Goal: Task Accomplishment & Management: Manage account settings

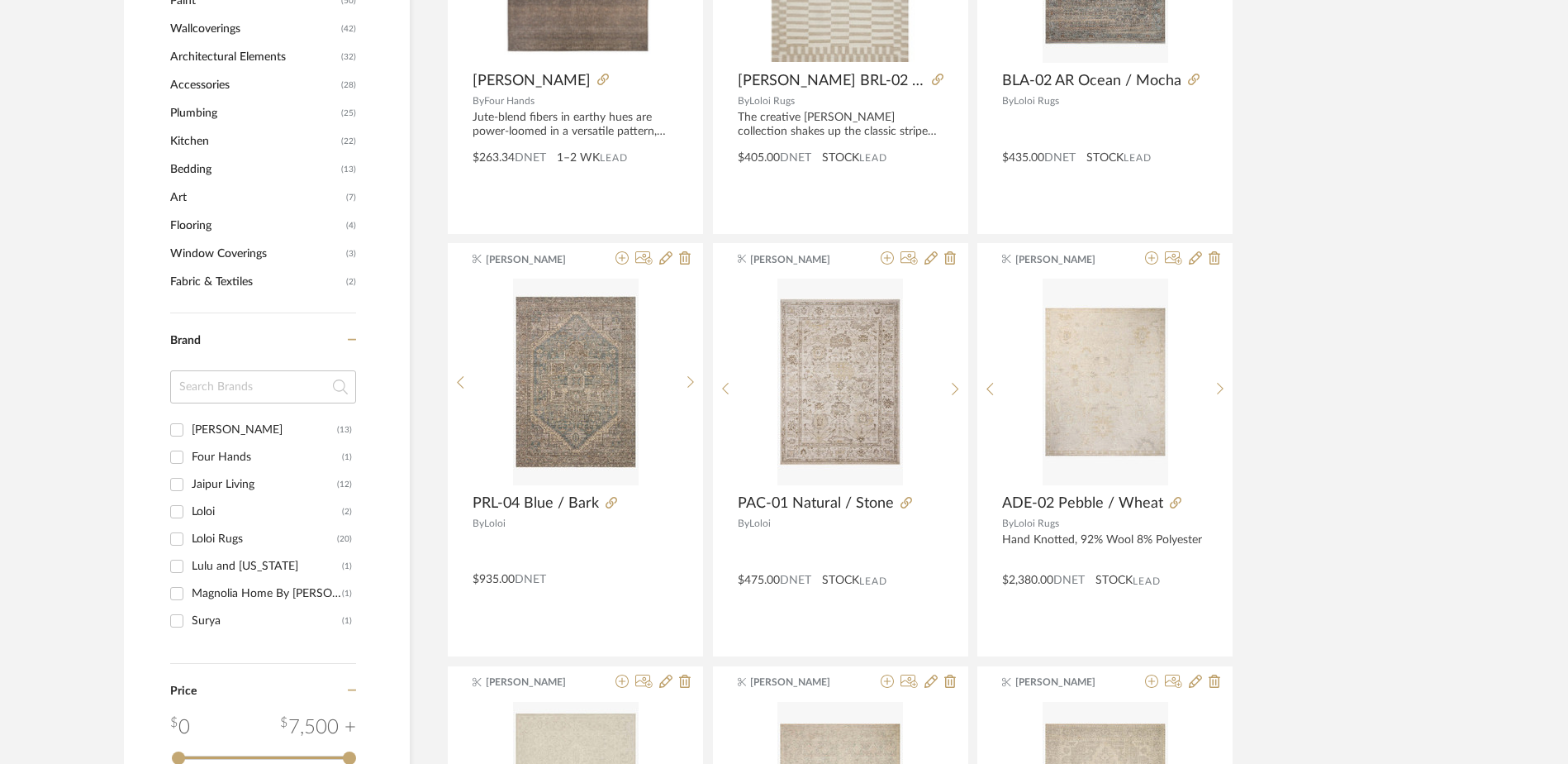
scroll to position [662, 0]
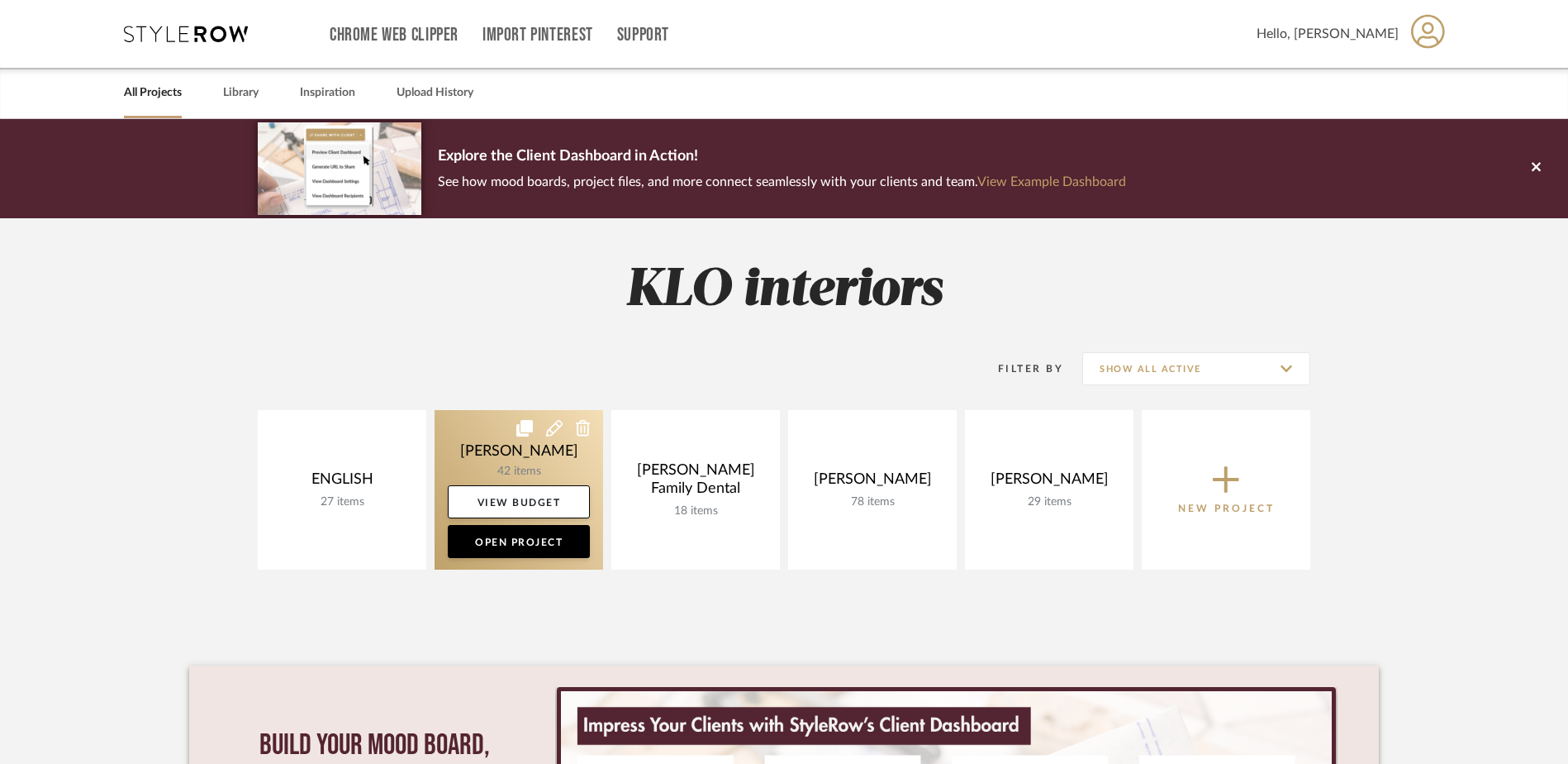
click at [585, 431] on icon at bounding box center [582, 427] width 14 height 16
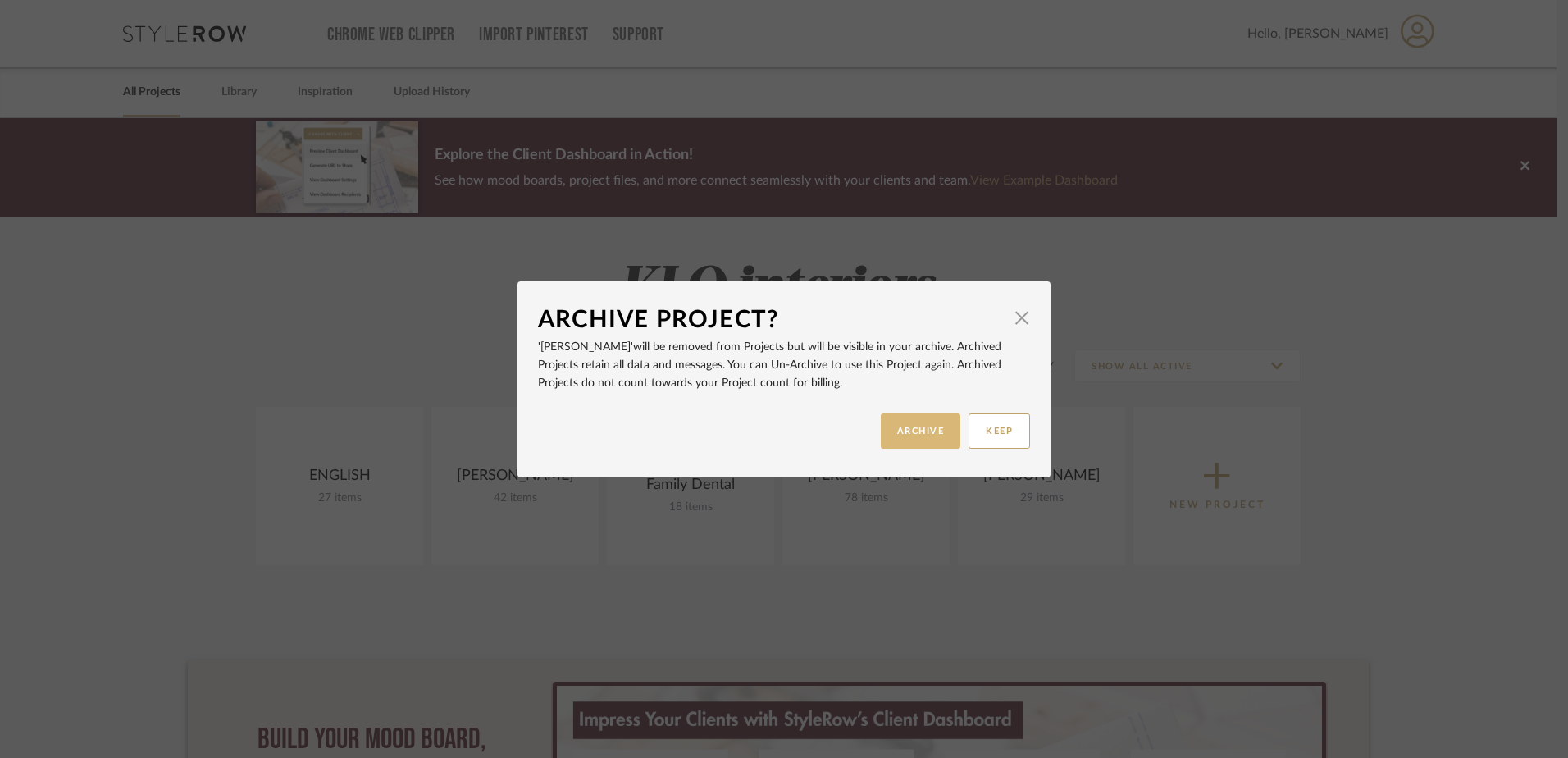
click at [914, 431] on button "ARCHIVE" at bounding box center [921, 431] width 80 height 35
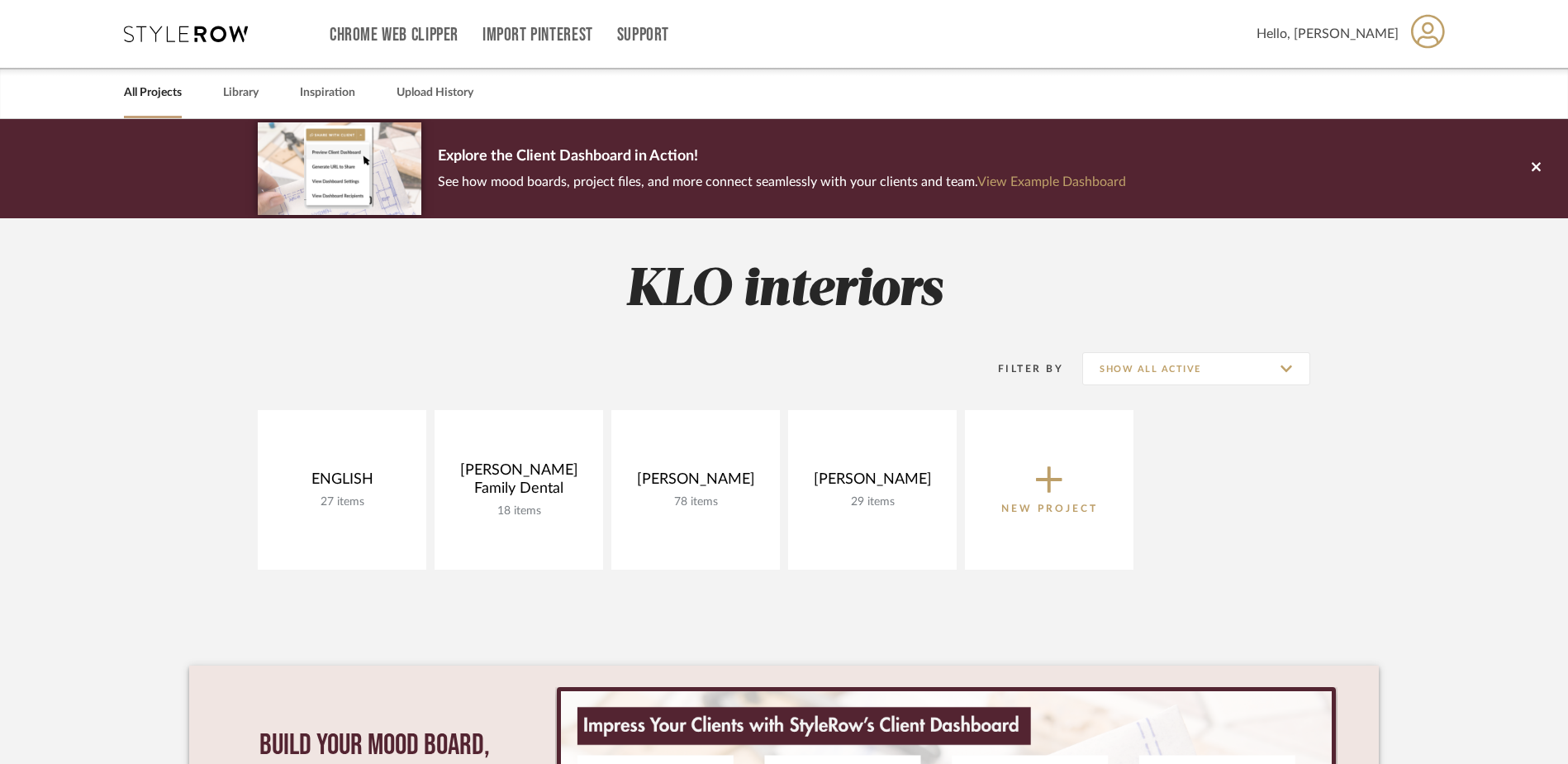
click at [1051, 482] on icon at bounding box center [1049, 479] width 26 height 35
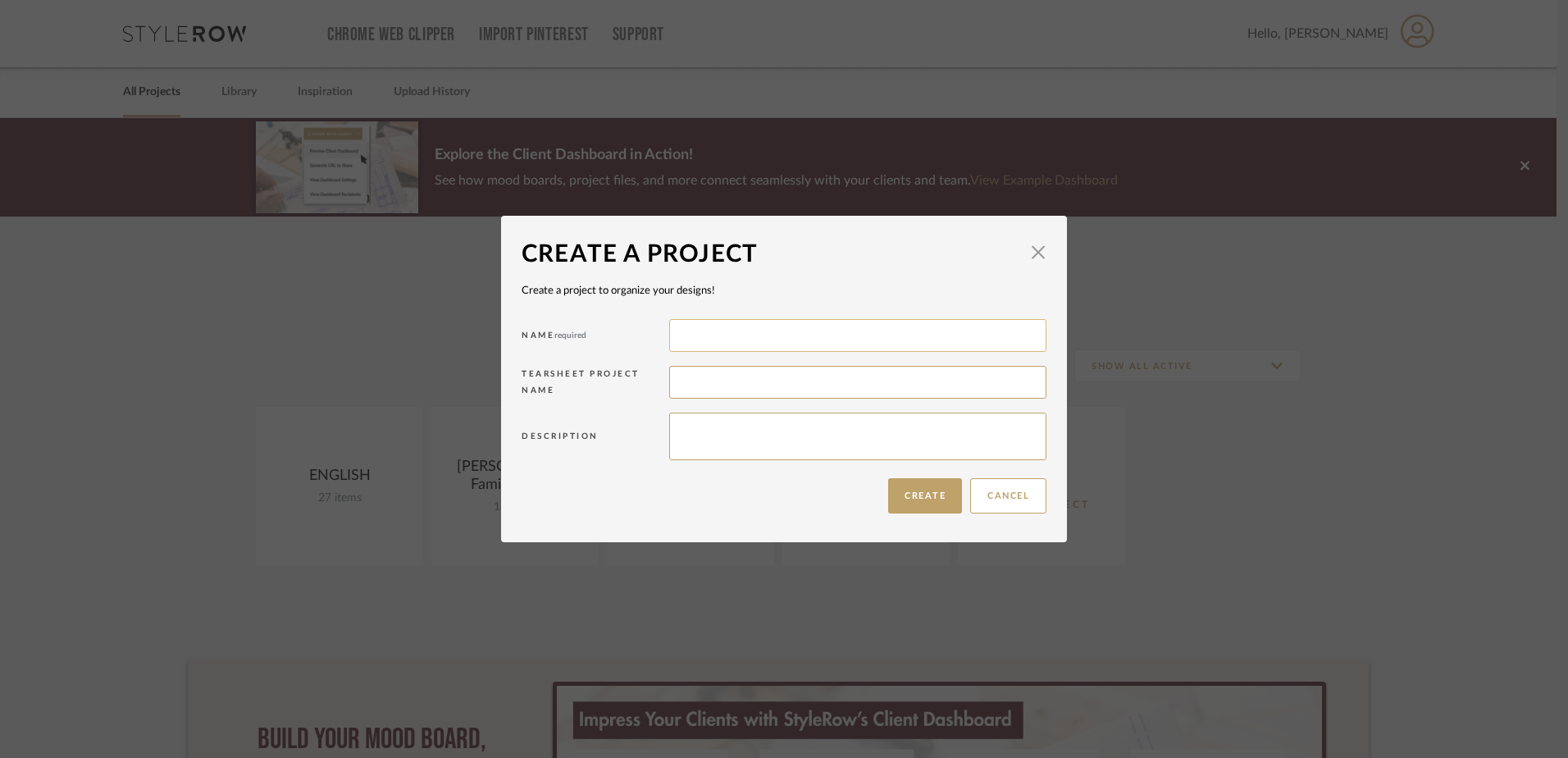
click at [753, 335] on input at bounding box center [858, 335] width 377 height 33
type input "[PERSON_NAME]"
click at [736, 378] on input at bounding box center [858, 382] width 377 height 33
type input "Duckworth"
click at [906, 502] on button "Create" at bounding box center [925, 496] width 74 height 35
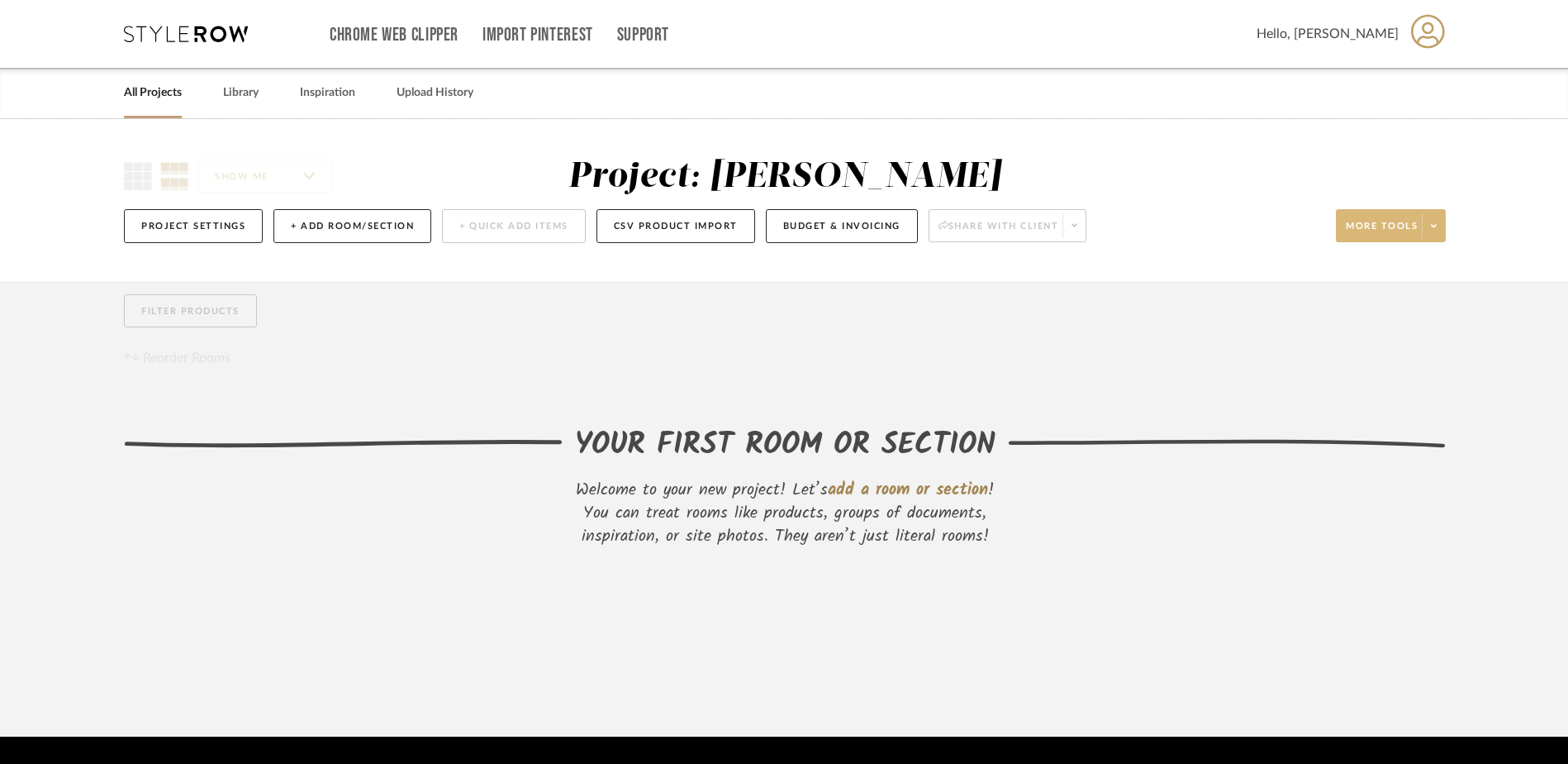
click at [1436, 226] on icon at bounding box center [1434, 225] width 6 height 3
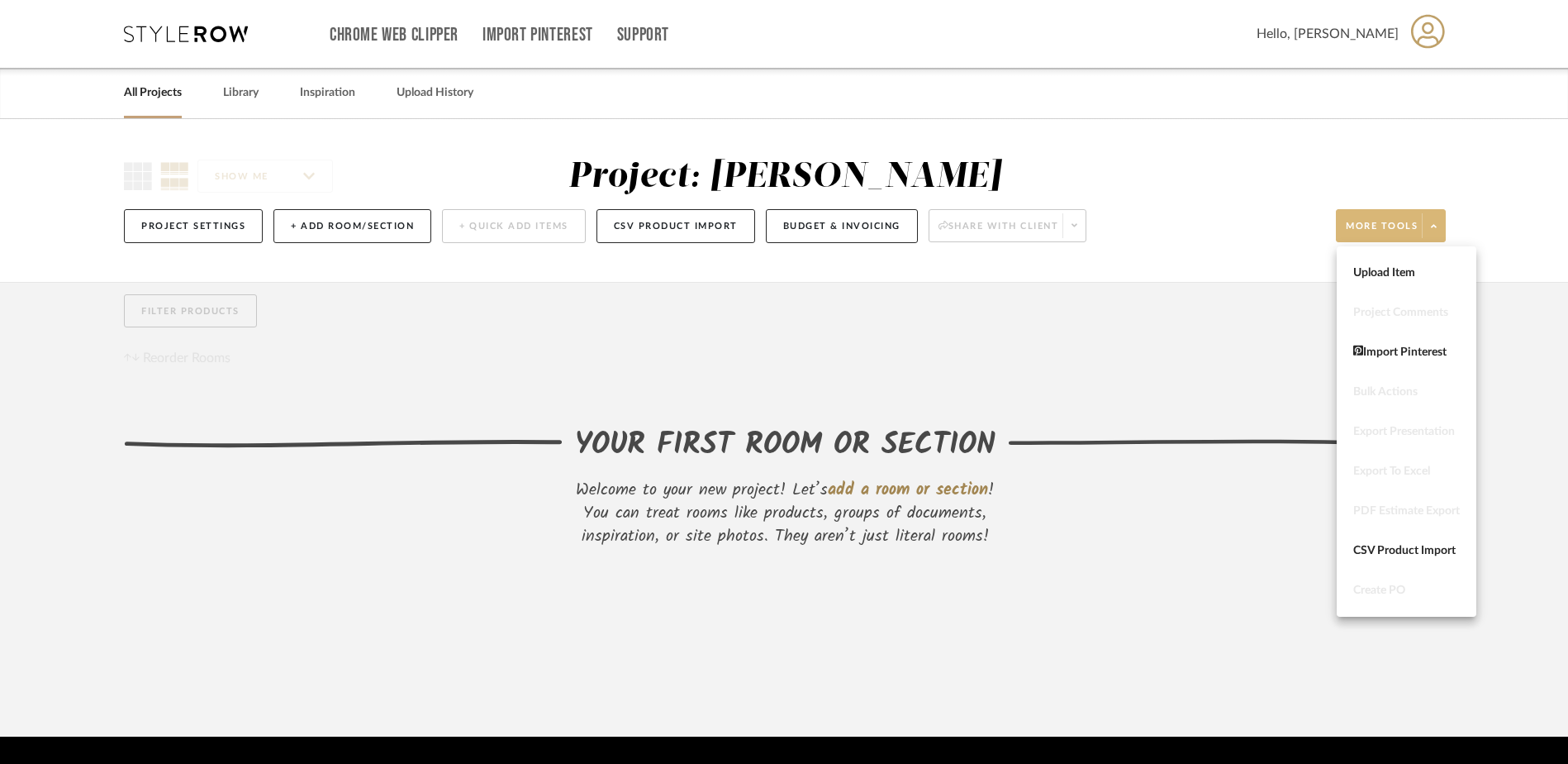
click at [1013, 327] on div at bounding box center [784, 382] width 1568 height 764
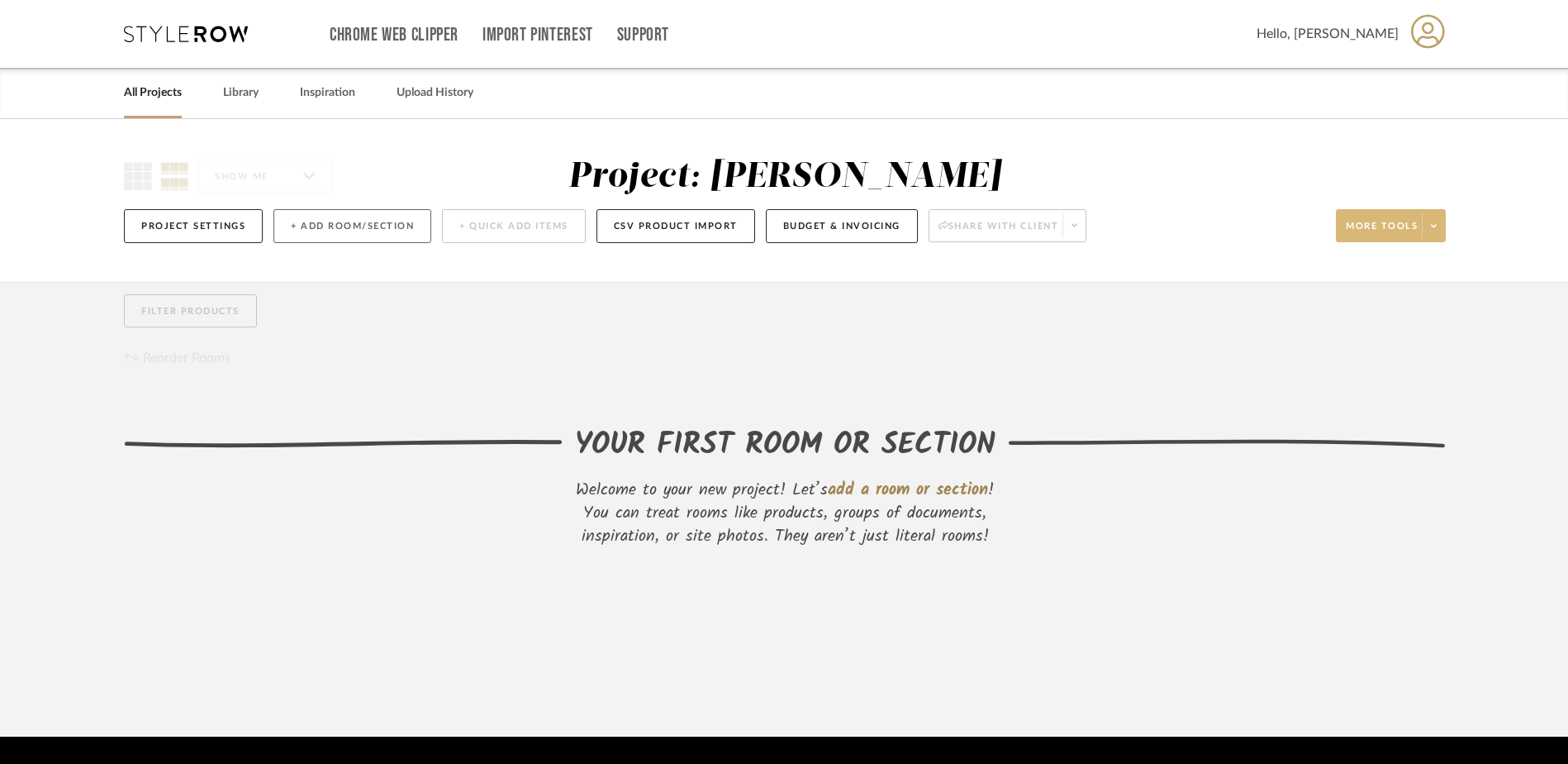
click at [316, 231] on button "+ Add Room/Section" at bounding box center [353, 226] width 158 height 34
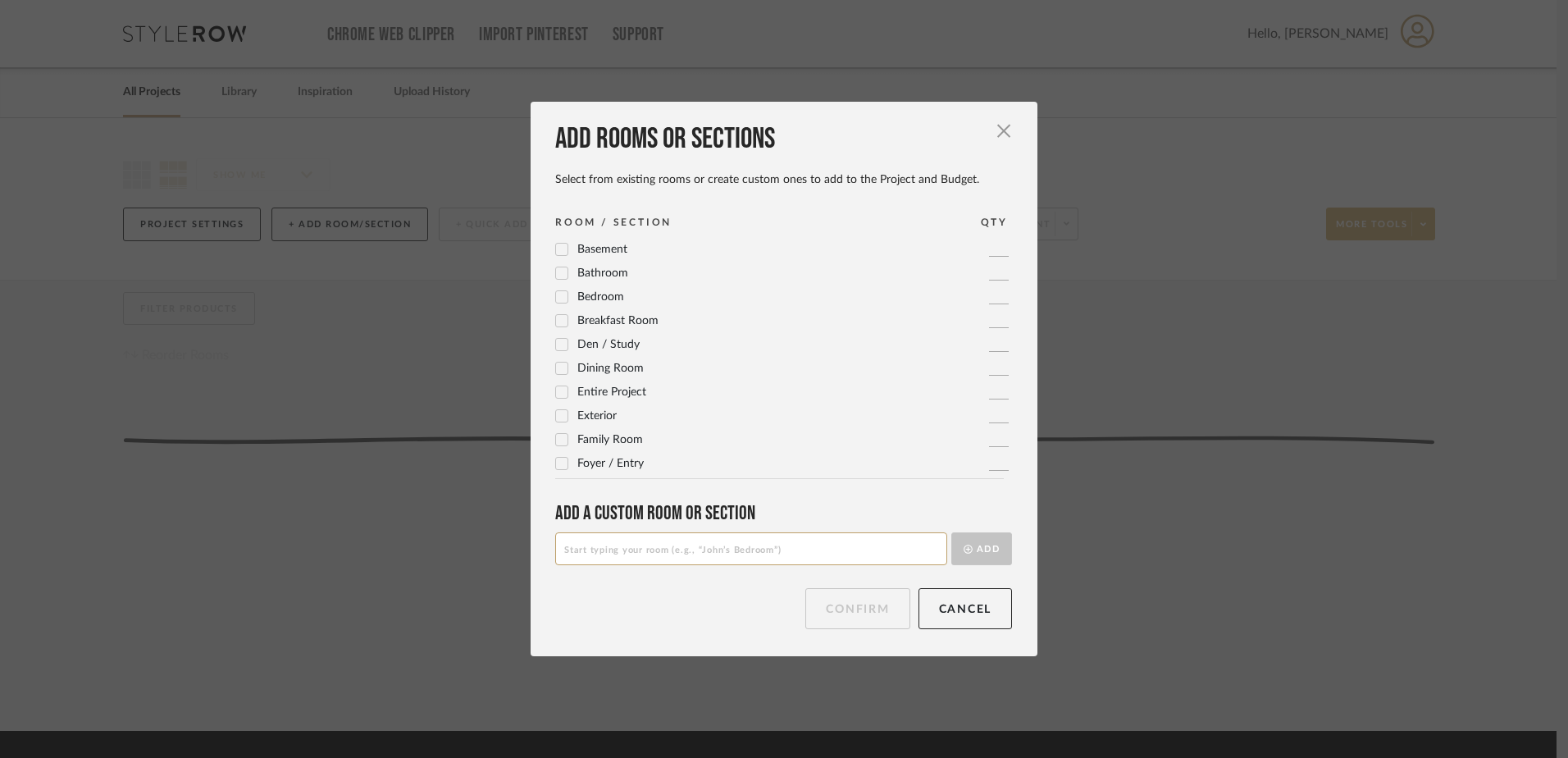
click at [556, 270] on icon at bounding box center [562, 273] width 11 height 11
click at [883, 606] on button "Confirm" at bounding box center [858, 608] width 104 height 41
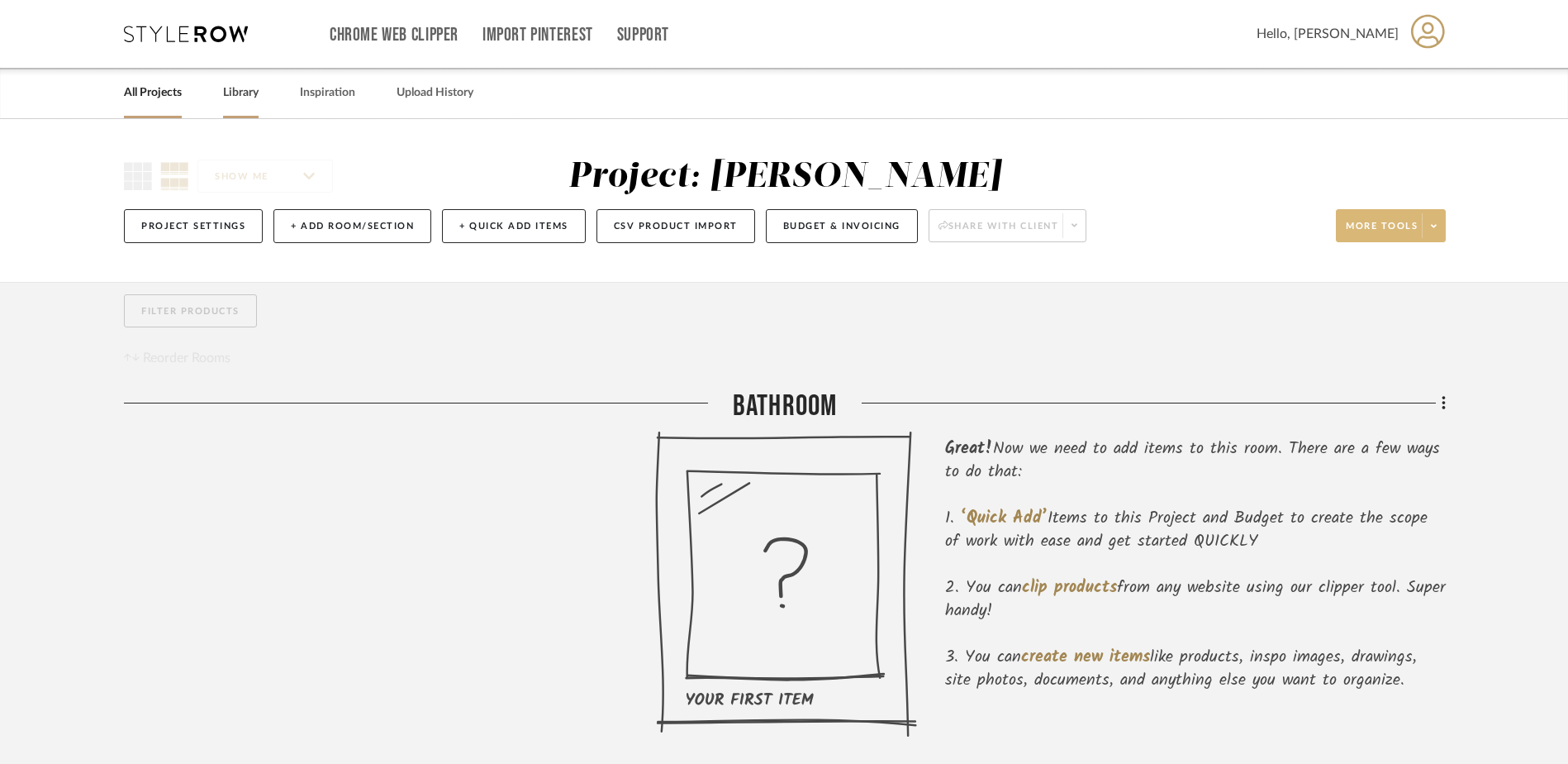
click at [247, 92] on link "Library" at bounding box center [240, 93] width 36 height 22
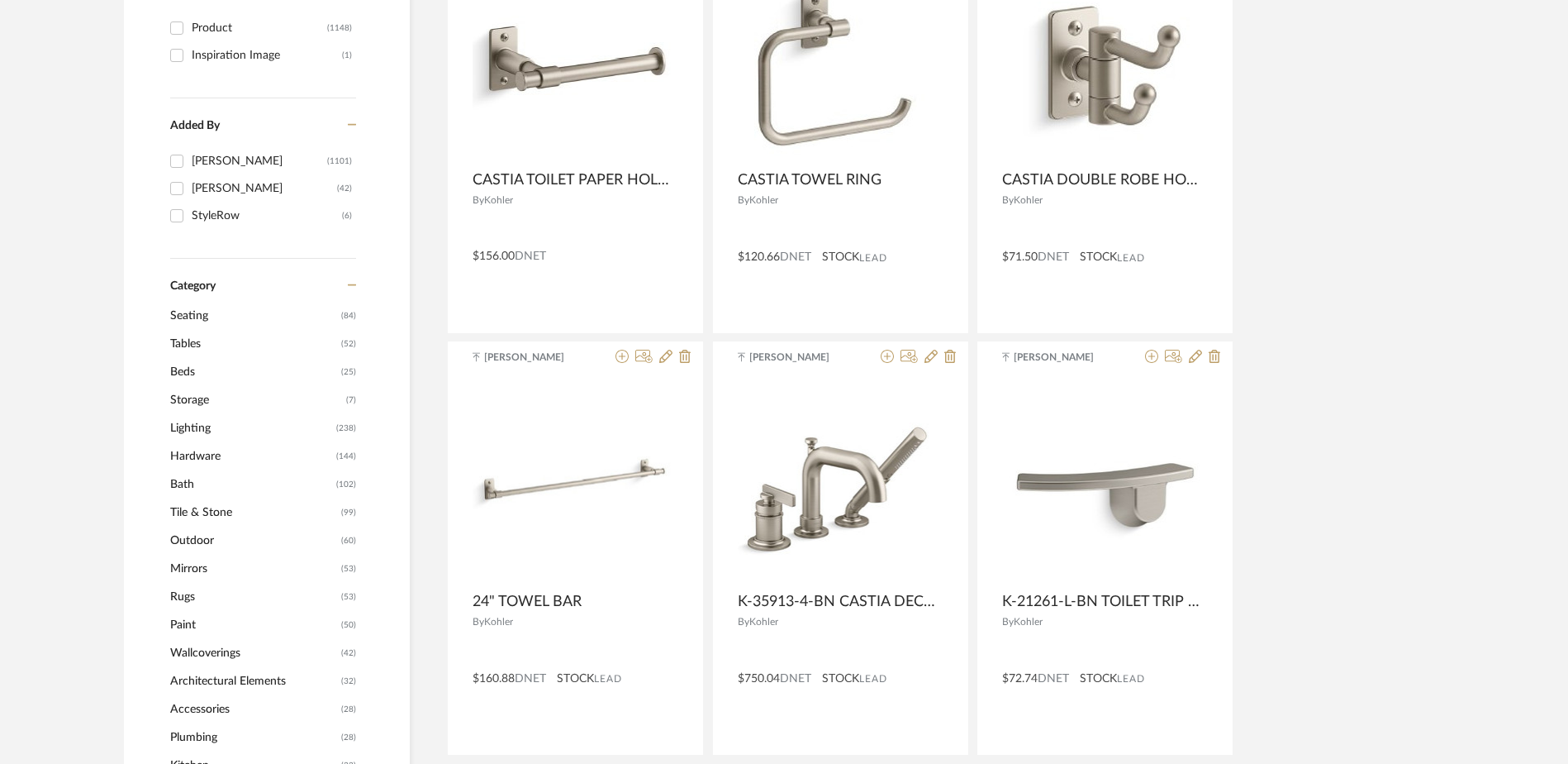
scroll to position [165, 0]
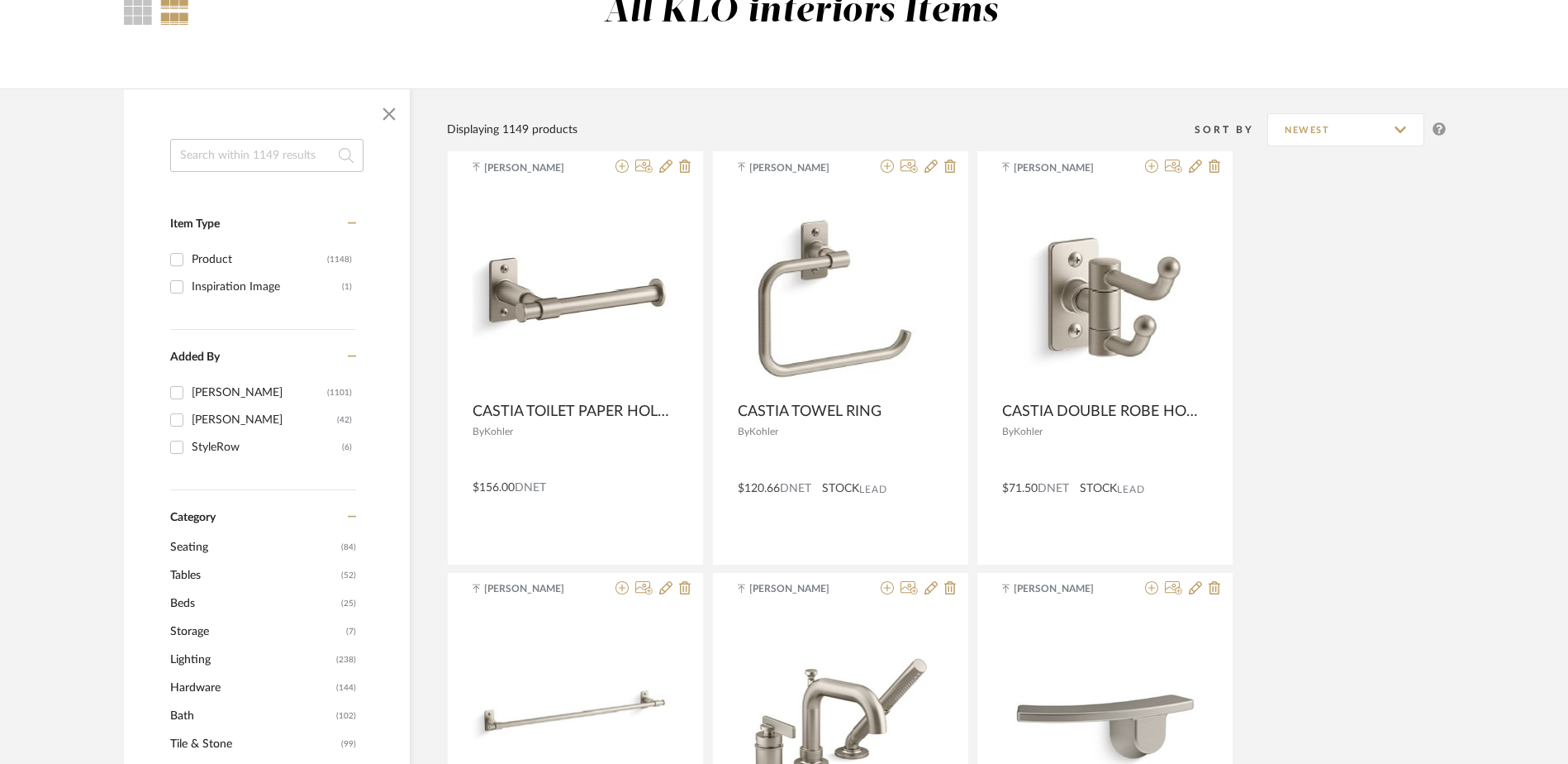
click at [186, 662] on span "Lighting" at bounding box center [252, 659] width 162 height 28
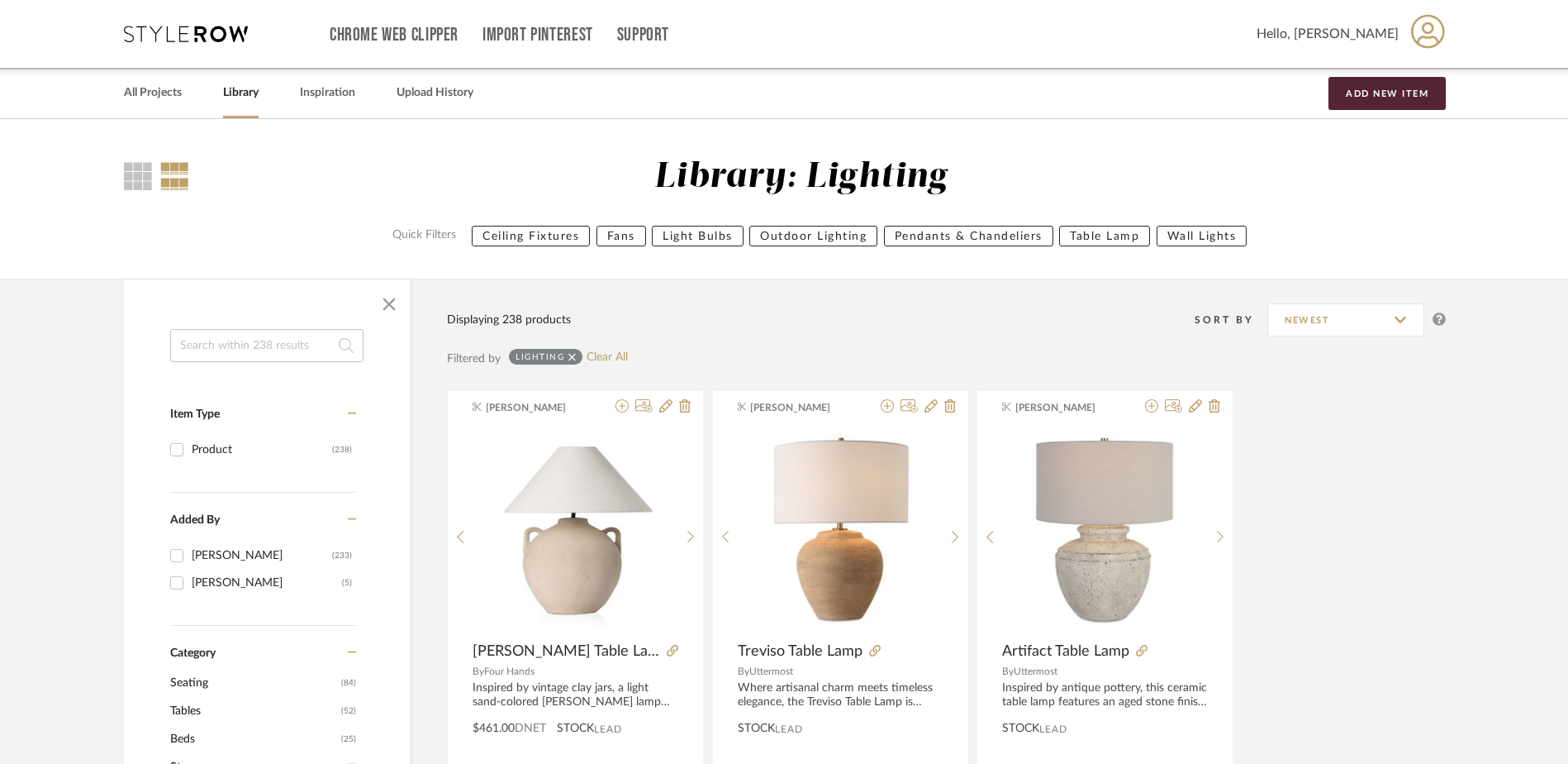
click at [250, 344] on input at bounding box center [267, 345] width 194 height 33
type input "bryant"
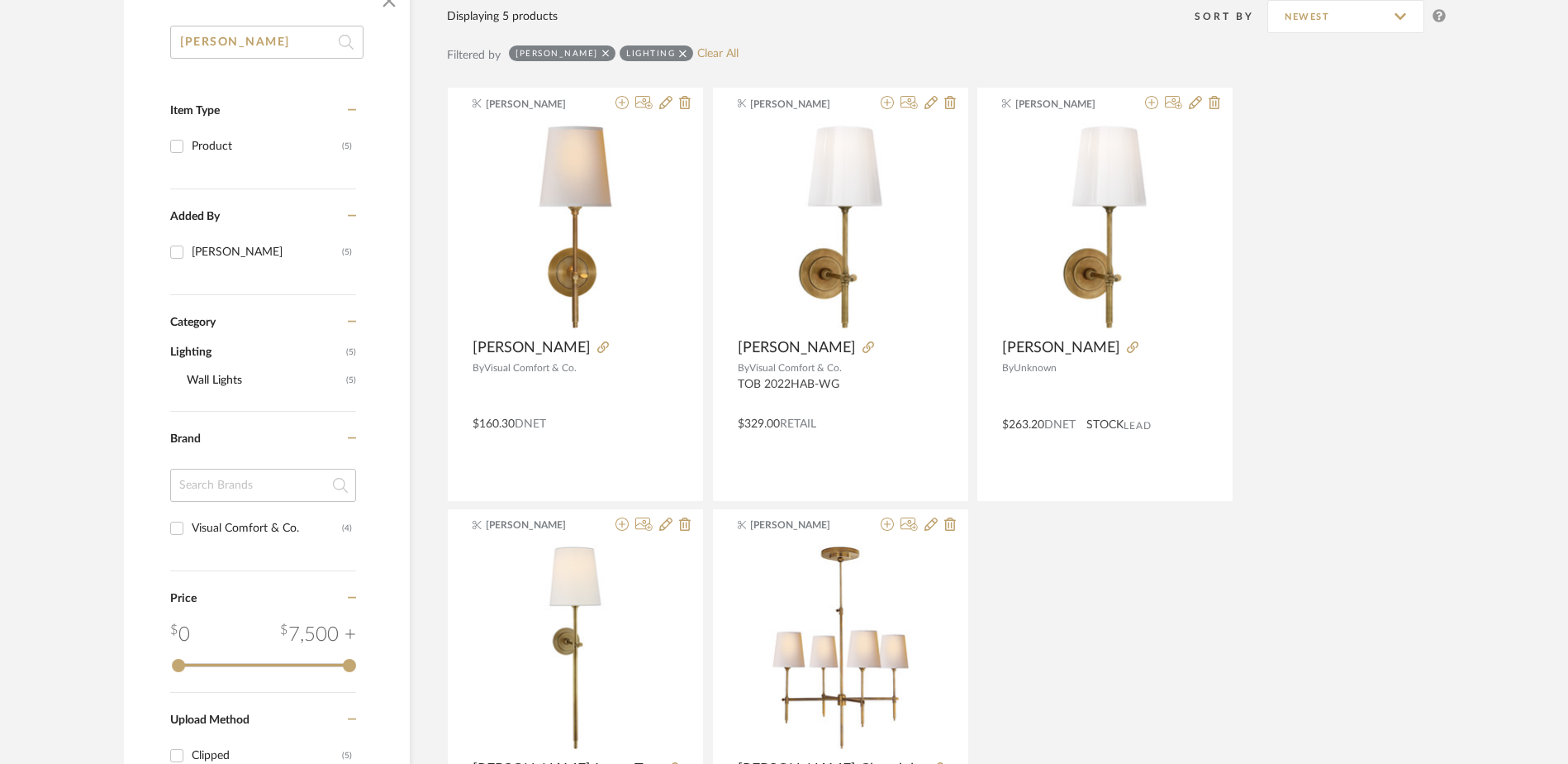
scroll to position [331, 0]
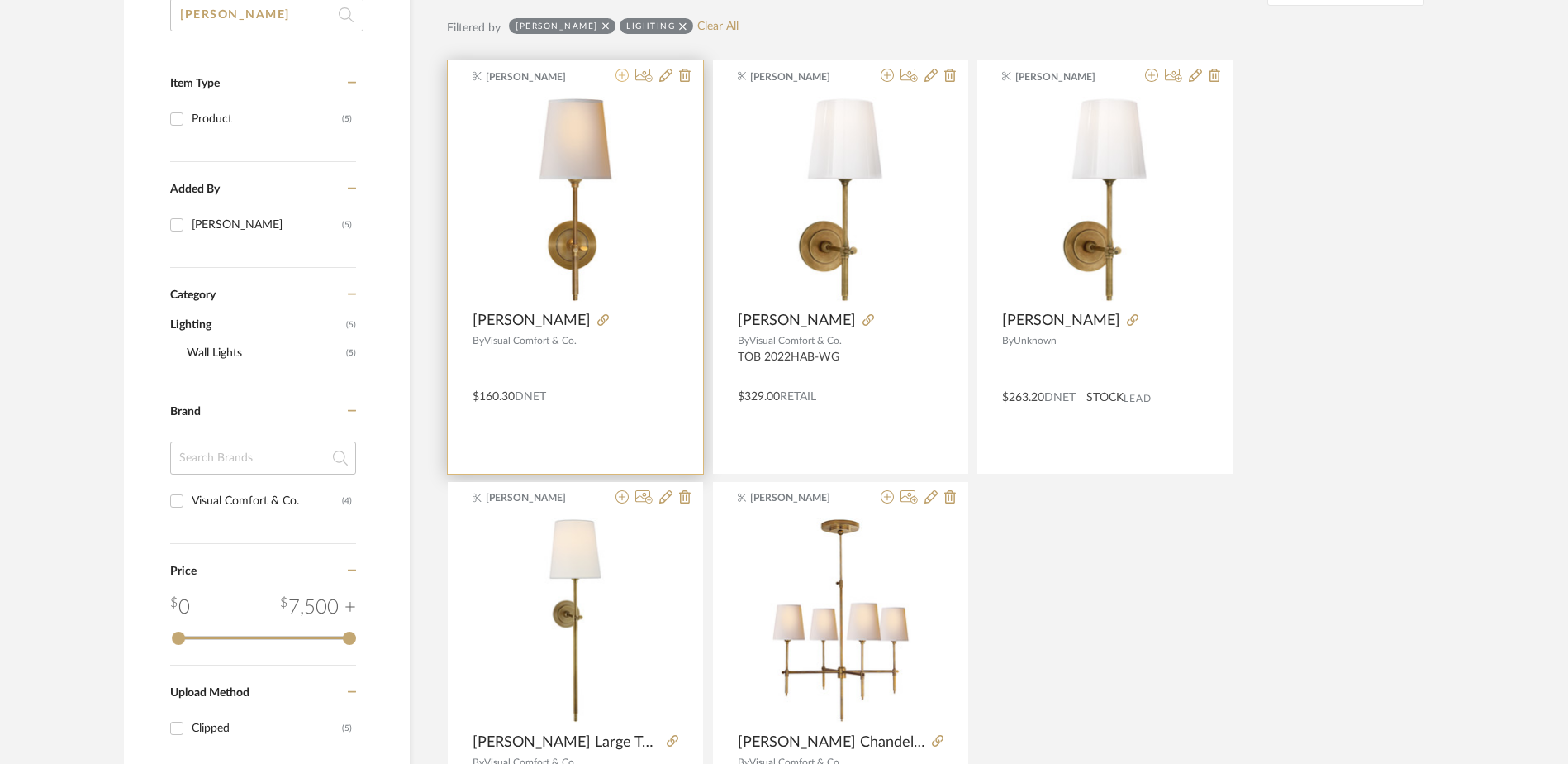
click at [618, 73] on icon at bounding box center [622, 75] width 14 height 14
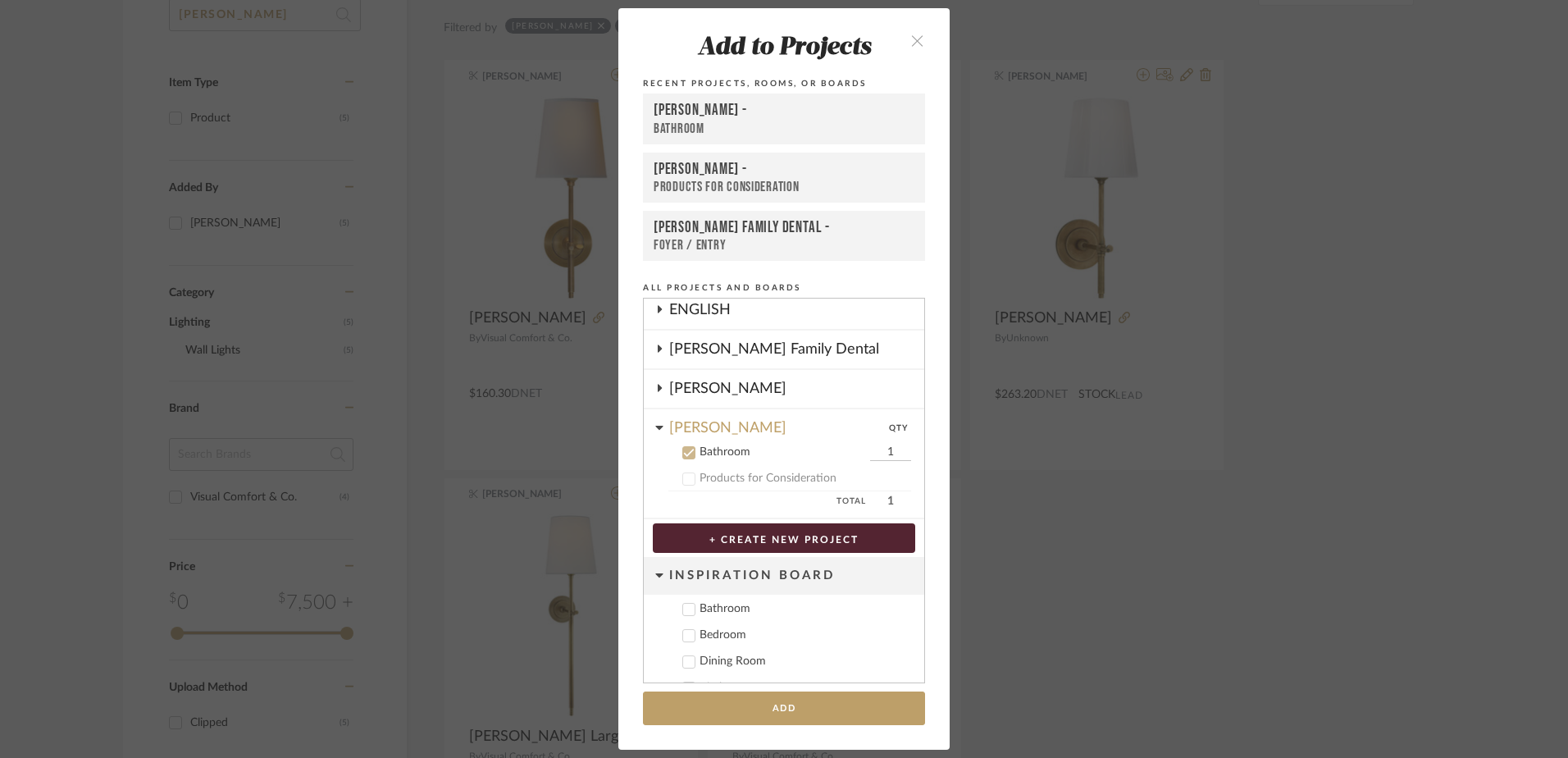
scroll to position [88, 0]
click at [879, 447] on input "1" at bounding box center [890, 449] width 41 height 16
type input "4"
click at [683, 444] on icon at bounding box center [689, 450] width 11 height 11
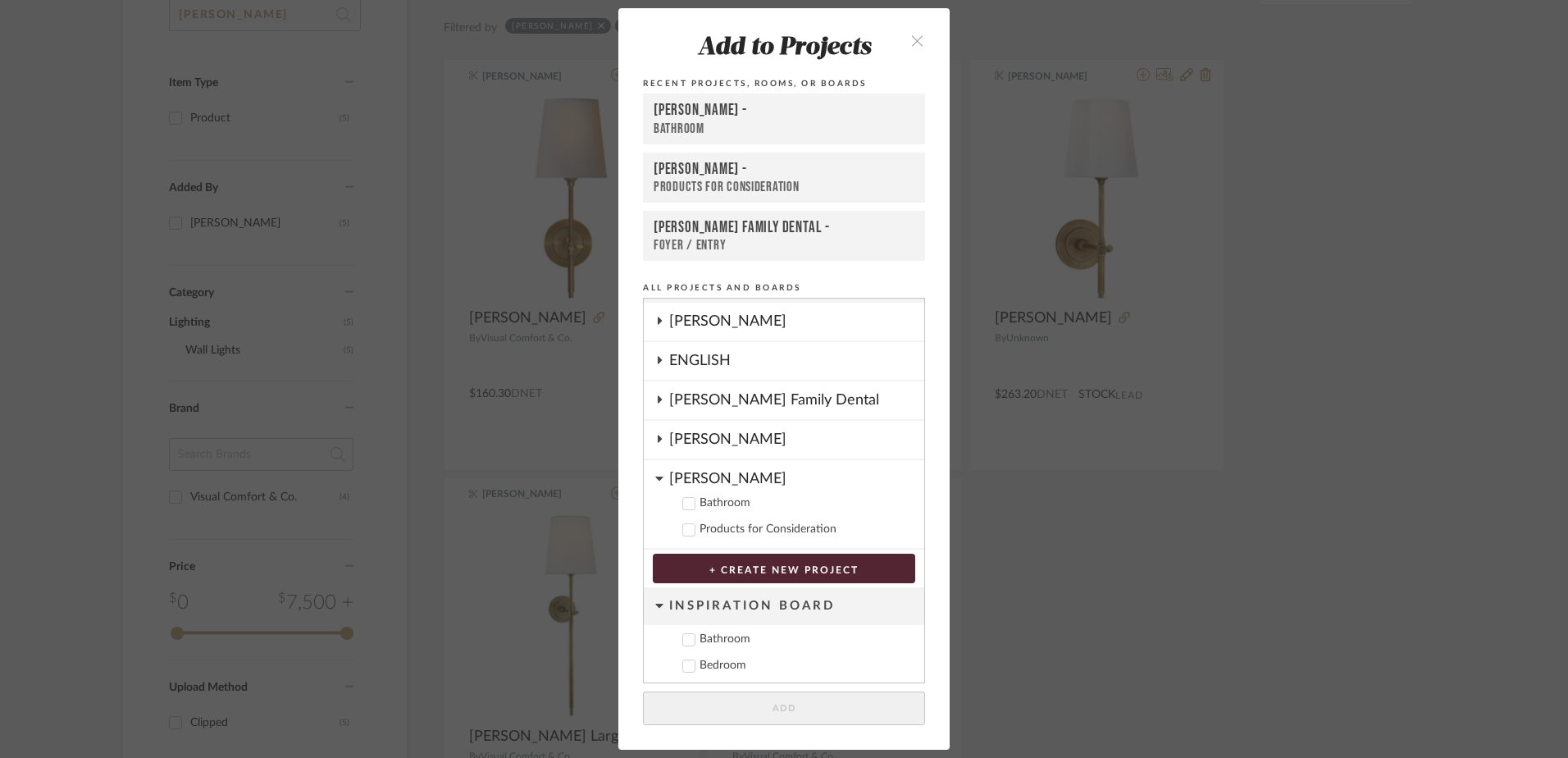
scroll to position [6, 0]
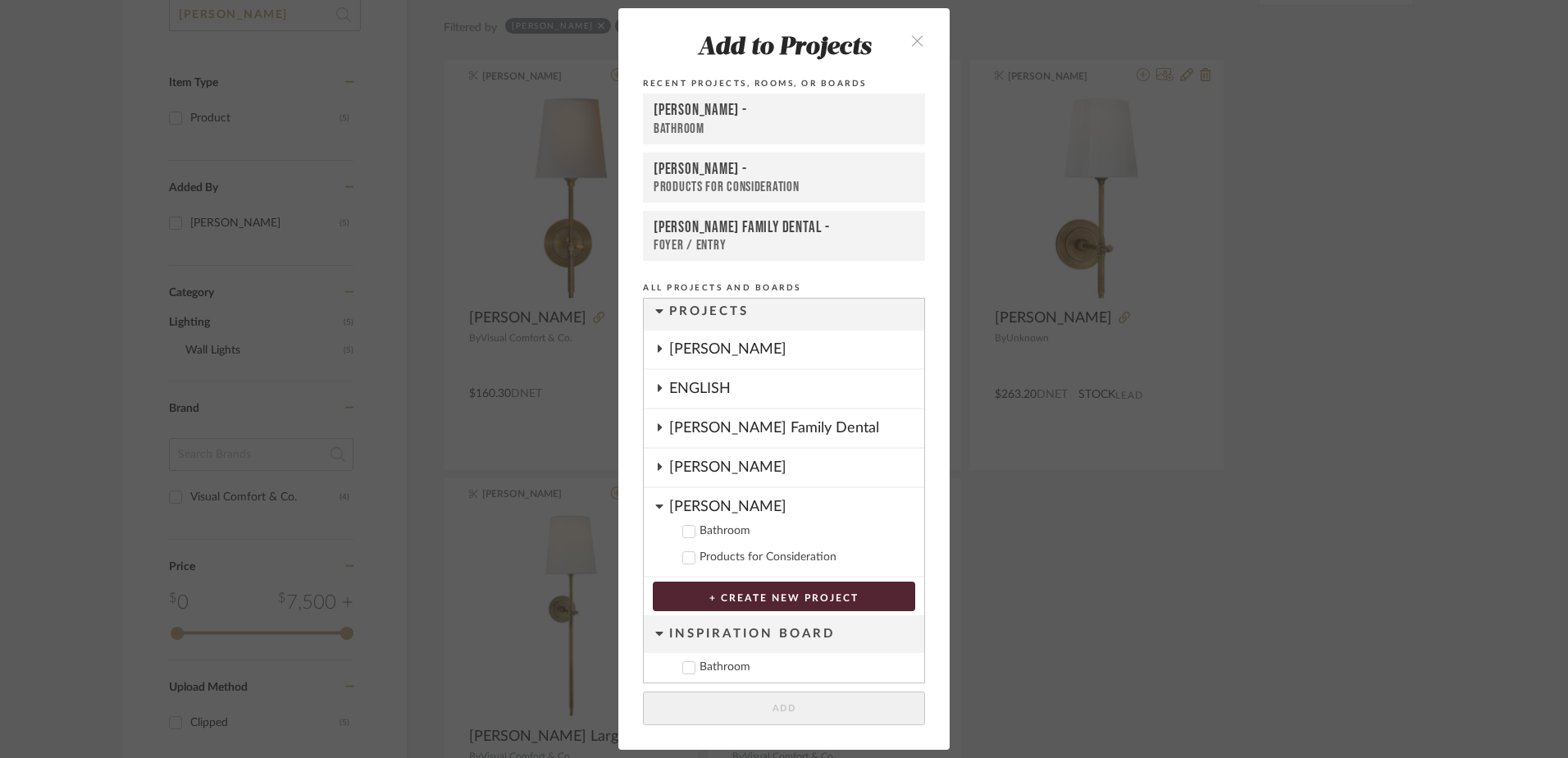
click at [658, 350] on icon at bounding box center [660, 349] width 4 height 8
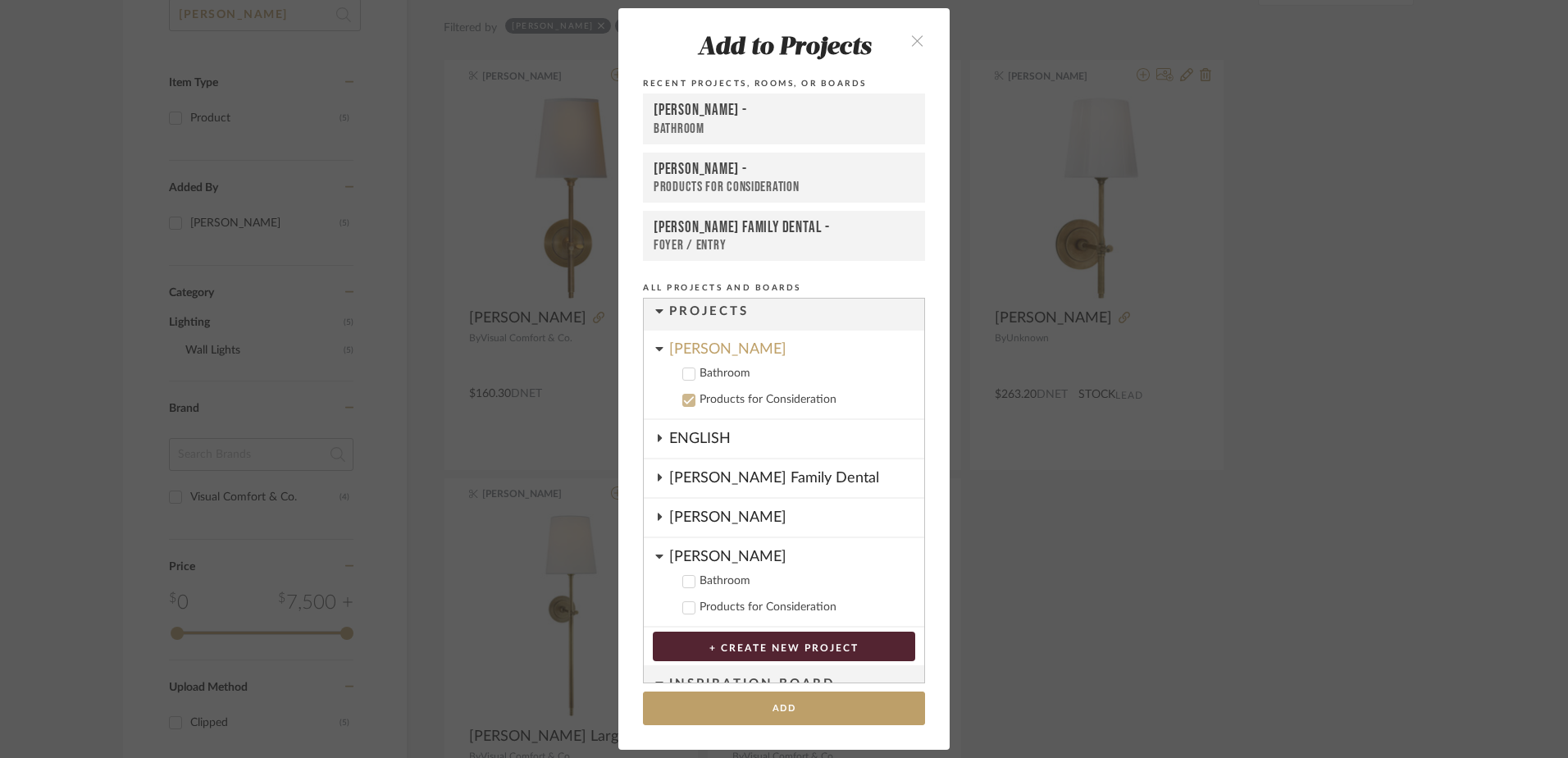
click at [687, 378] on icon at bounding box center [689, 374] width 11 height 11
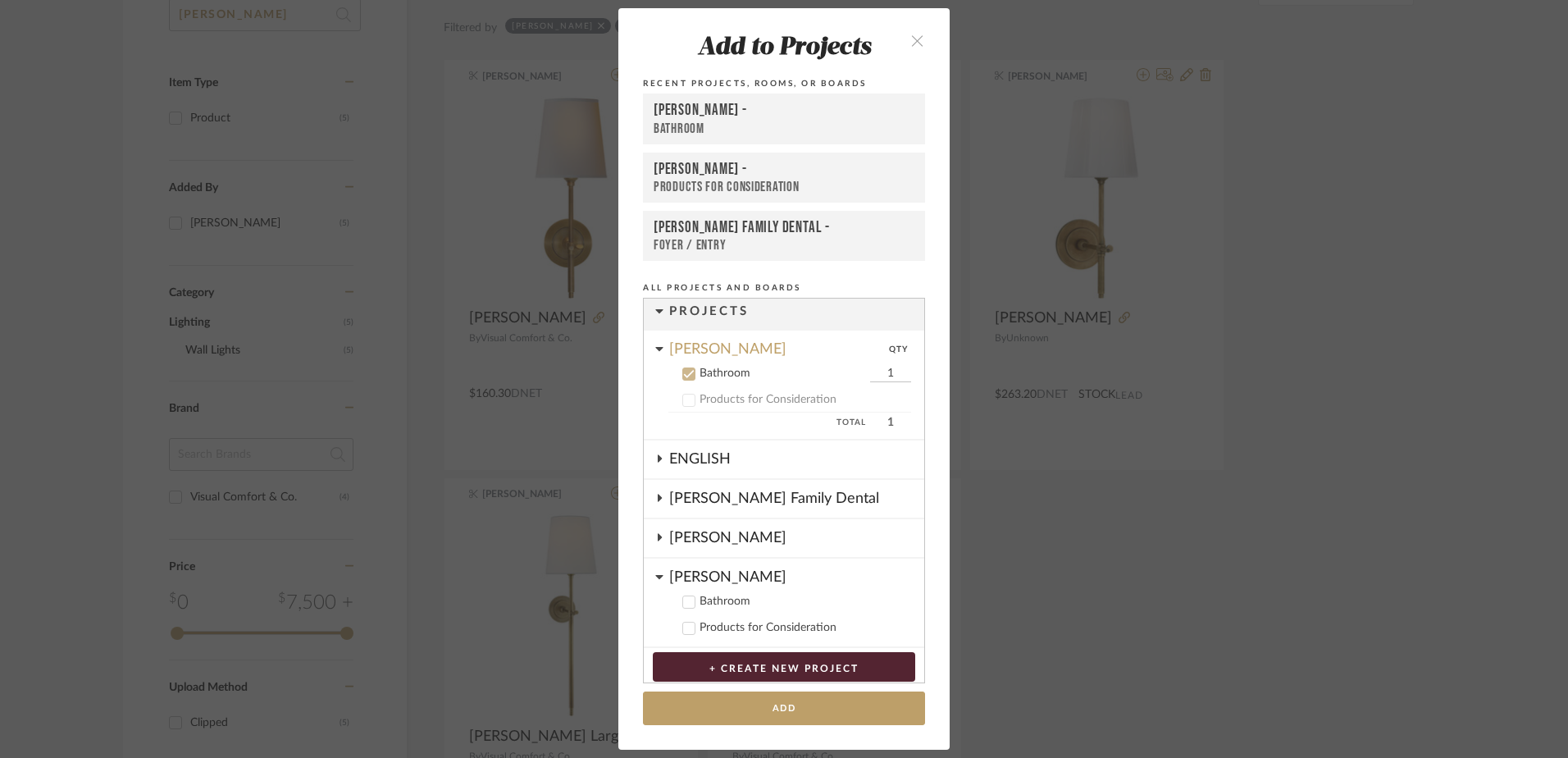
click at [875, 371] on input "1" at bounding box center [890, 373] width 41 height 16
type input "4"
click at [776, 706] on button "Add" at bounding box center [784, 707] width 282 height 33
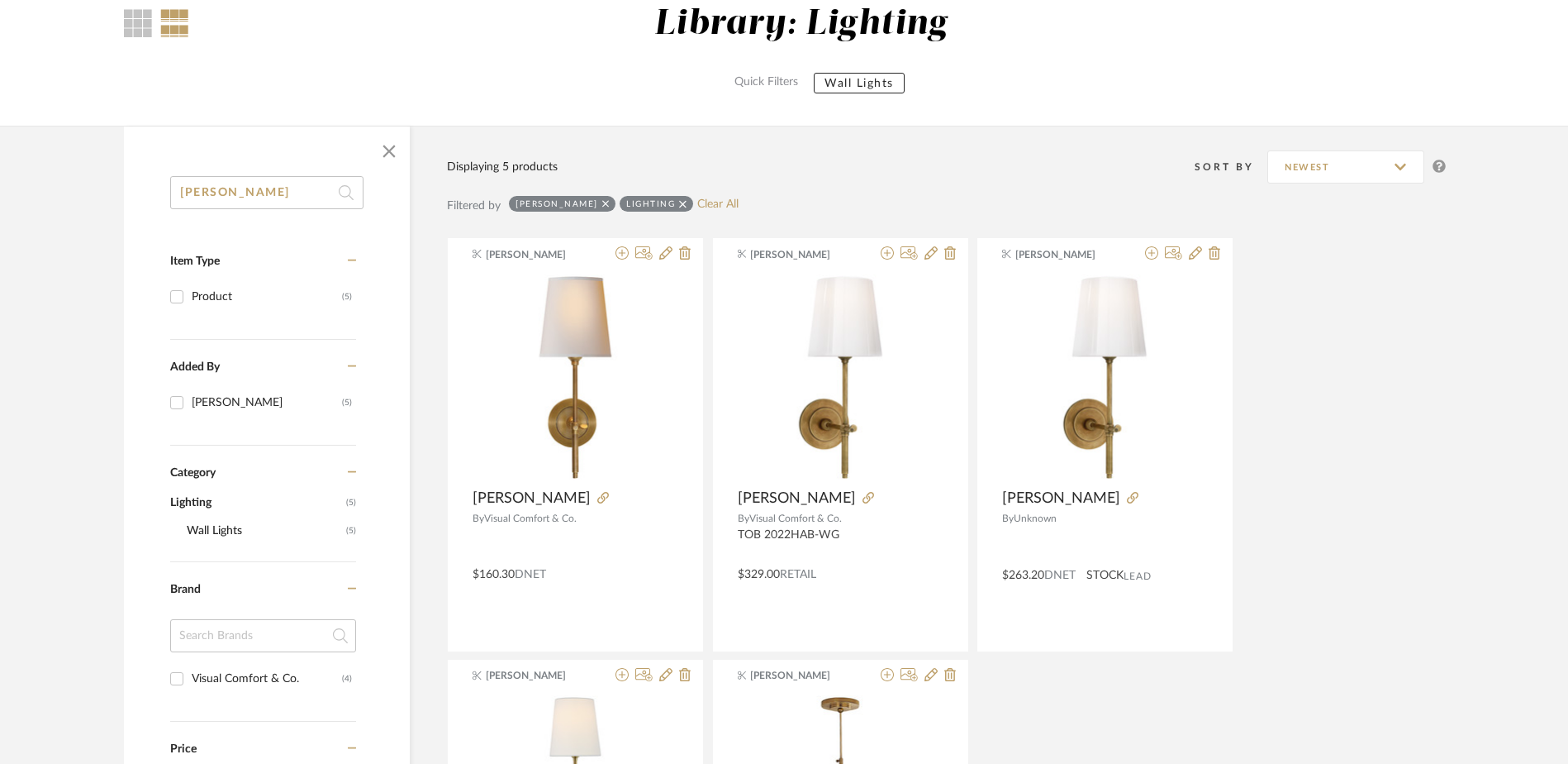
scroll to position [165, 0]
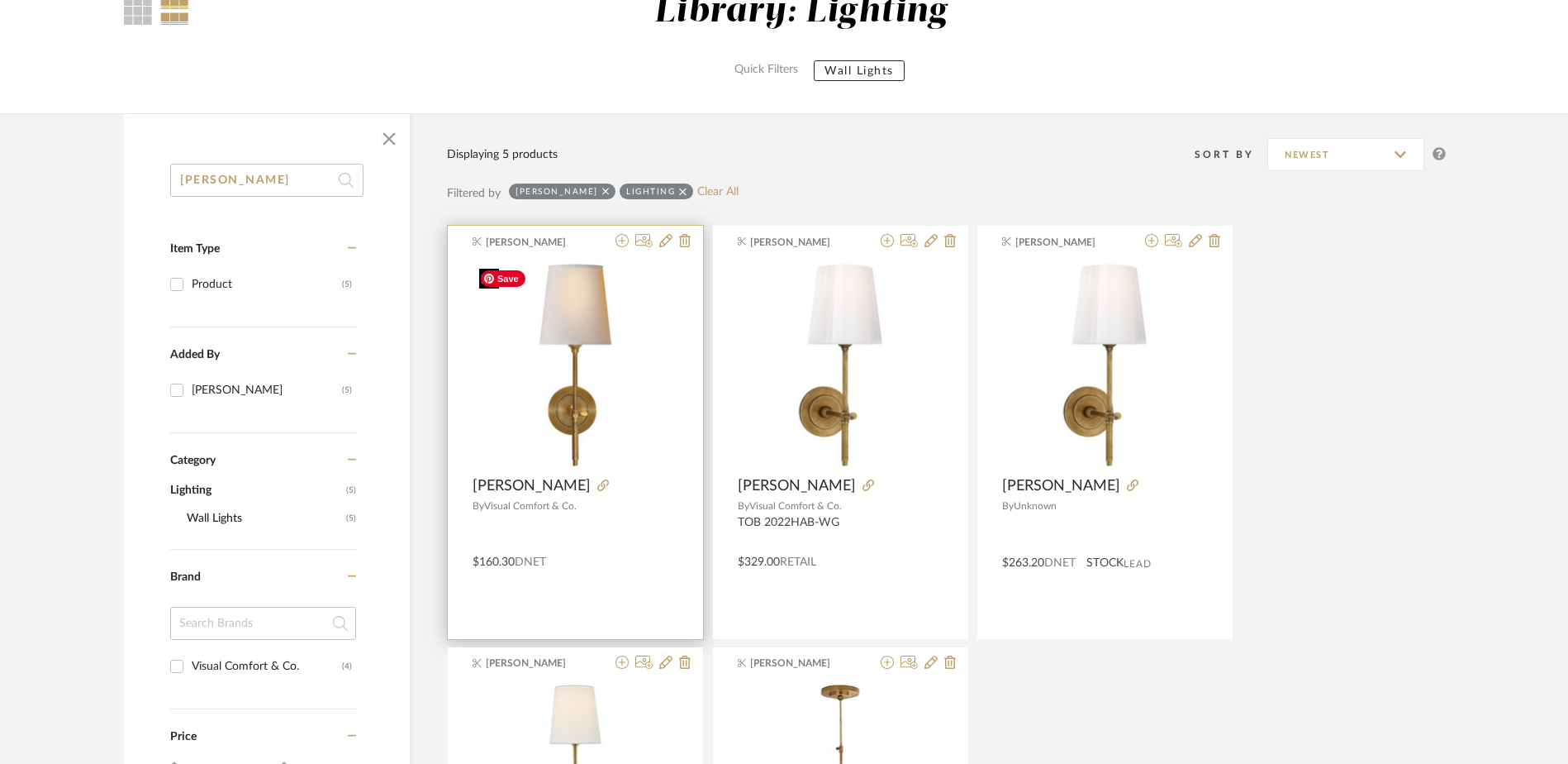
click at [569, 375] on img "0" at bounding box center [575, 365] width 205 height 205
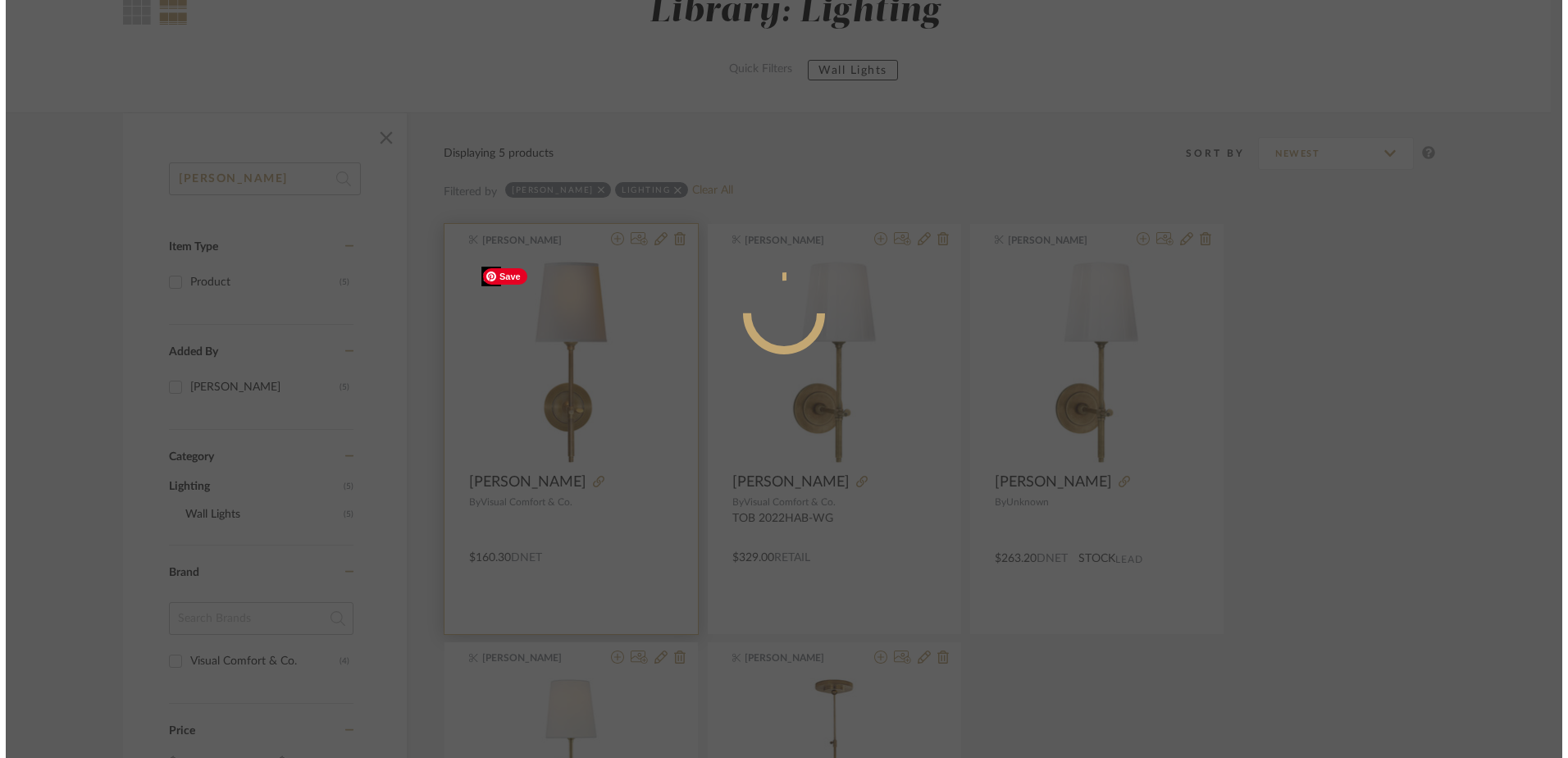
scroll to position [0, 0]
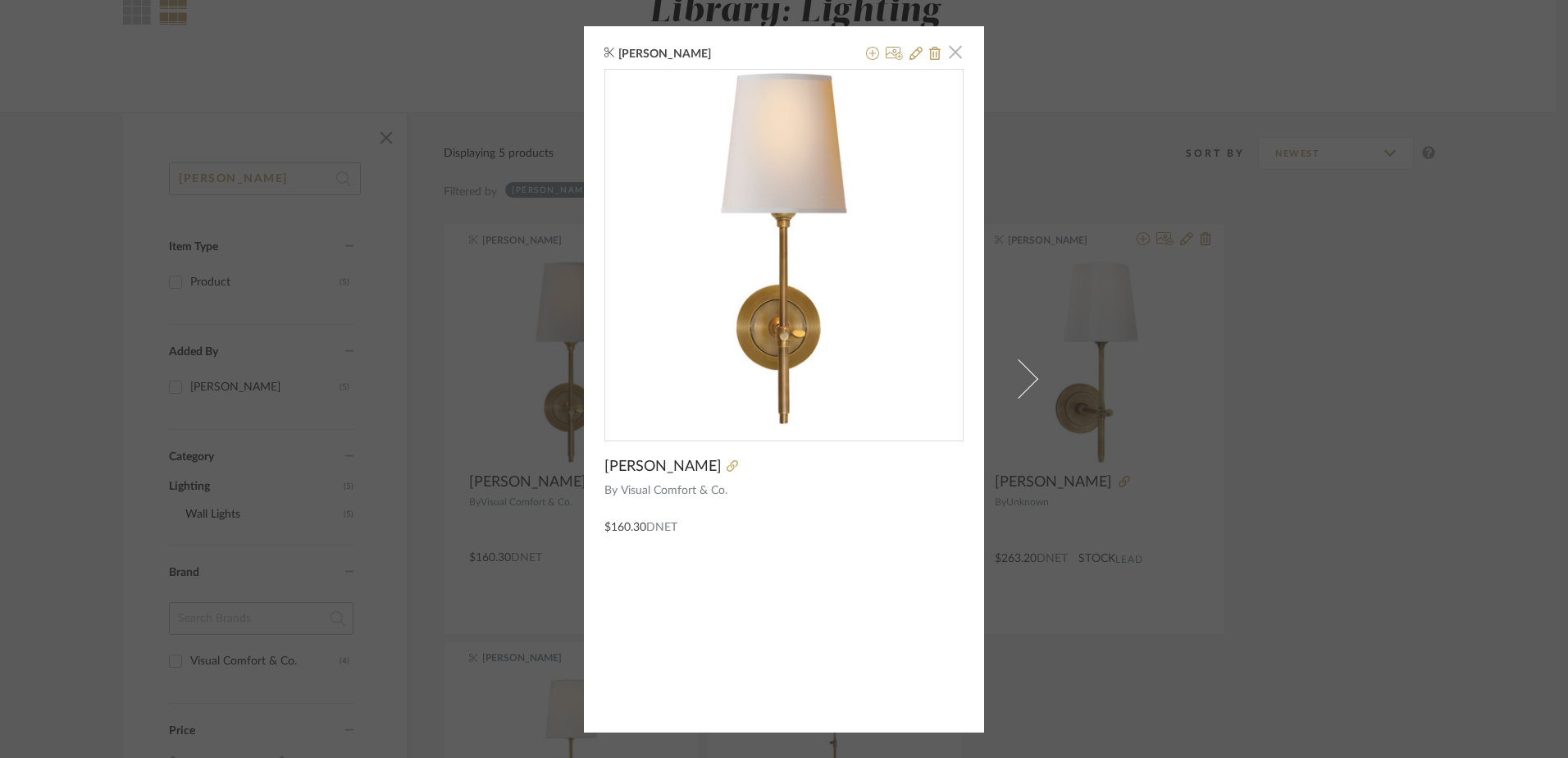
click at [953, 44] on span "button" at bounding box center [955, 53] width 33 height 33
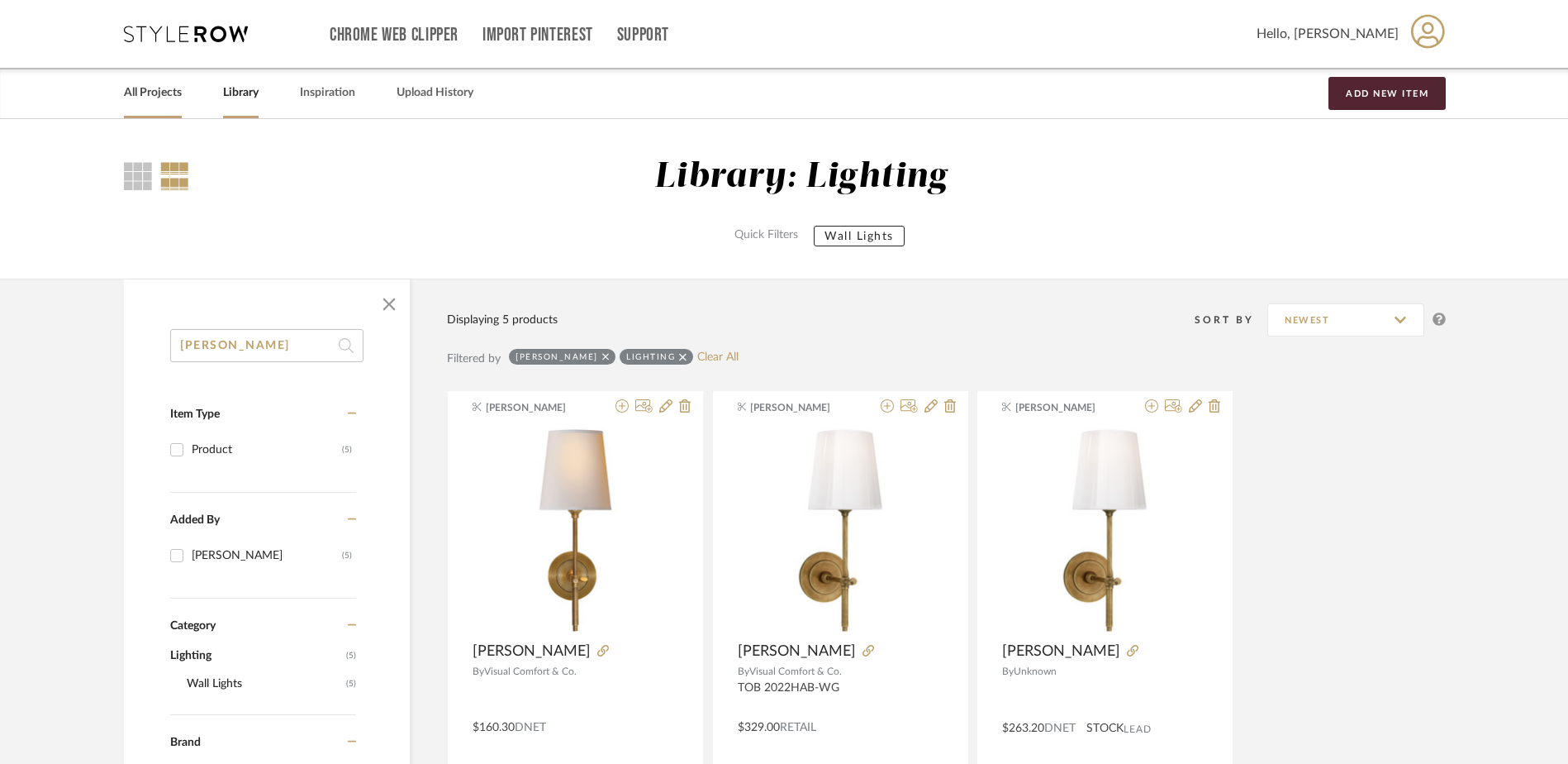
click at [144, 90] on link "All Projects" at bounding box center [153, 93] width 58 height 22
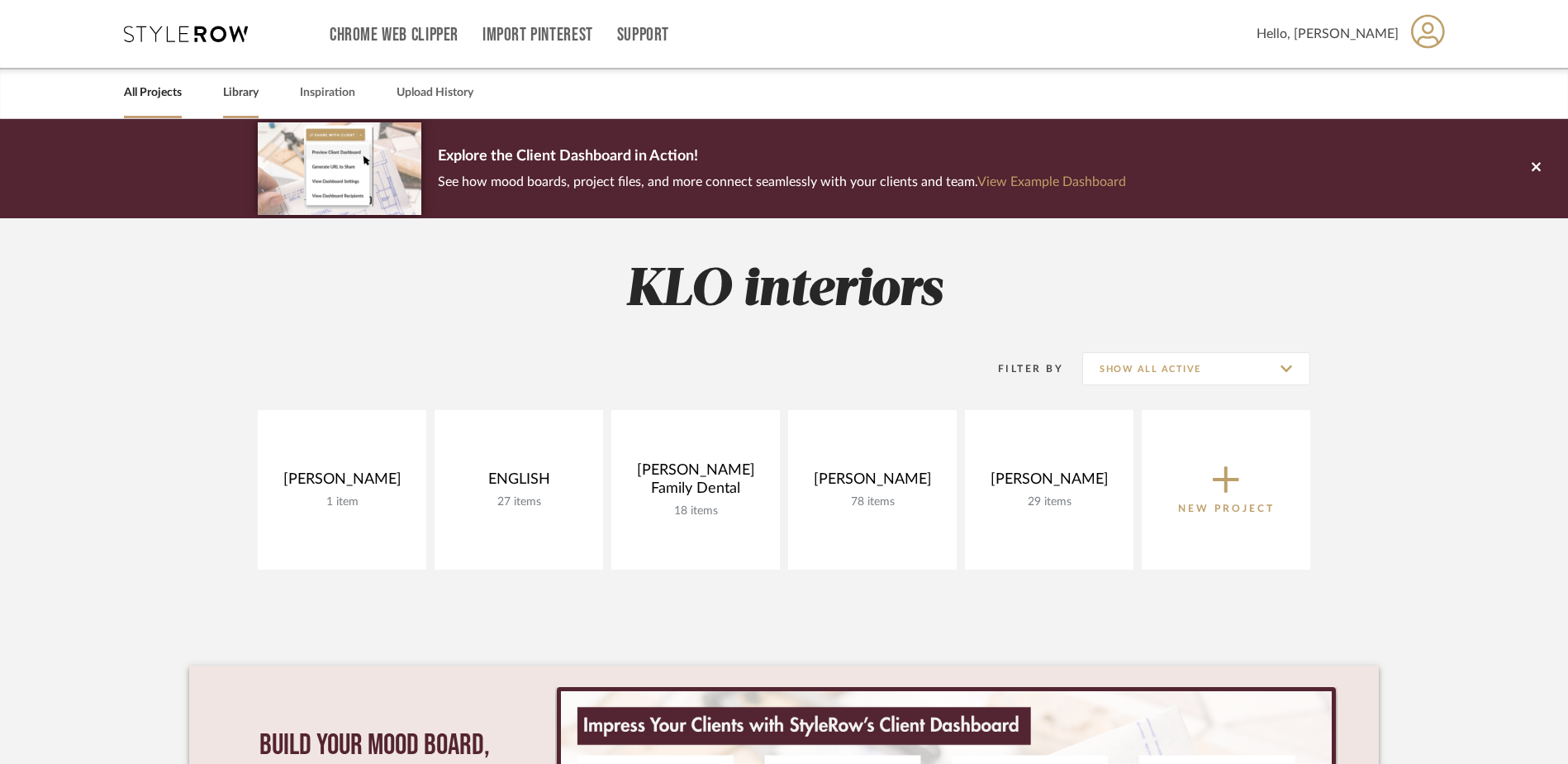
click at [235, 93] on link "Library" at bounding box center [240, 93] width 36 height 22
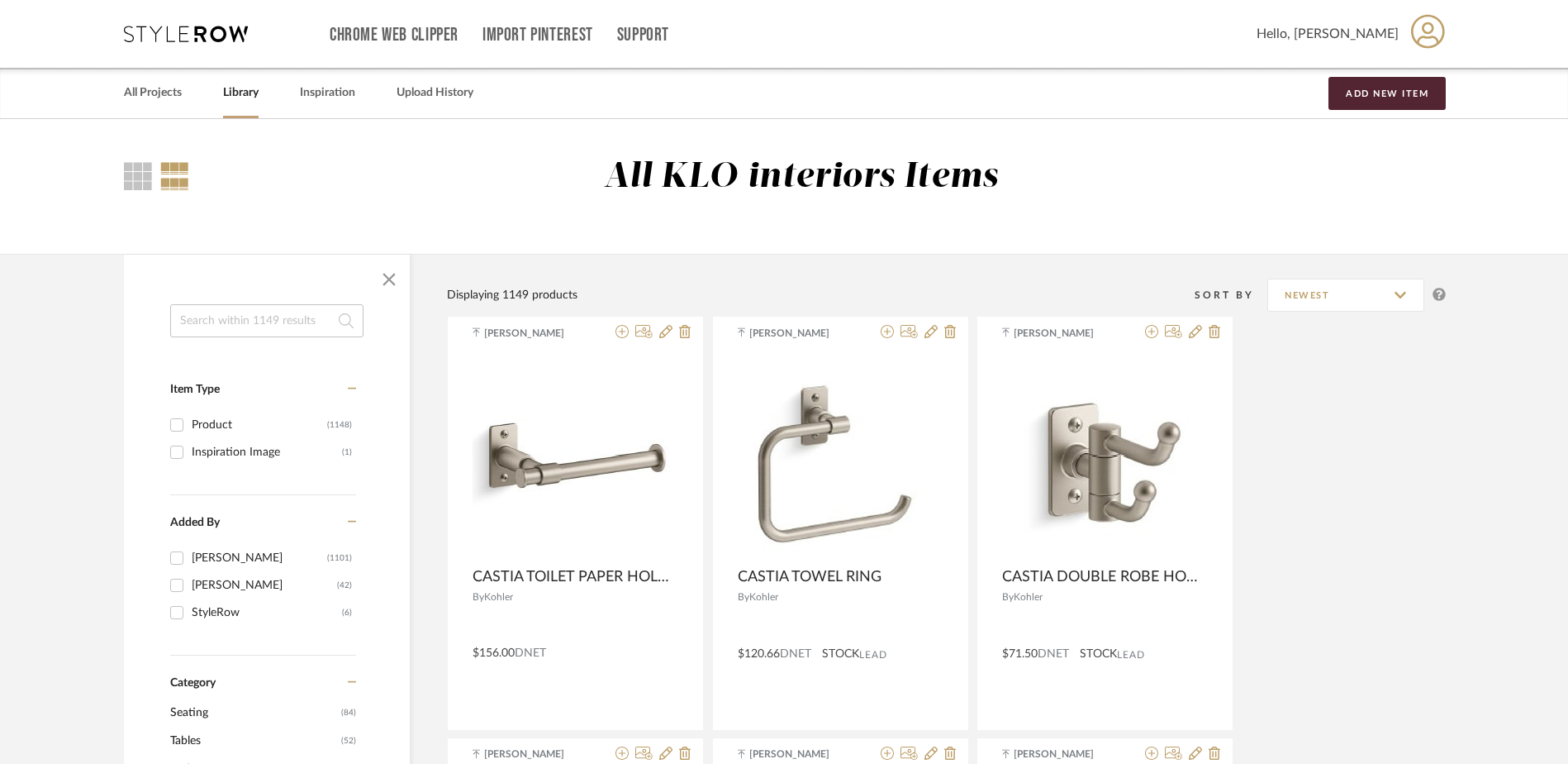
click at [233, 313] on input at bounding box center [267, 320] width 194 height 33
type input "w"
type input "mirror"
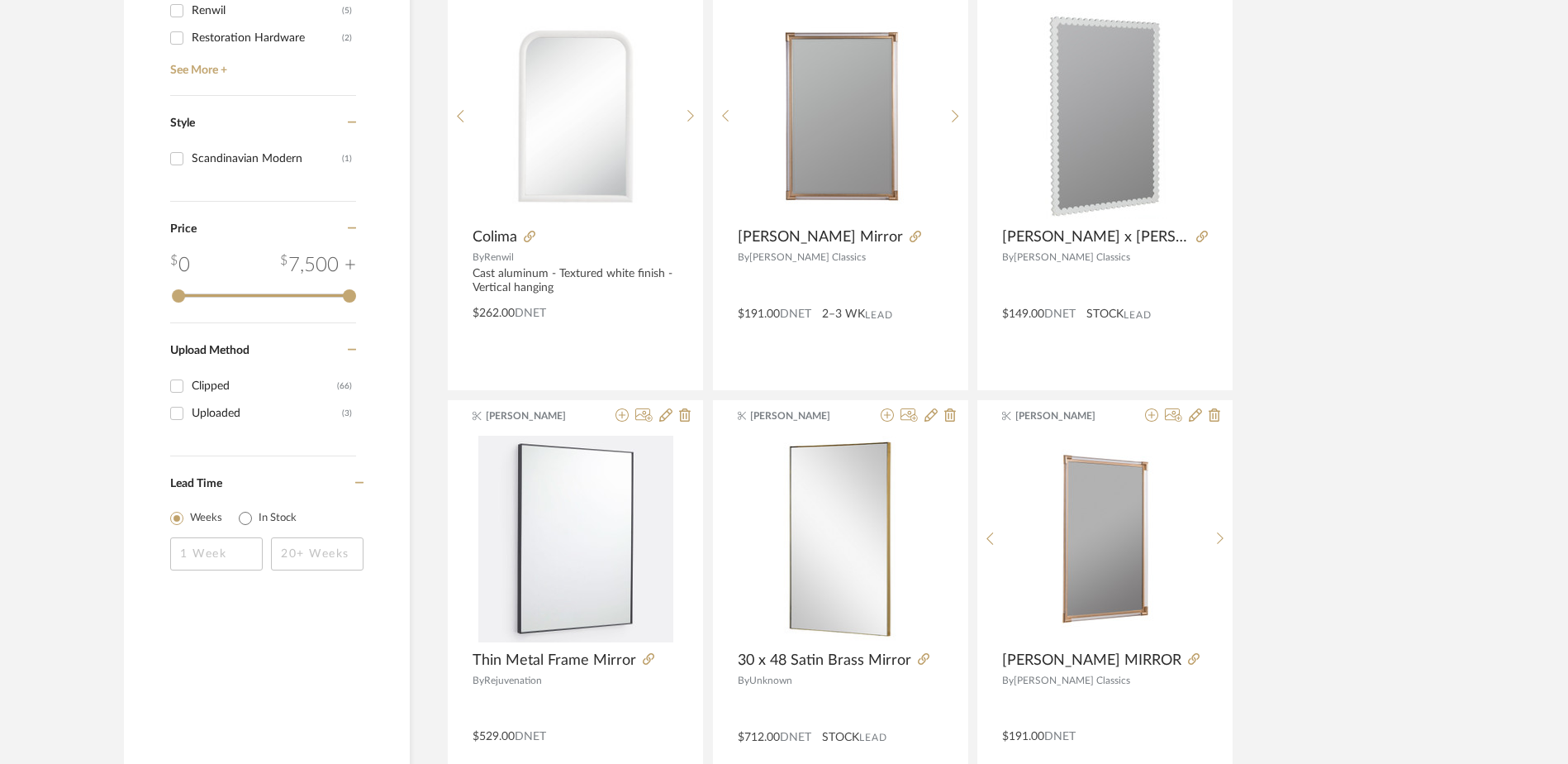
scroll to position [1405, 0]
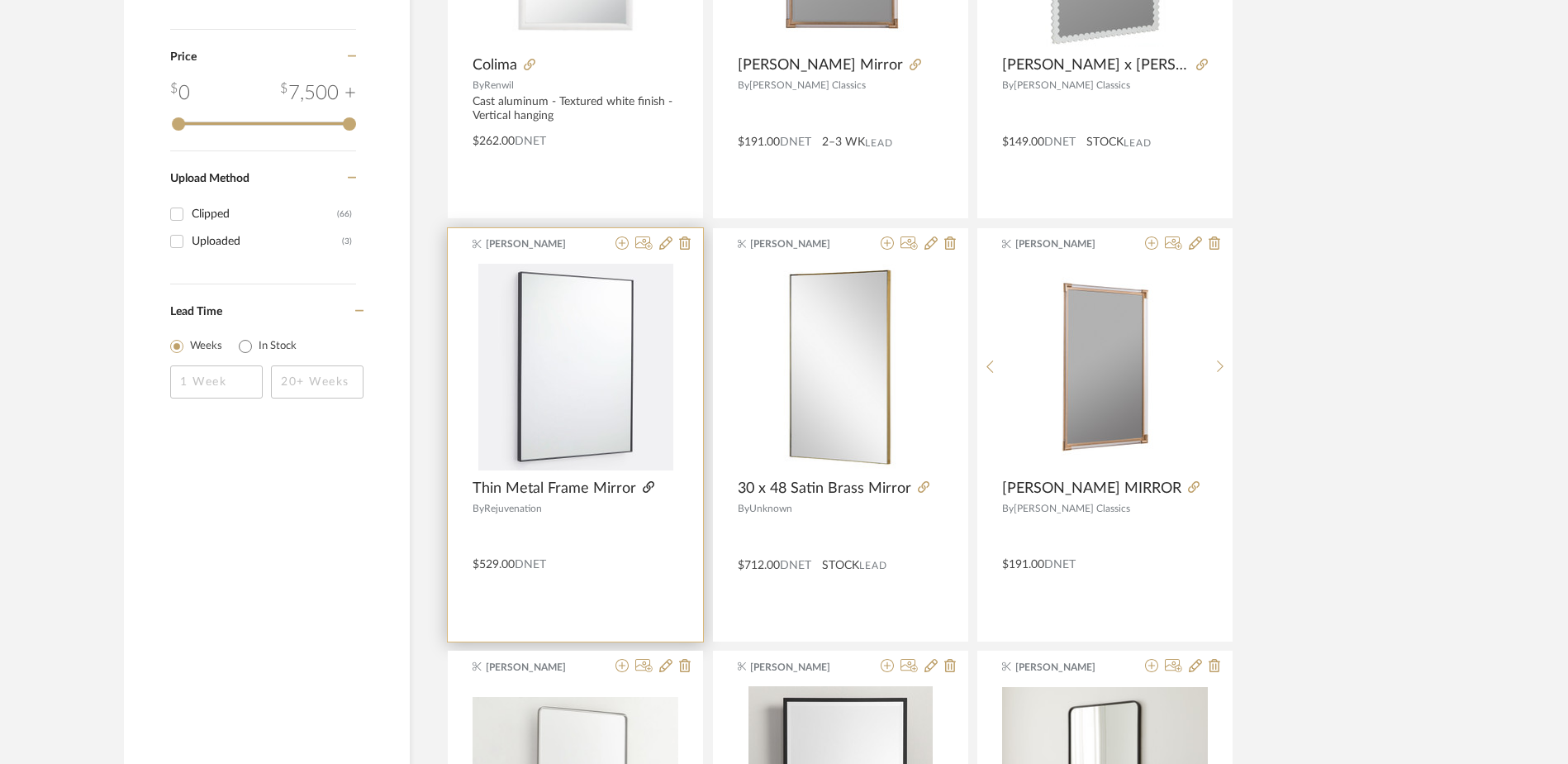
click at [649, 486] on icon at bounding box center [649, 487] width 12 height 12
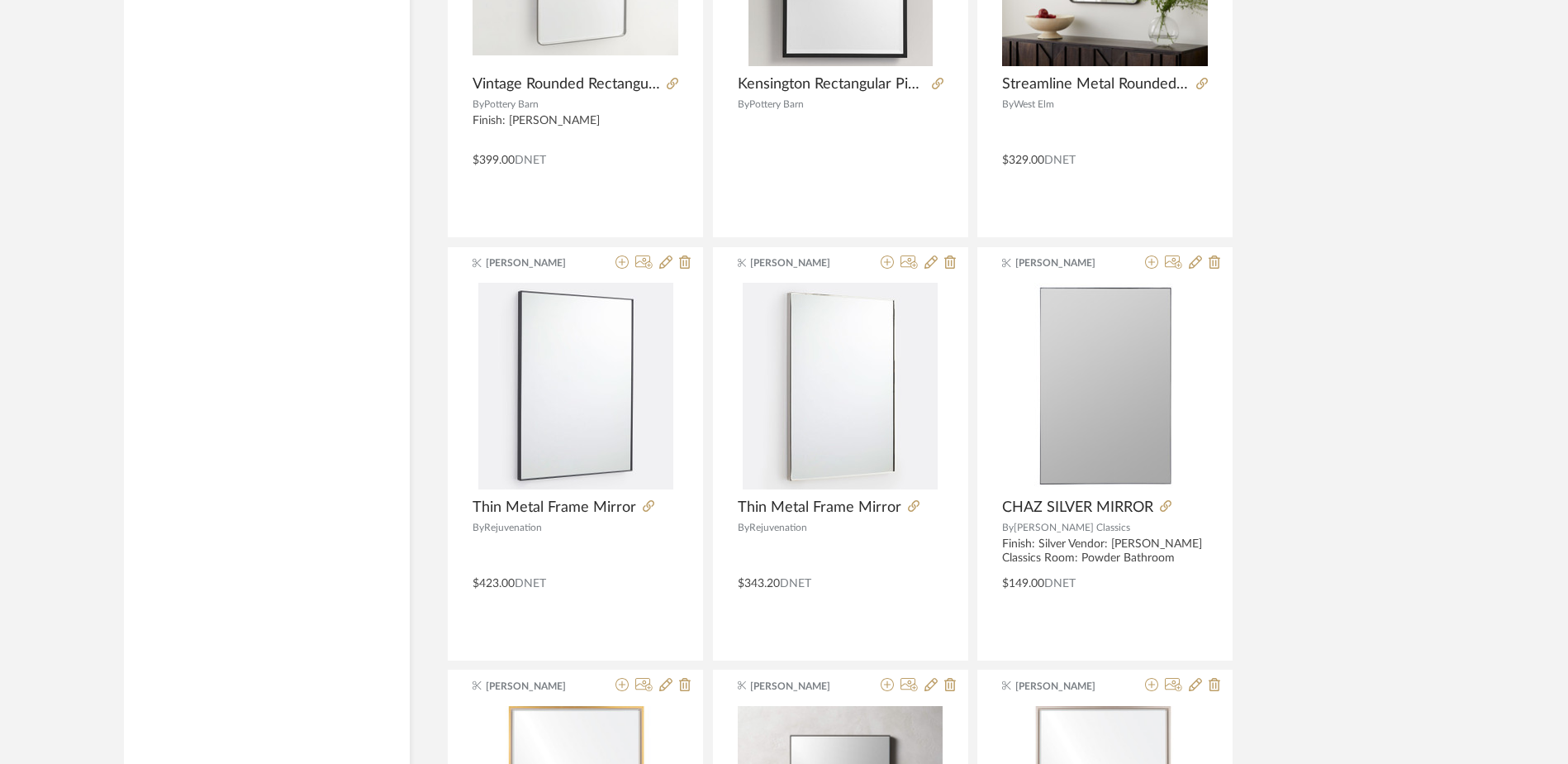
scroll to position [2314, 0]
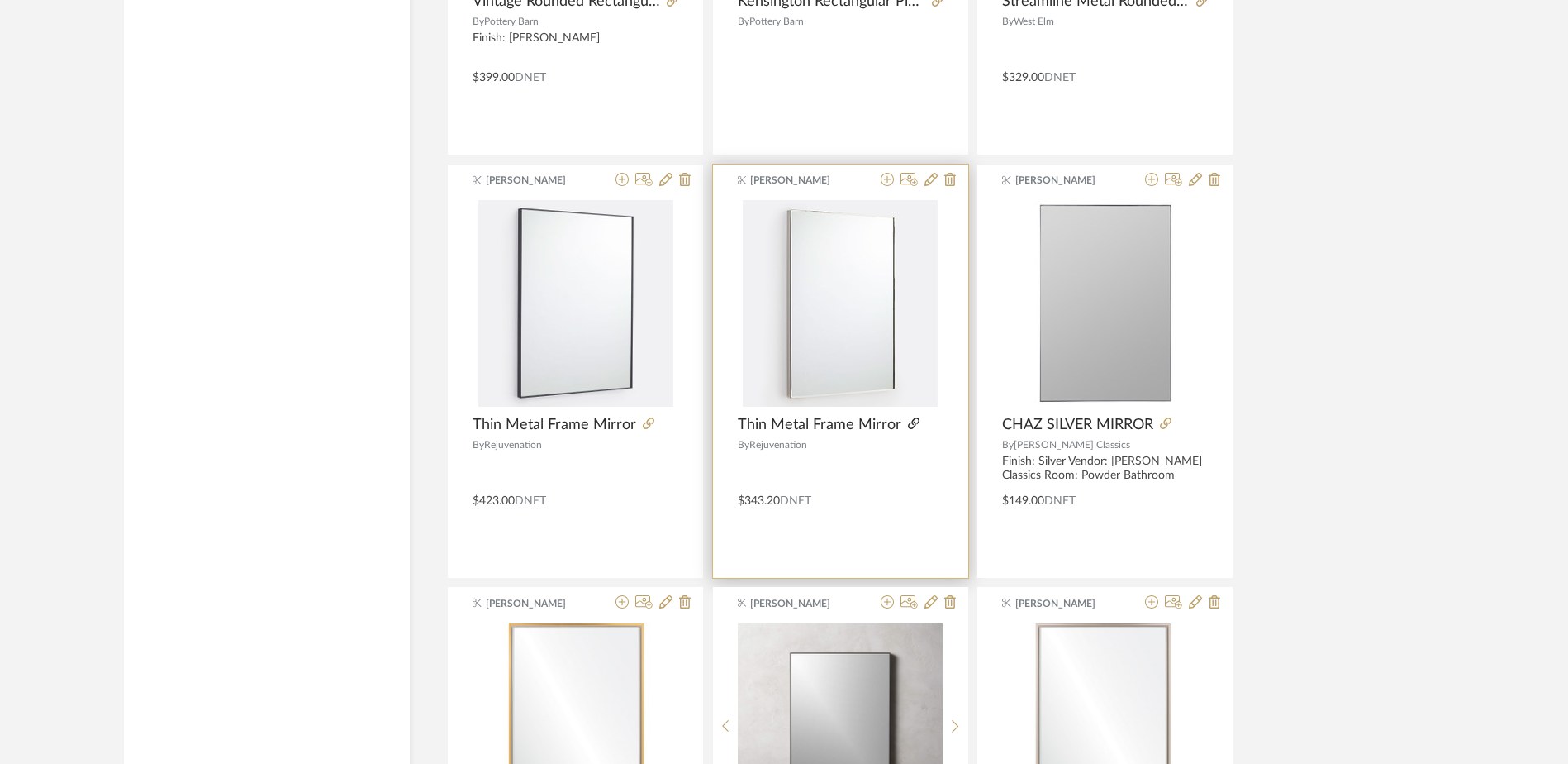
click at [912, 423] on icon at bounding box center [914, 423] width 12 height 12
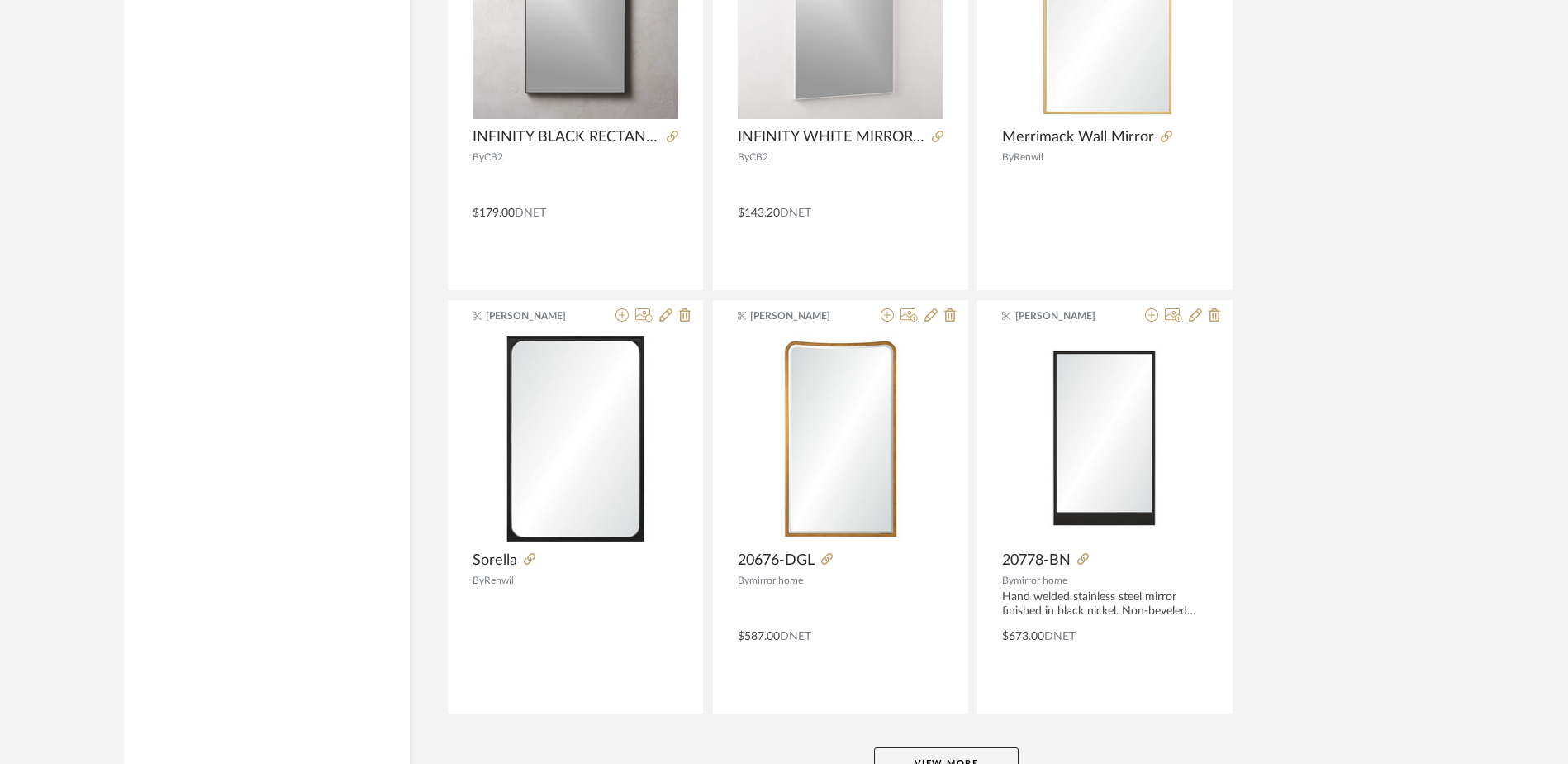
scroll to position [4842, 0]
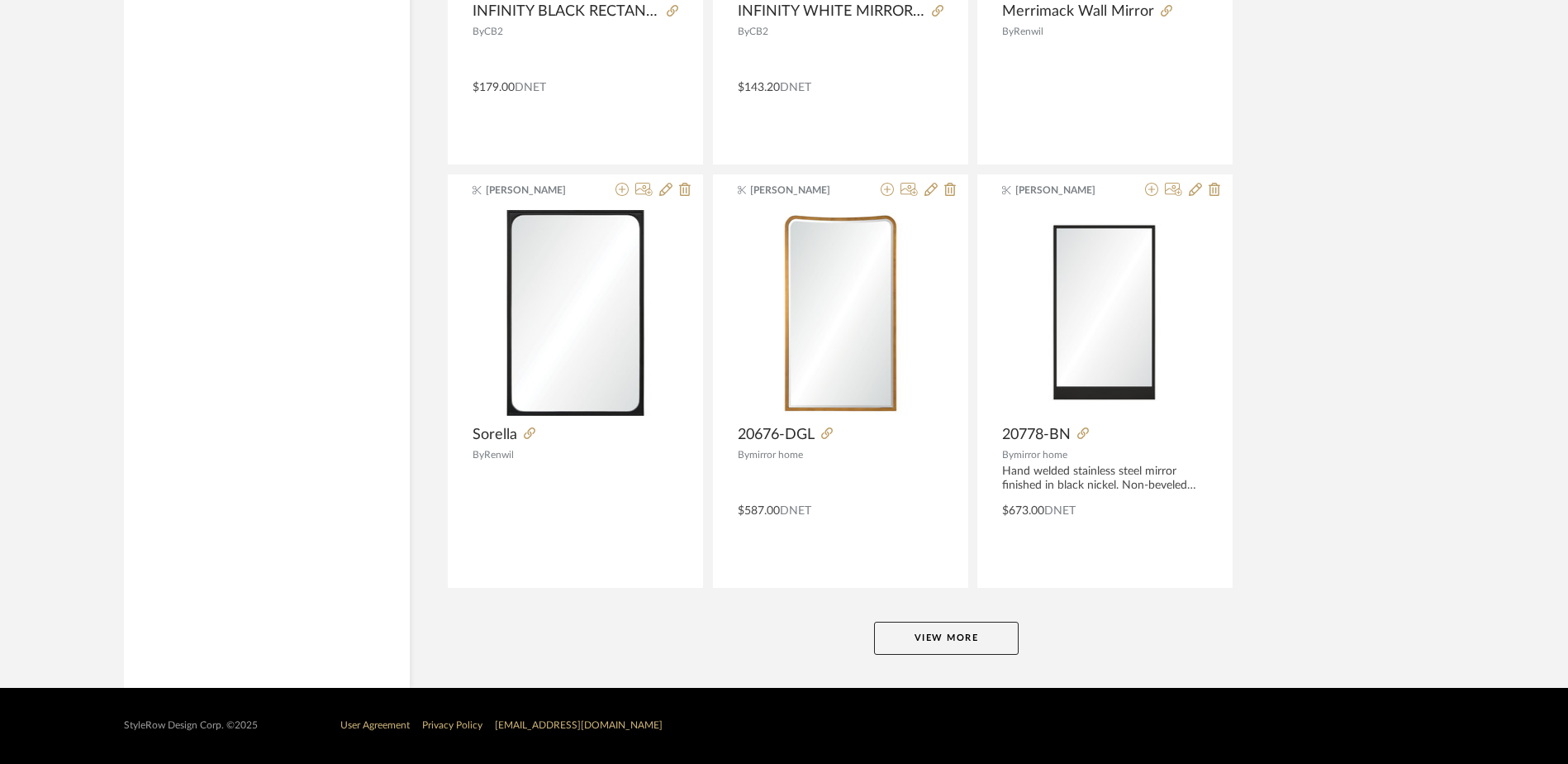
click at [987, 643] on button "View More" at bounding box center [947, 638] width 145 height 33
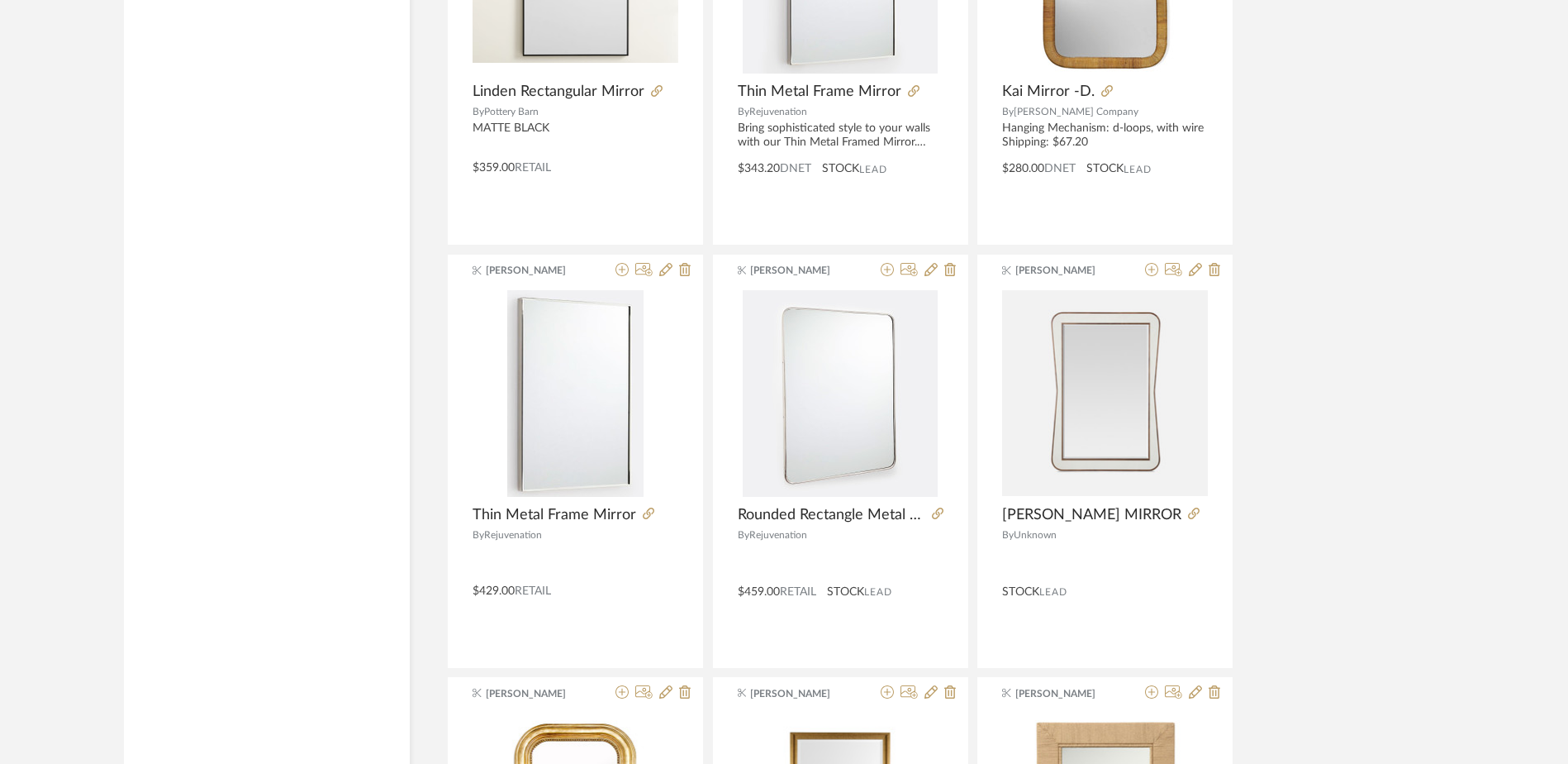
scroll to position [8148, 0]
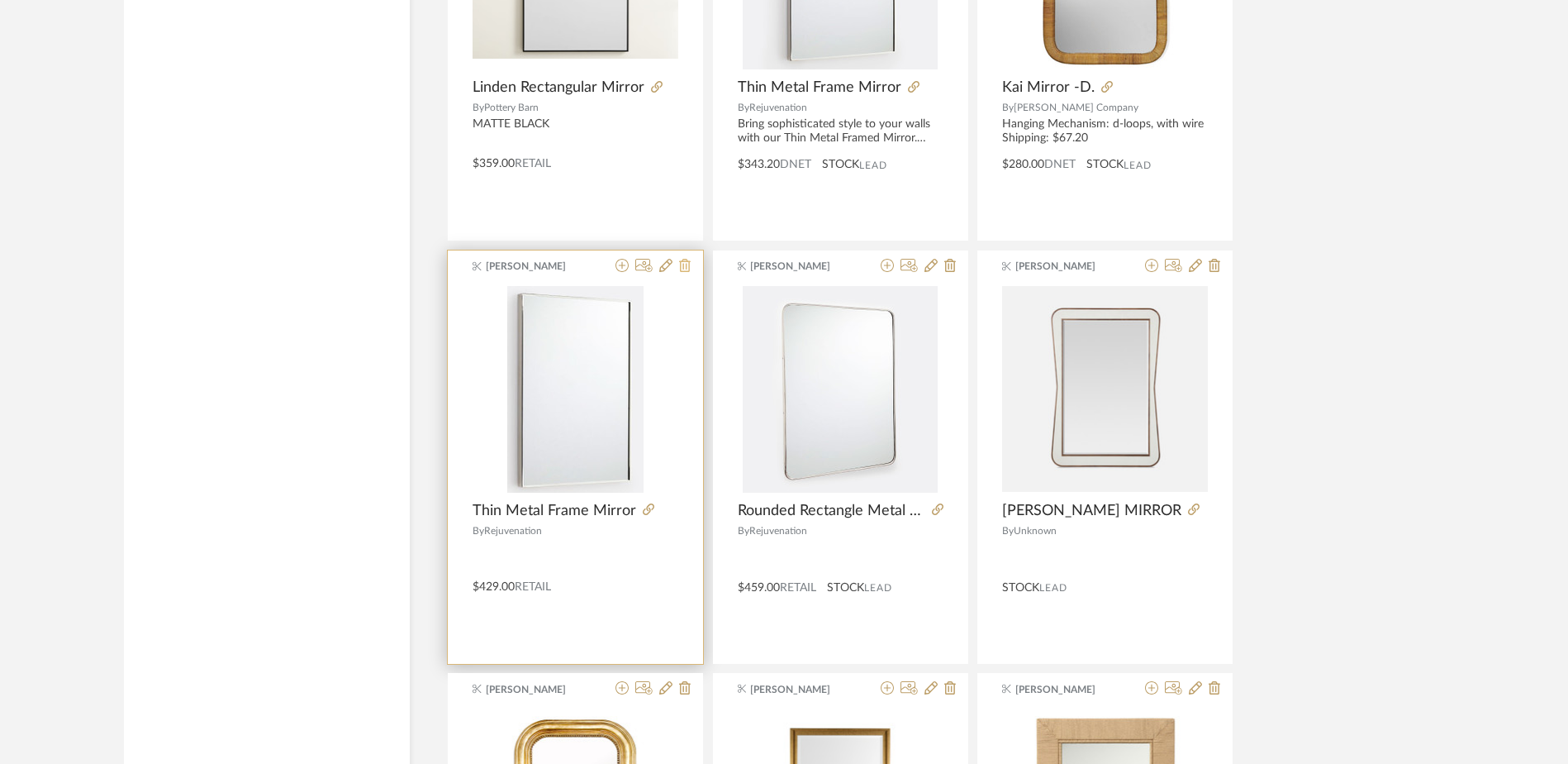
click at [687, 261] on icon at bounding box center [685, 265] width 12 height 14
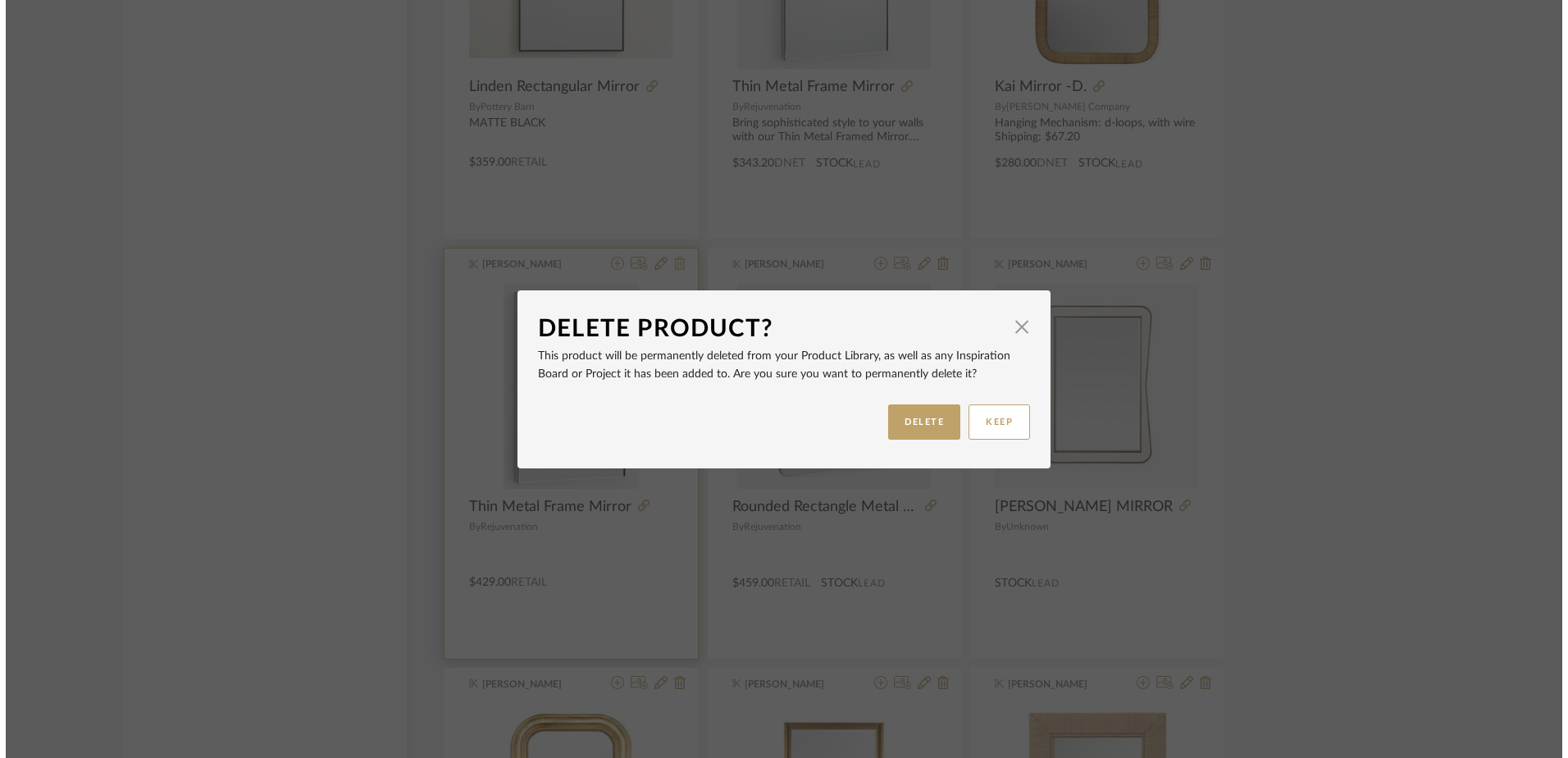
scroll to position [0, 0]
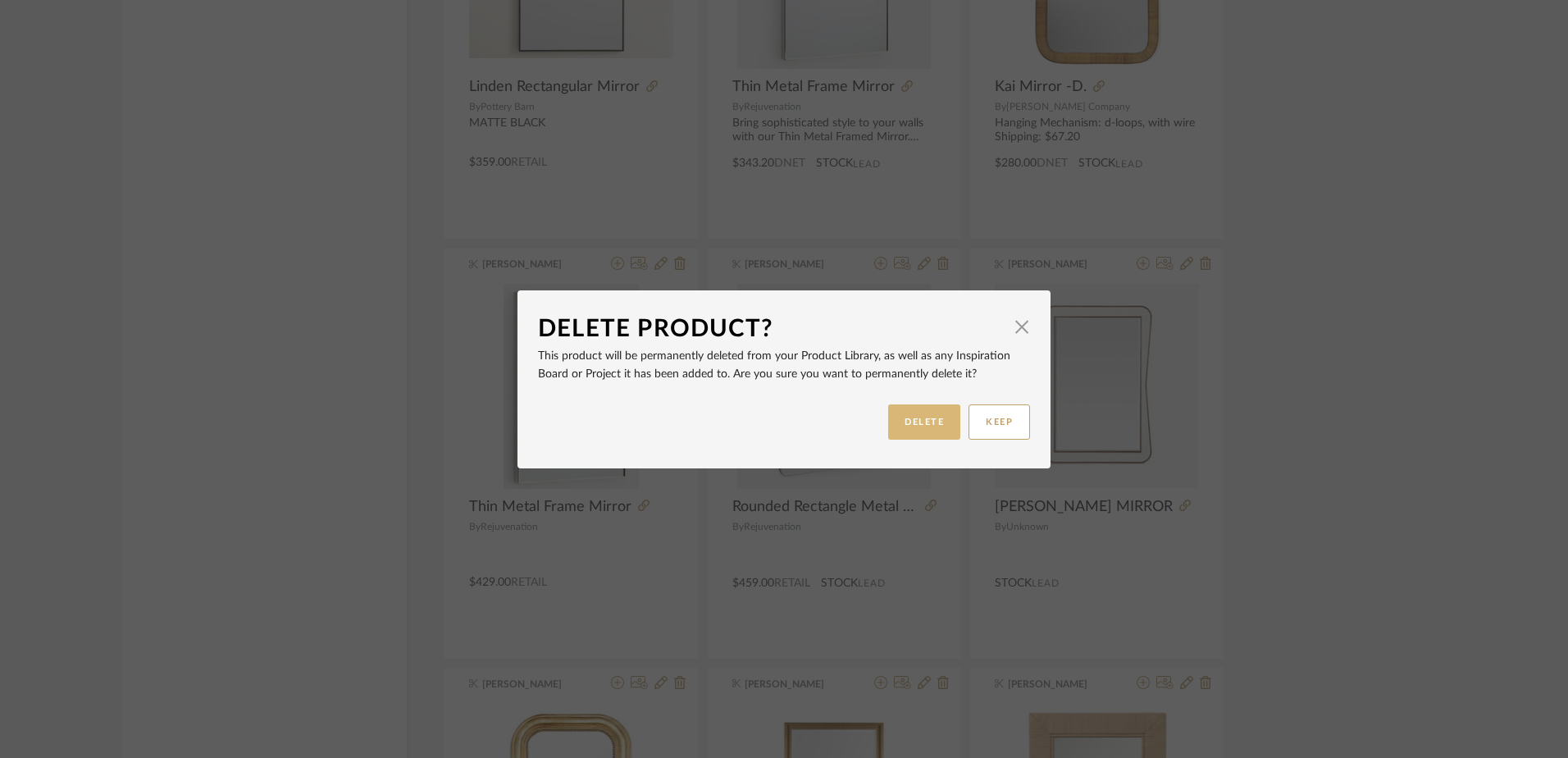
click at [909, 415] on button "DELETE" at bounding box center [924, 421] width 72 height 35
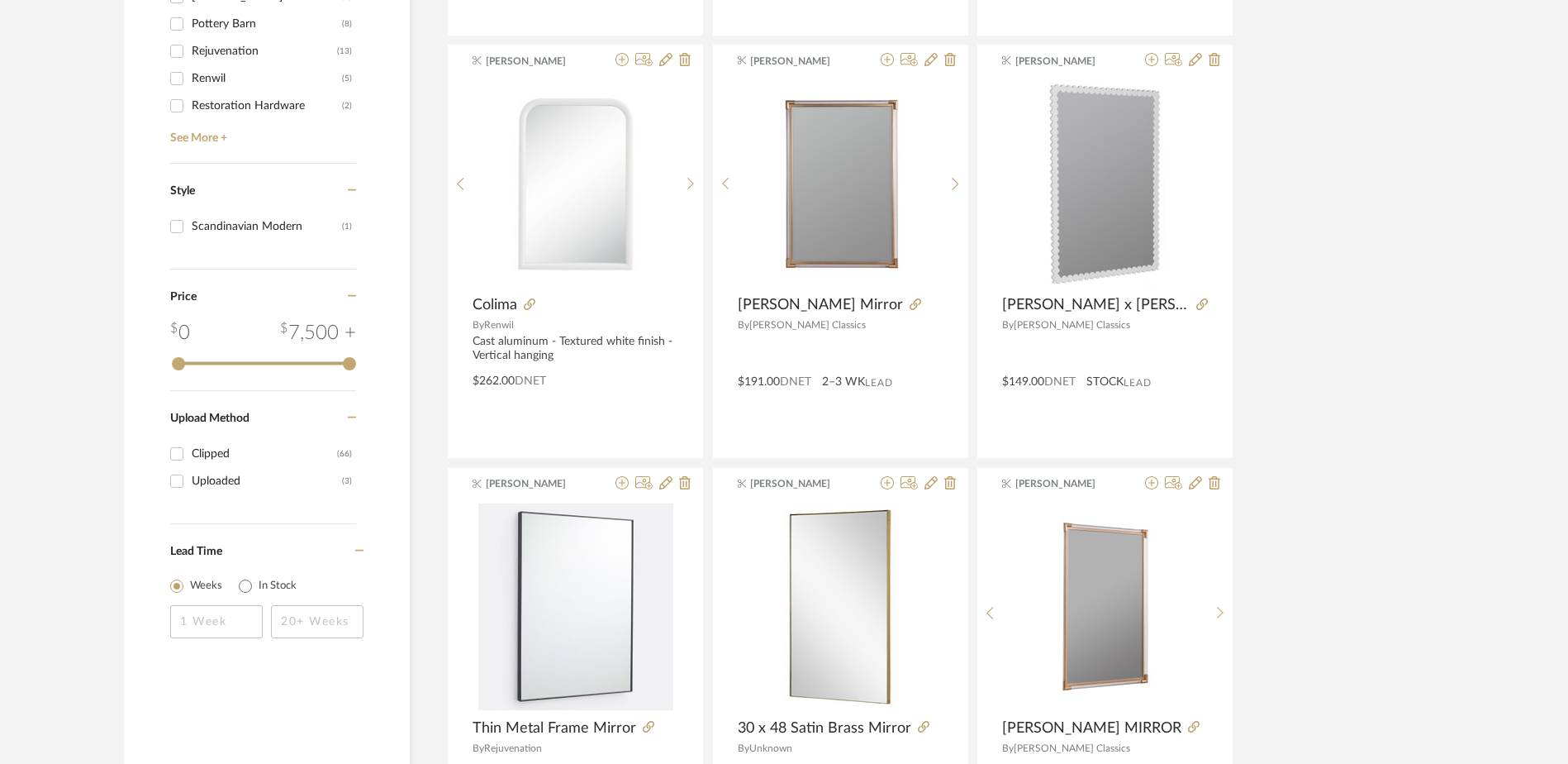
scroll to position [1407, 0]
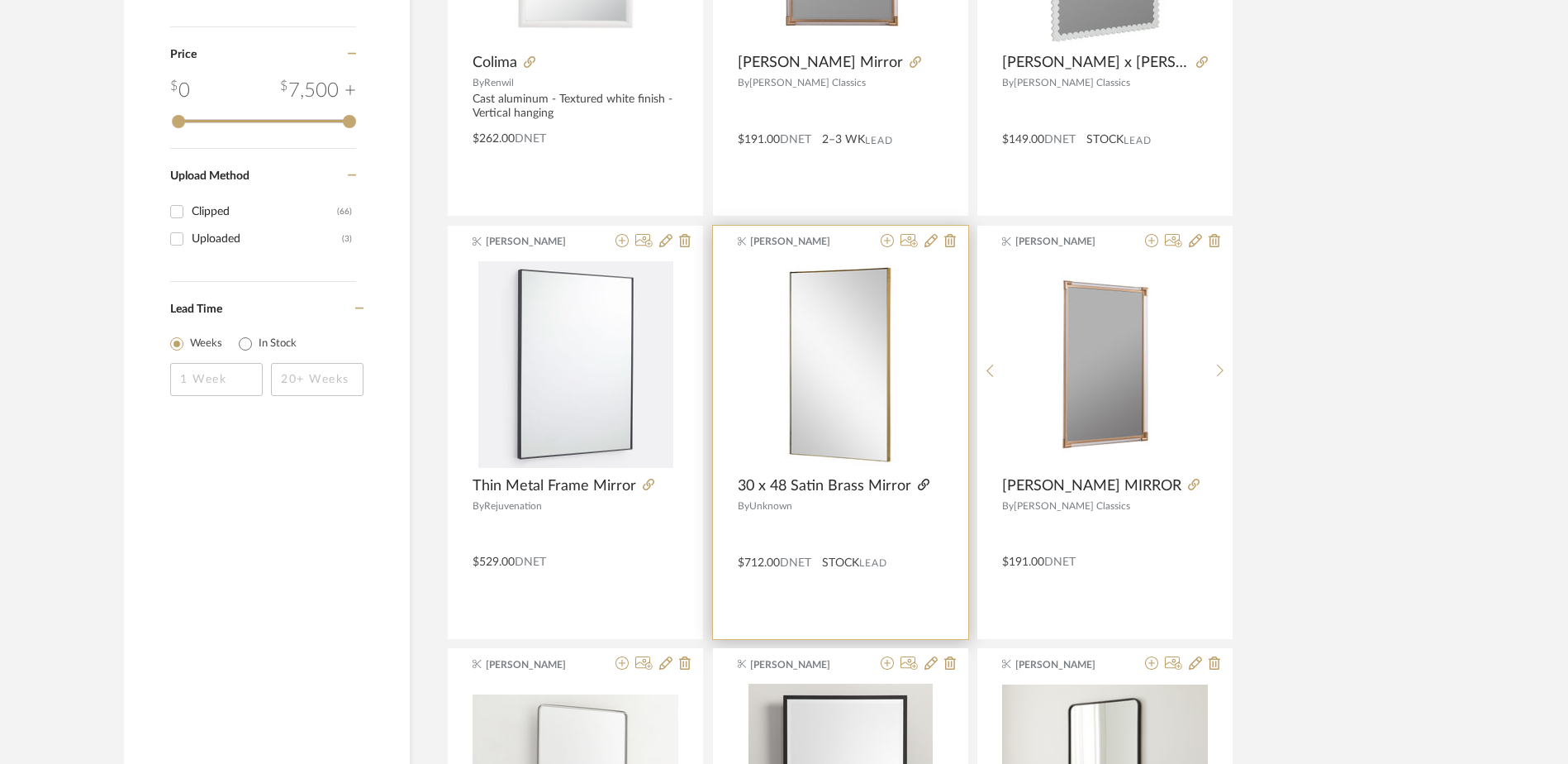
click at [922, 484] on icon at bounding box center [924, 484] width 12 height 12
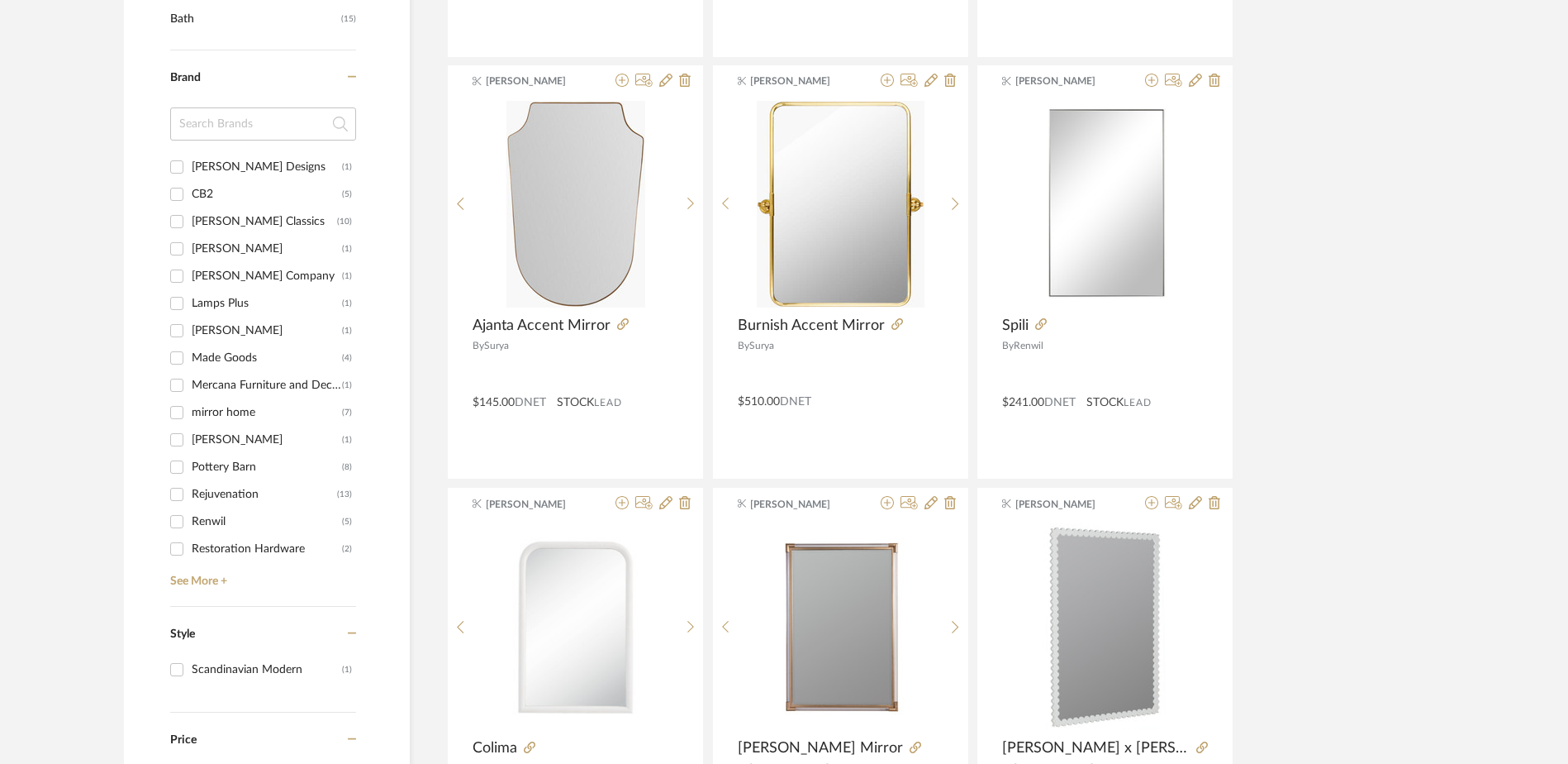
scroll to position [747, 0]
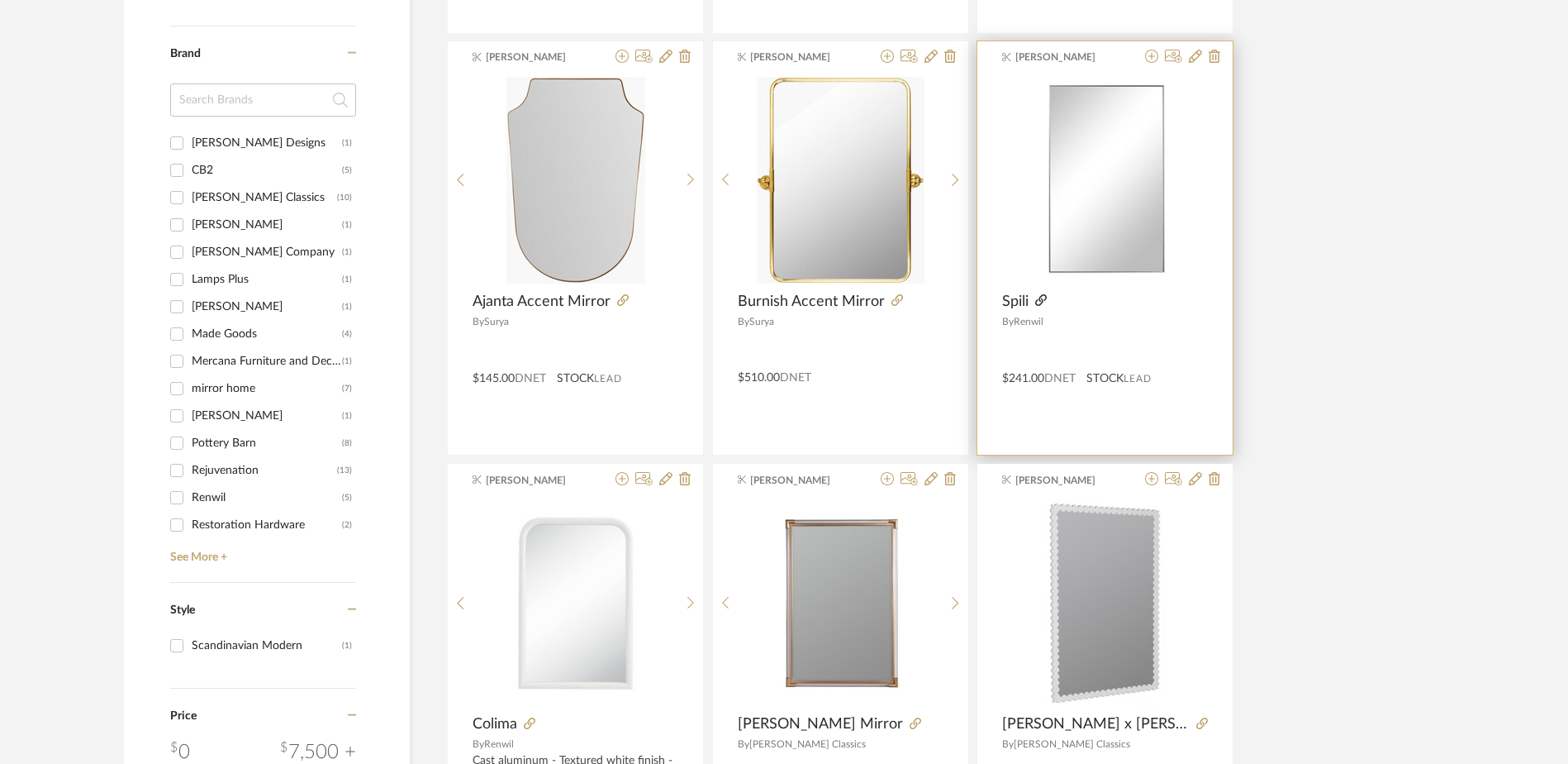
click at [1047, 298] on icon at bounding box center [1041, 300] width 12 height 12
click at [1044, 301] on icon at bounding box center [1041, 300] width 12 height 12
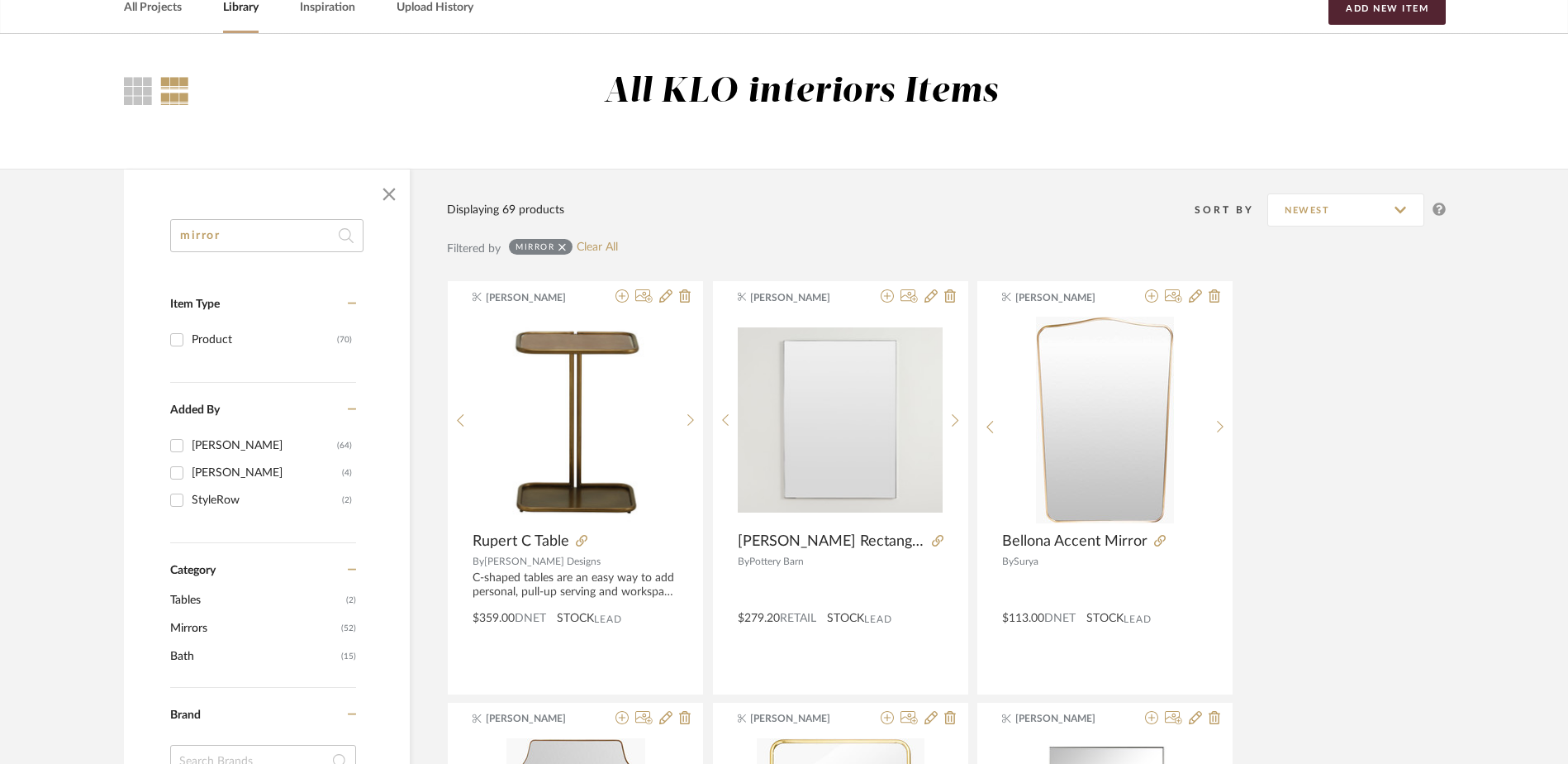
scroll to position [251, 0]
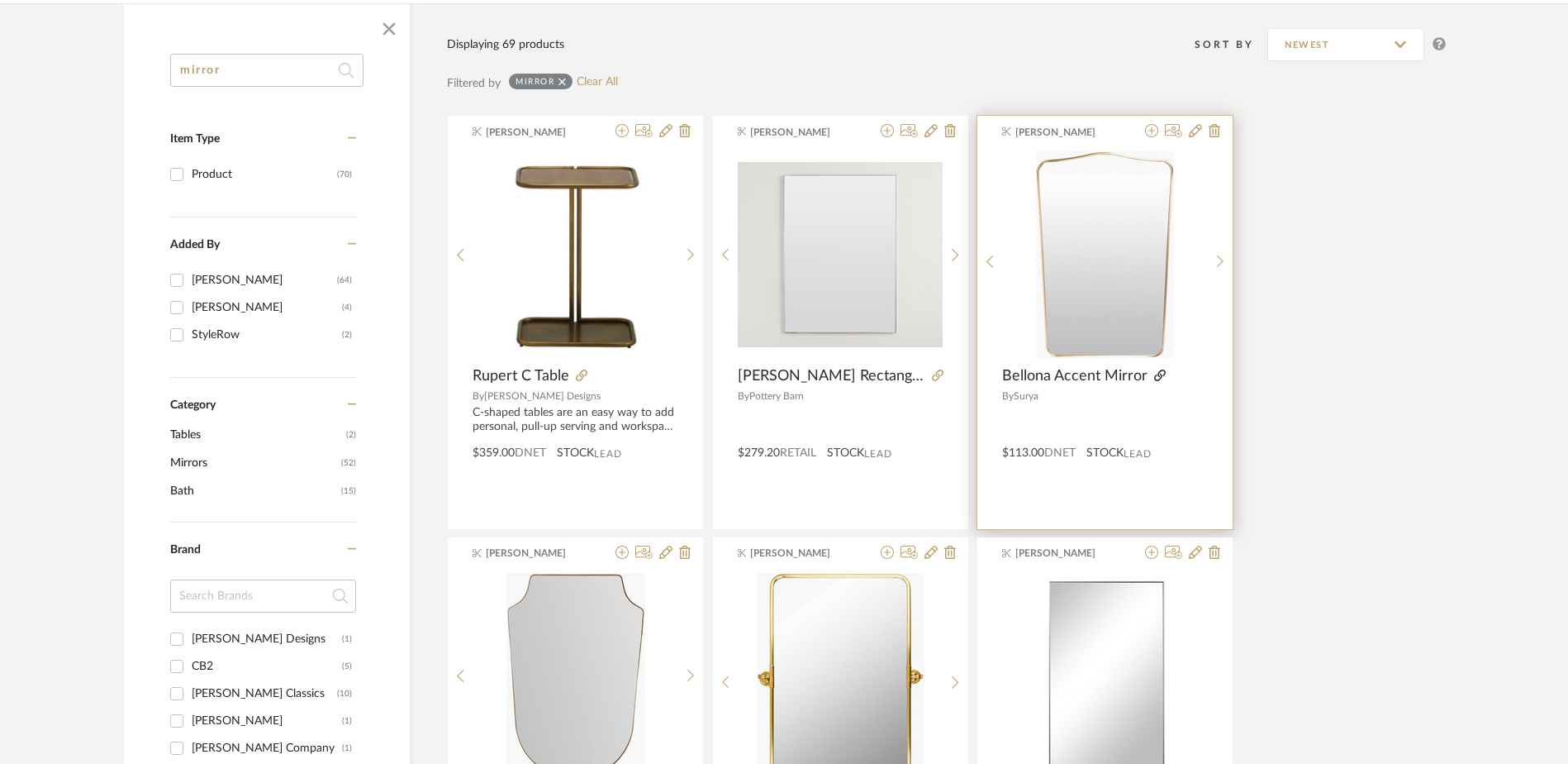
click at [1163, 373] on icon at bounding box center [1160, 375] width 12 height 12
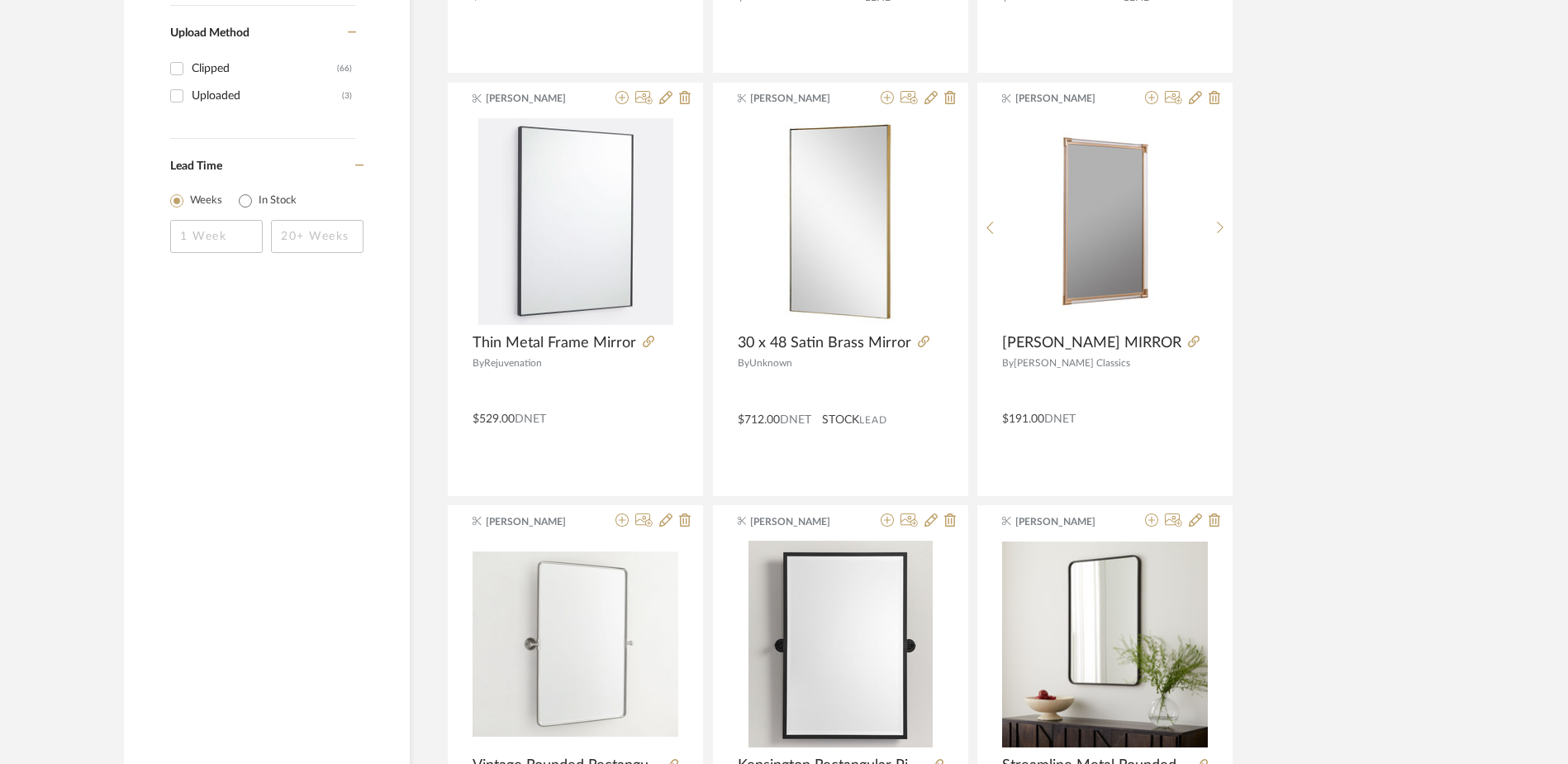
scroll to position [1573, 0]
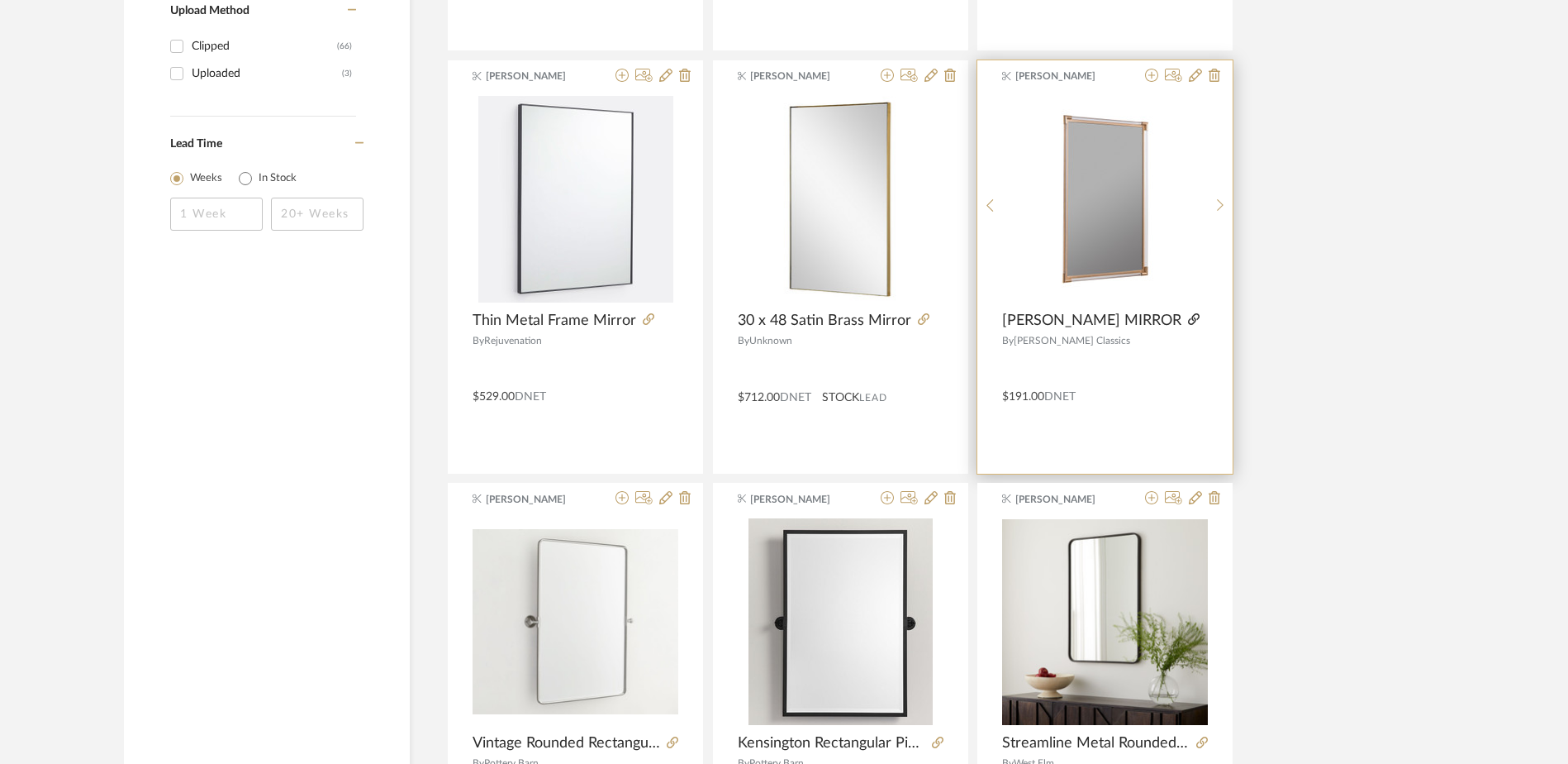
click at [1188, 320] on icon at bounding box center [1194, 319] width 12 height 12
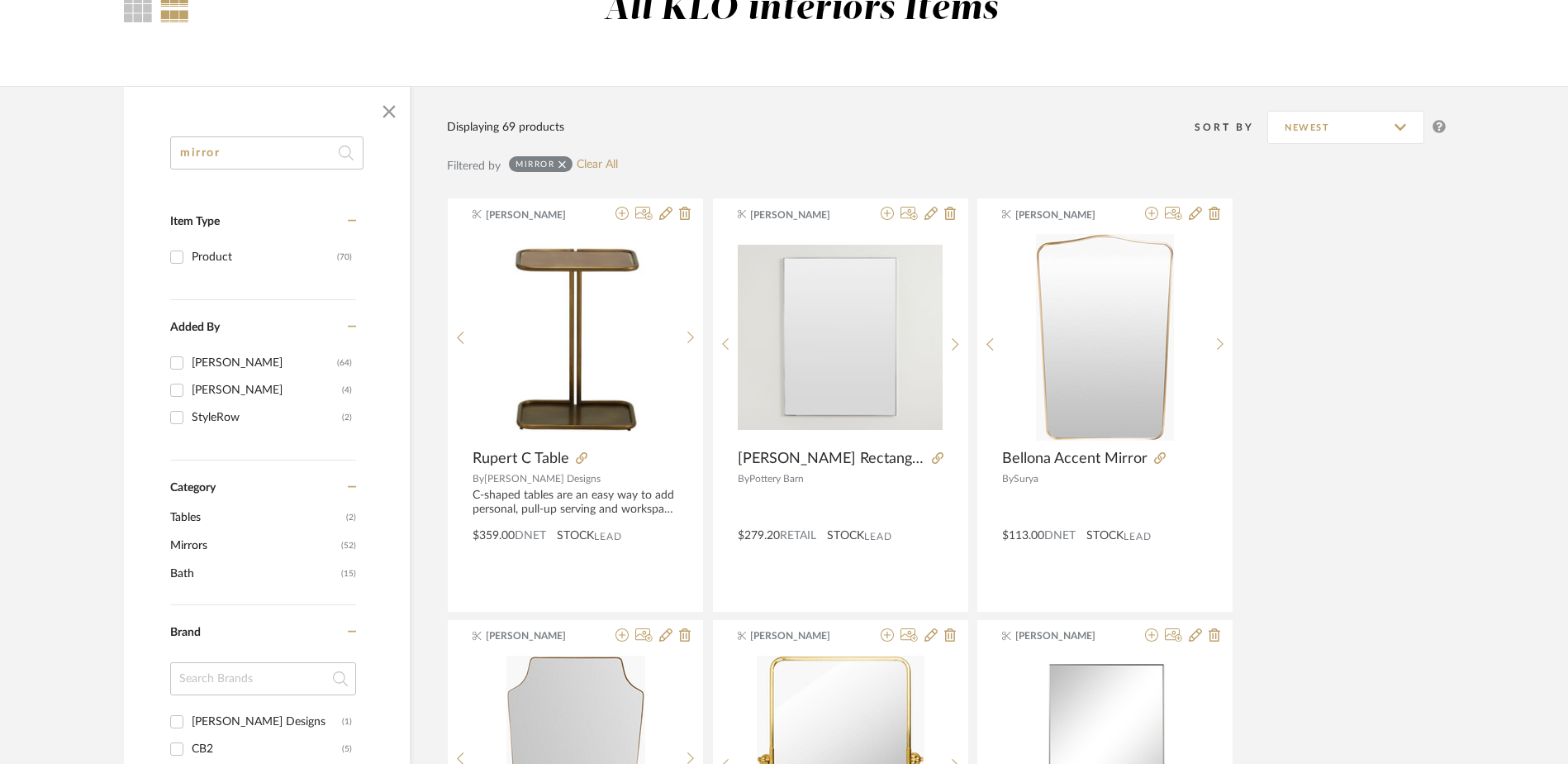
scroll to position [0, 0]
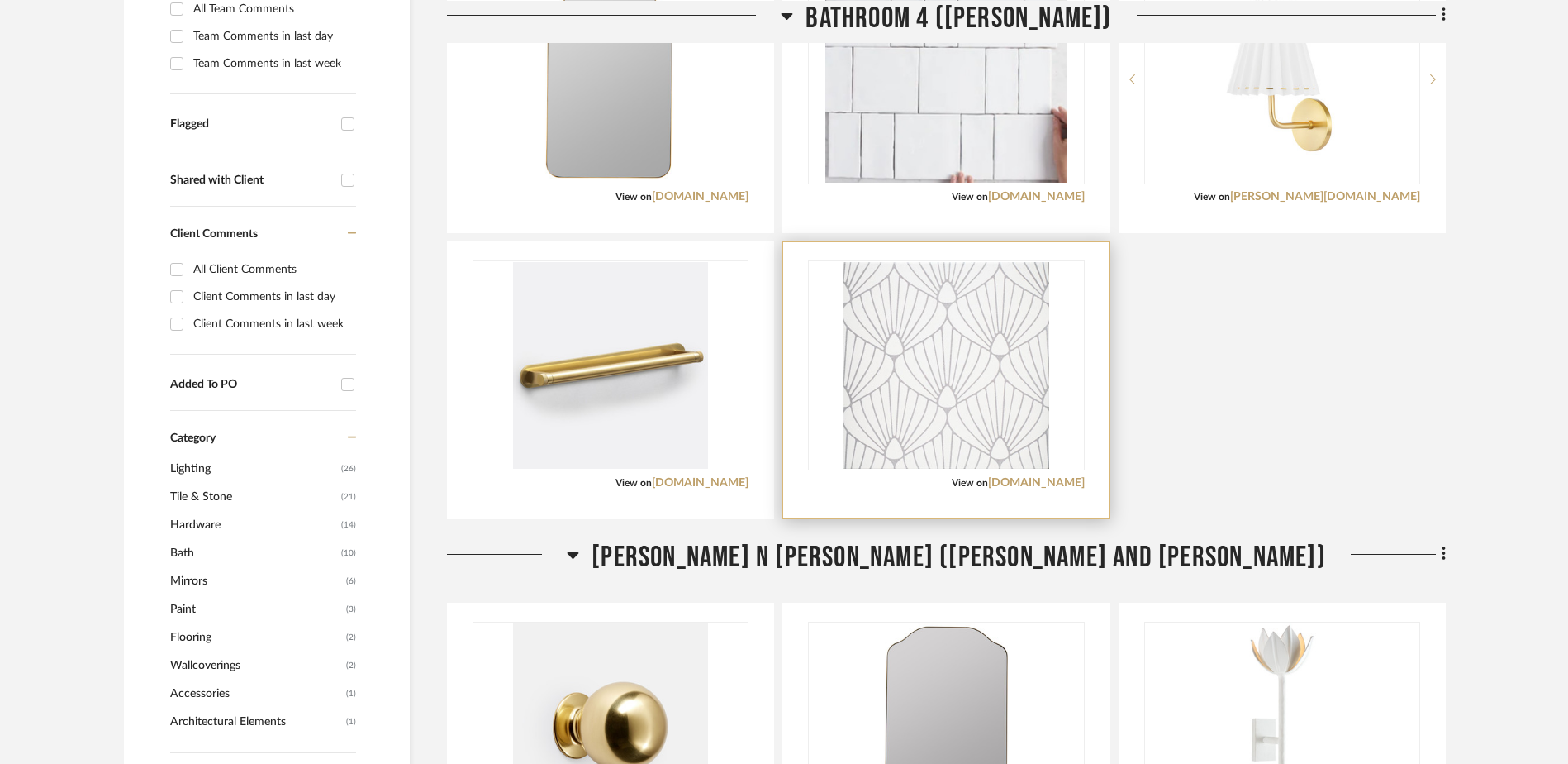
scroll to position [910, 0]
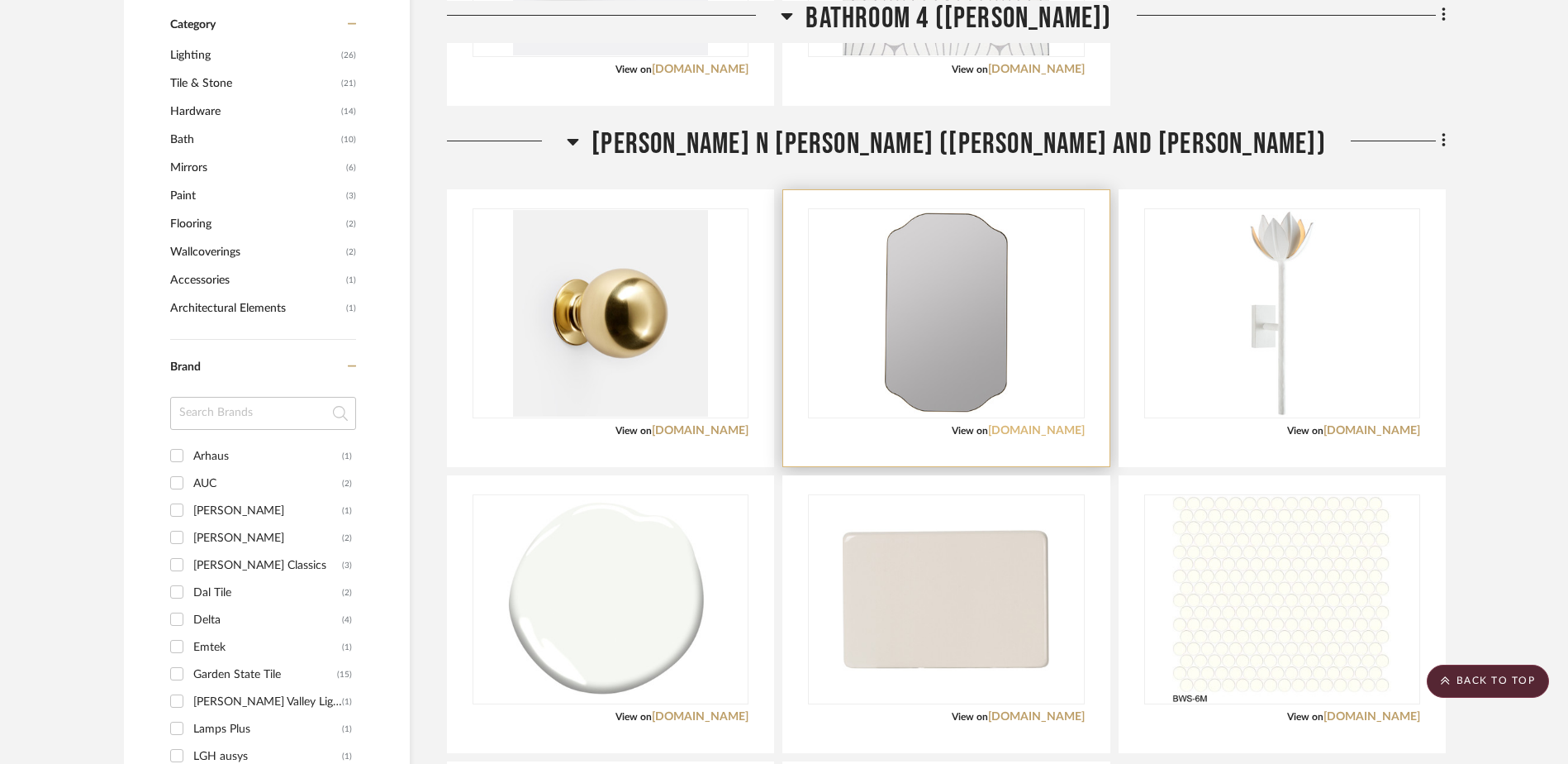
click at [1014, 426] on link "cooperclassics.com" at bounding box center [1037, 430] width 96 height 12
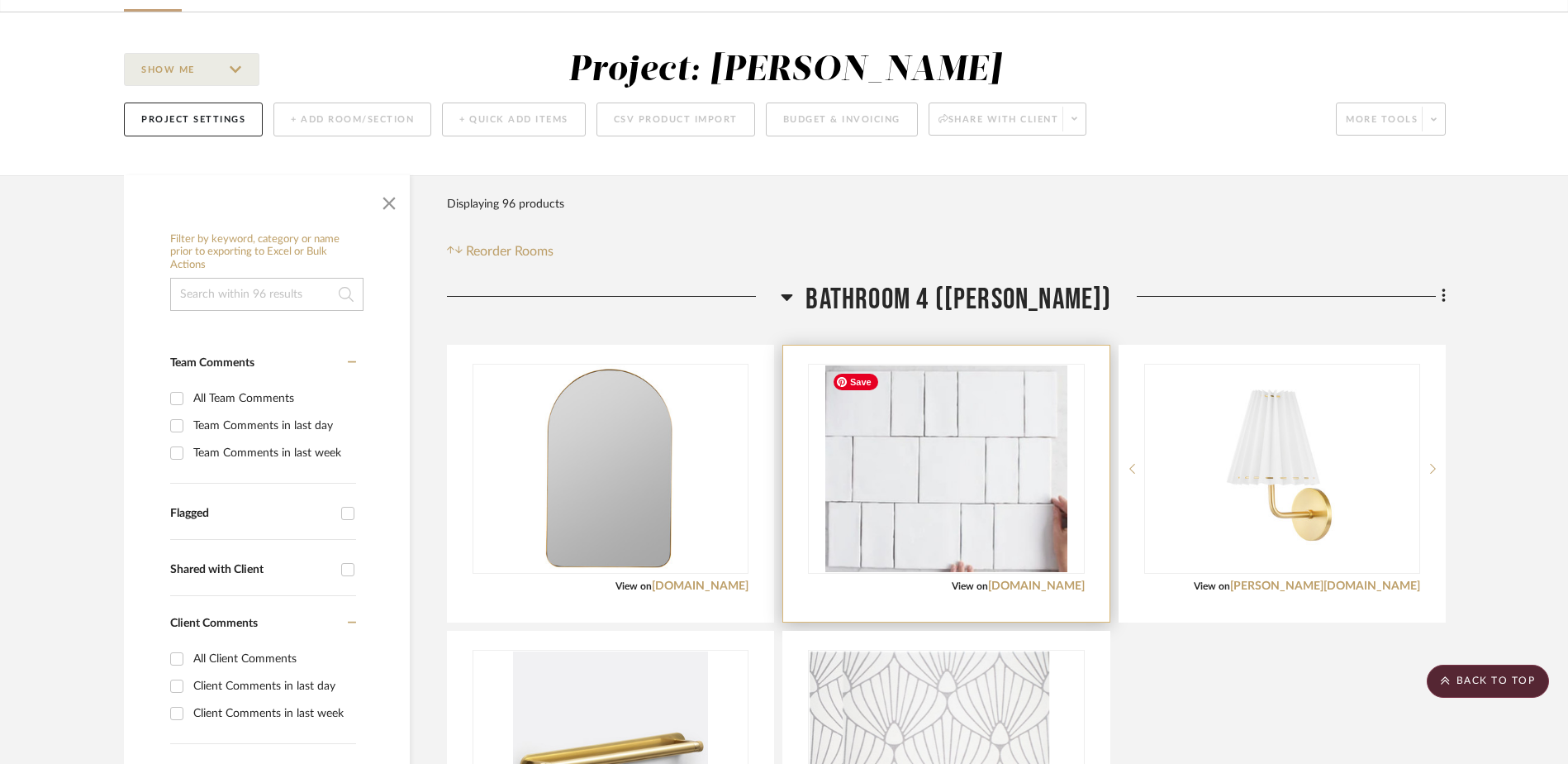
scroll to position [0, 0]
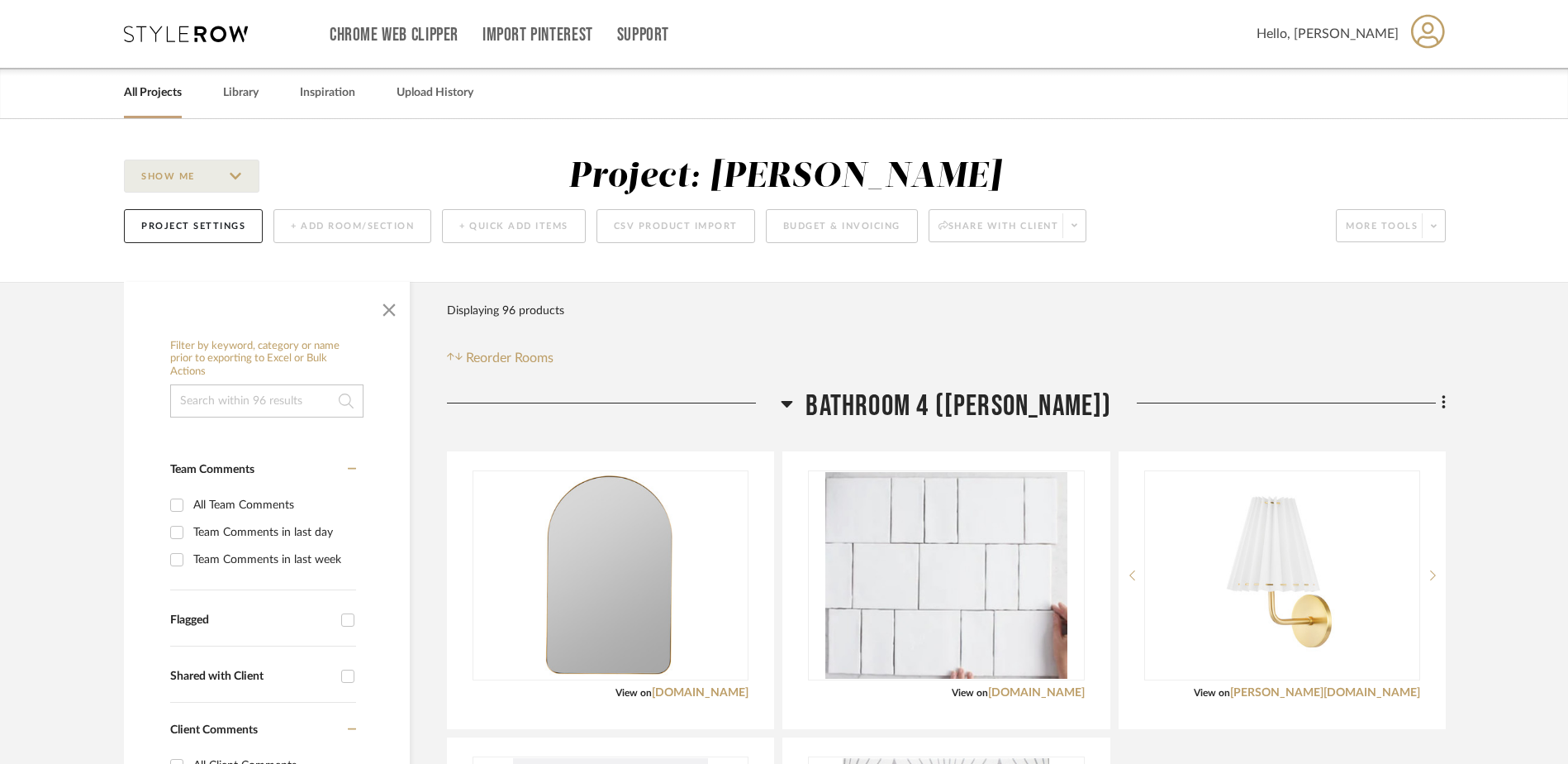
click at [146, 96] on link "All Projects" at bounding box center [153, 93] width 58 height 22
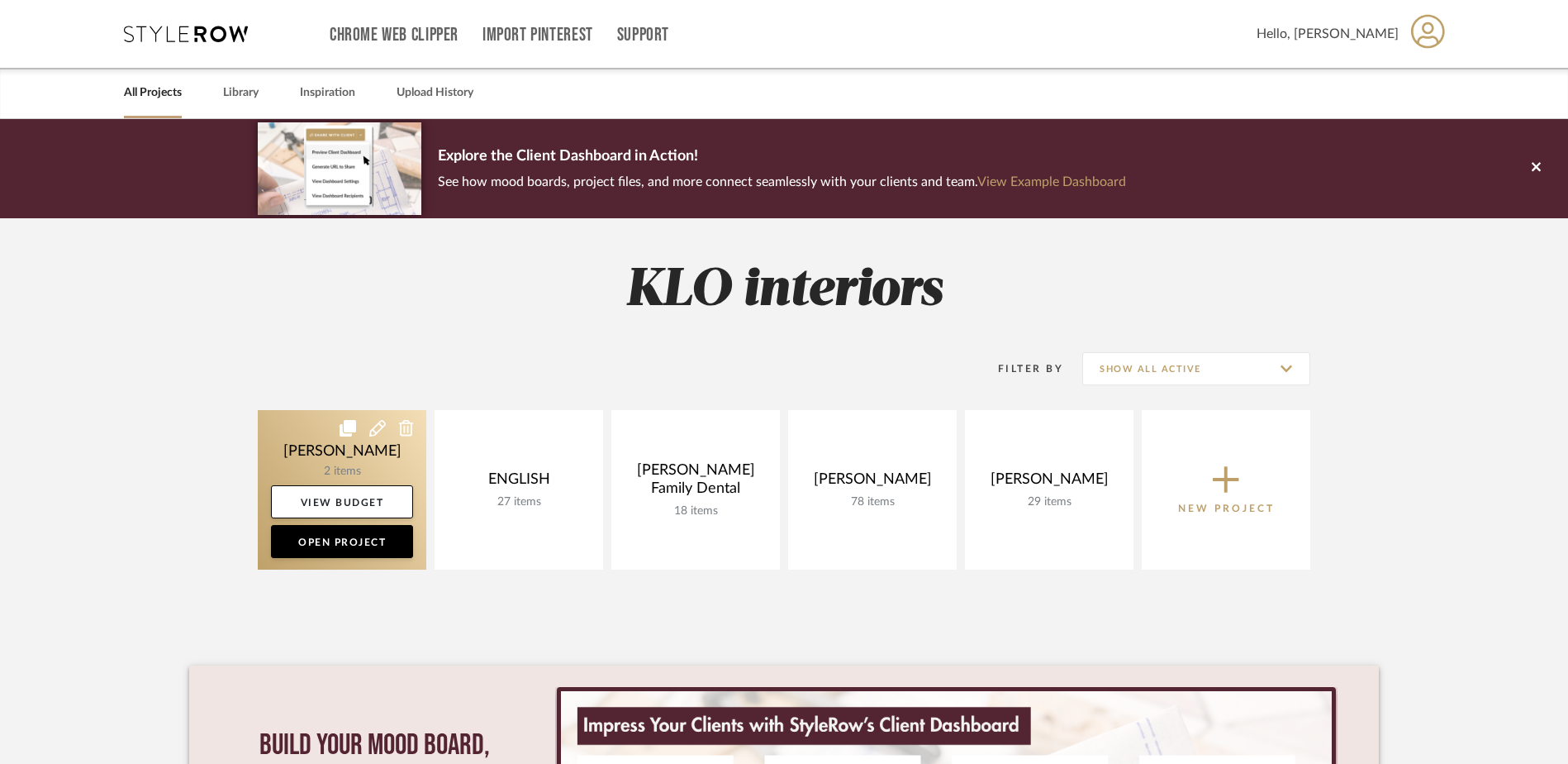
click at [346, 455] on link at bounding box center [341, 489] width 169 height 159
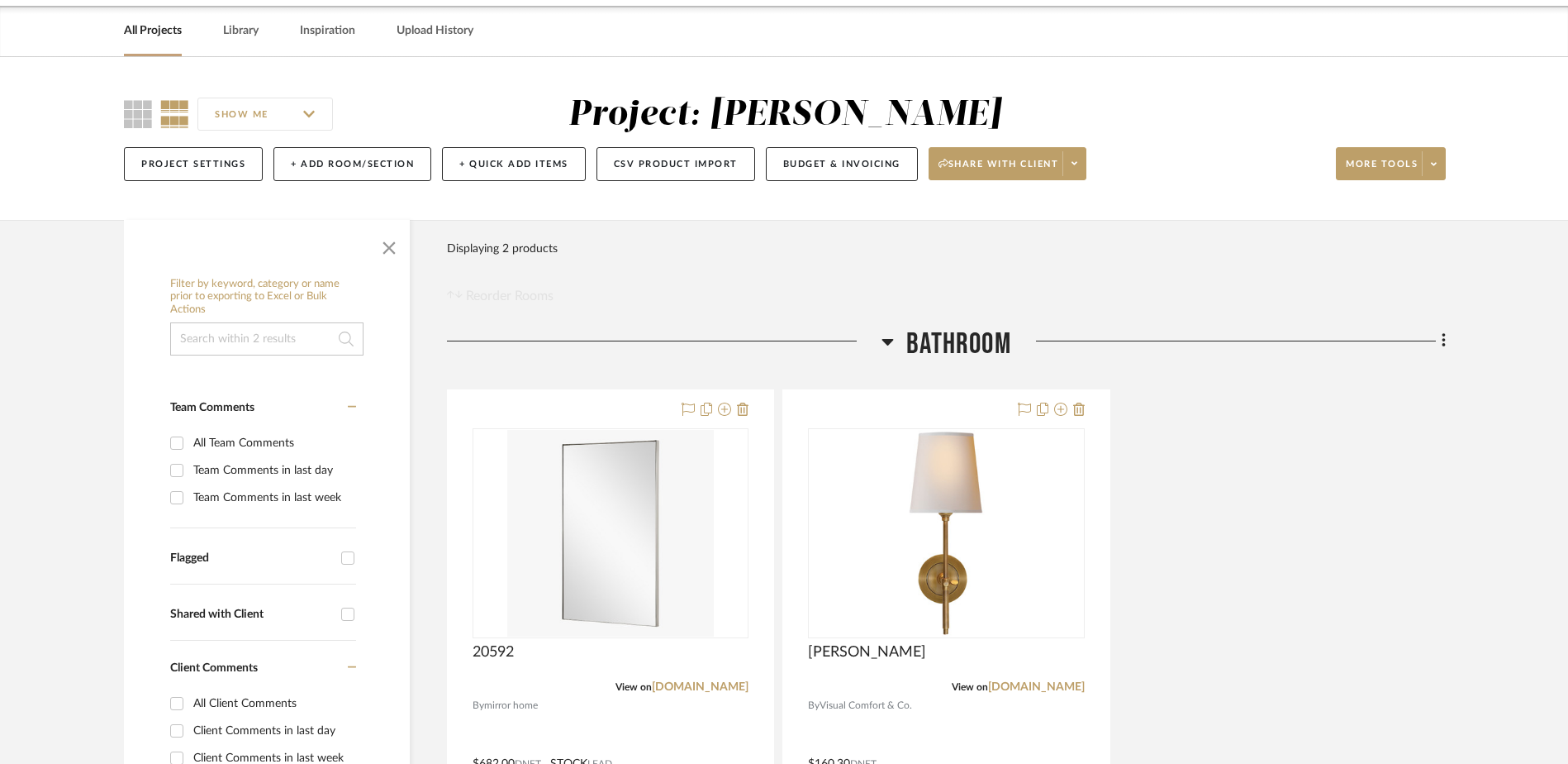
scroll to position [165, 0]
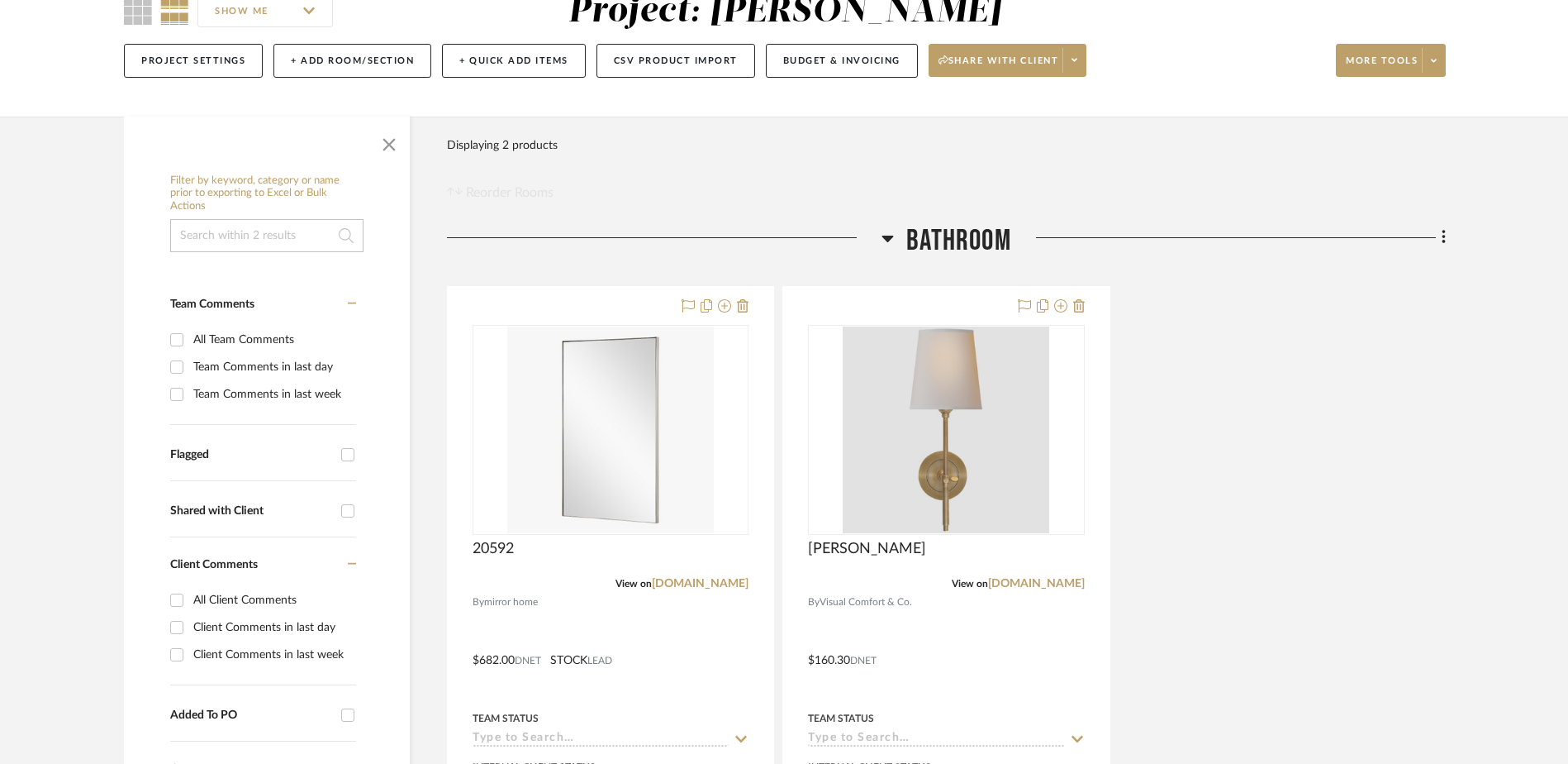
click at [929, 467] on div at bounding box center [946, 429] width 206 height 206
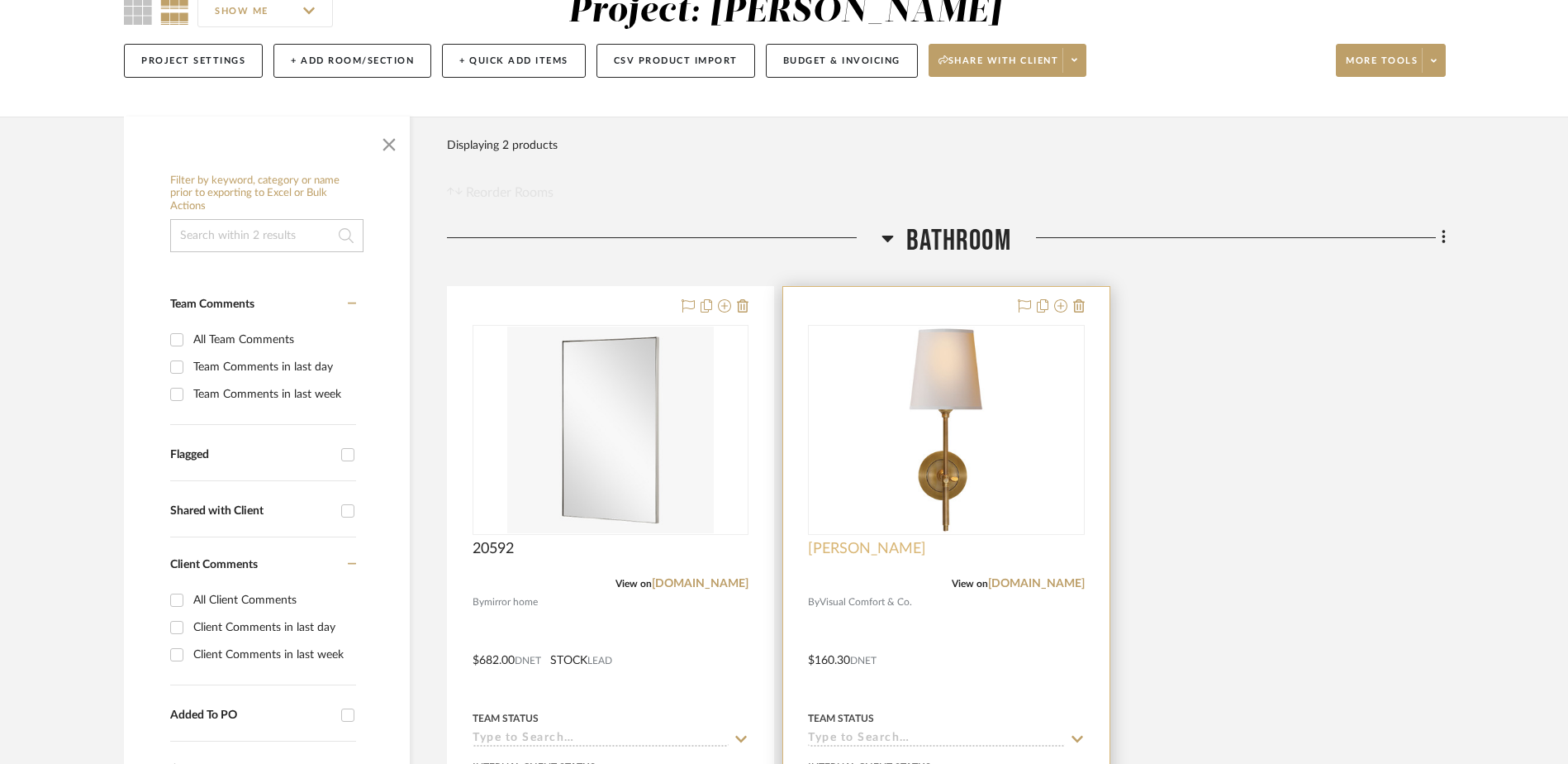
click at [872, 554] on span "Bryant Sconce" at bounding box center [867, 549] width 119 height 18
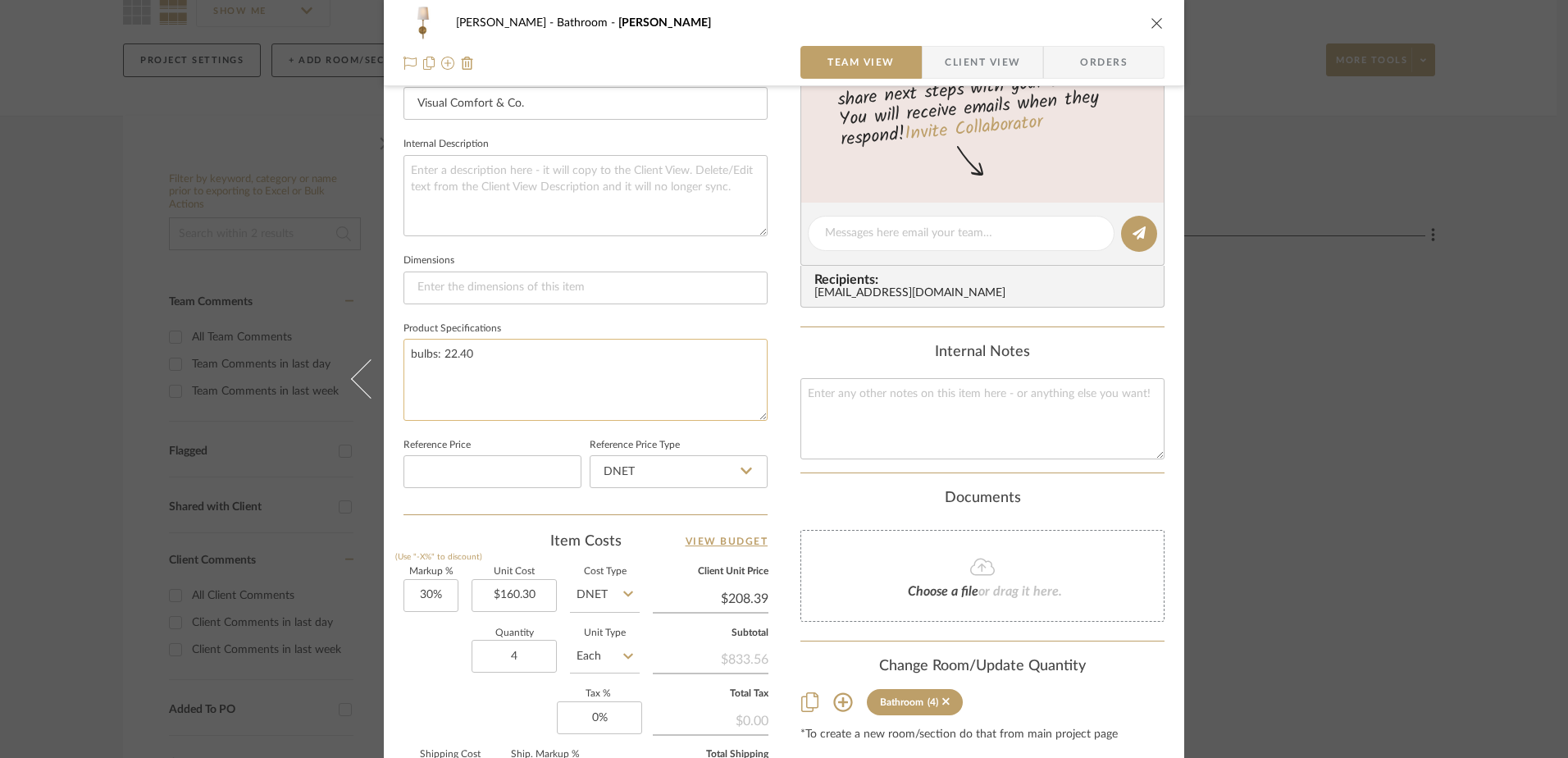
scroll to position [410, 0]
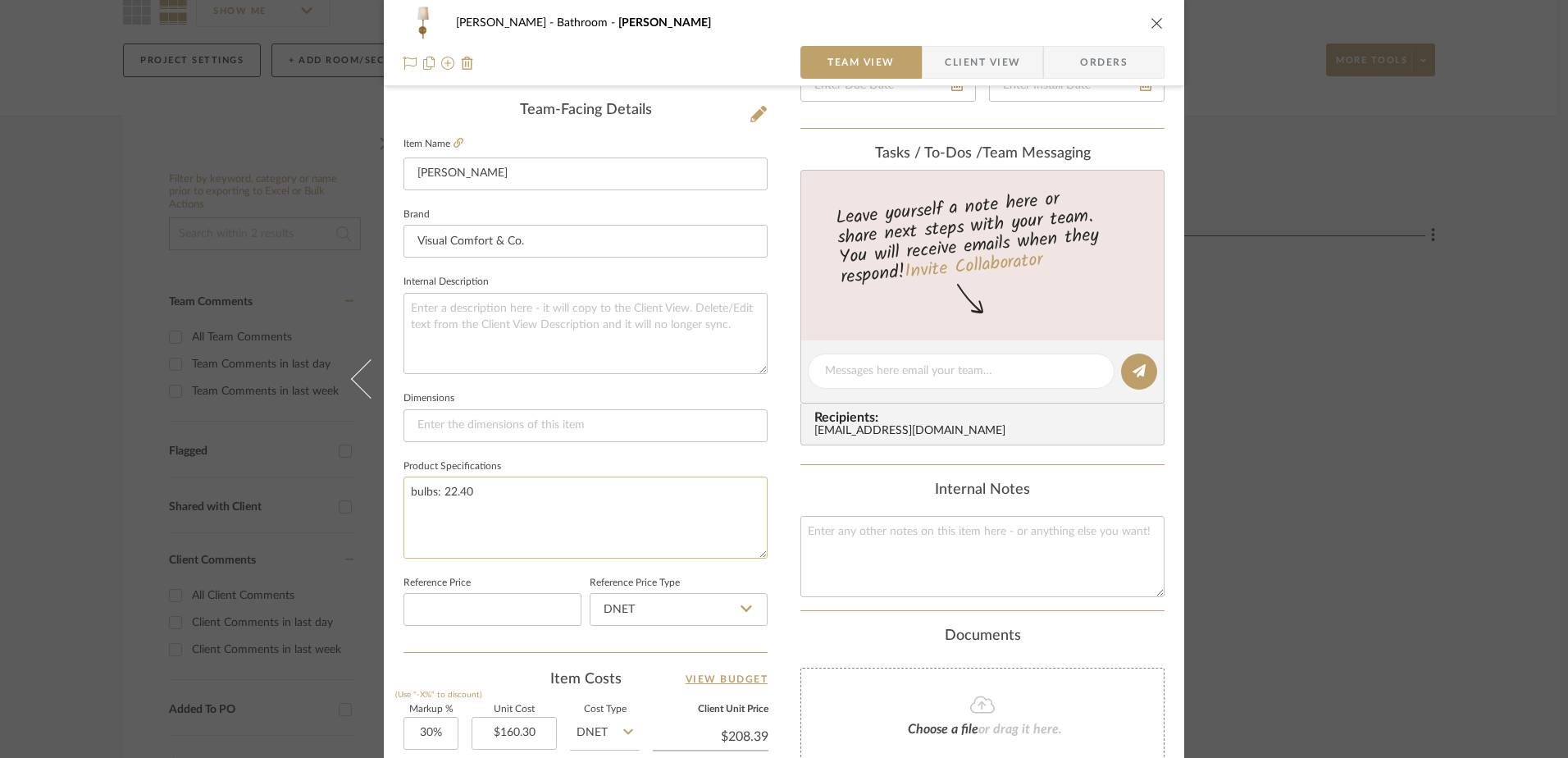
click at [486, 497] on textarea "bulbs: 22.40" at bounding box center [586, 517] width 364 height 81
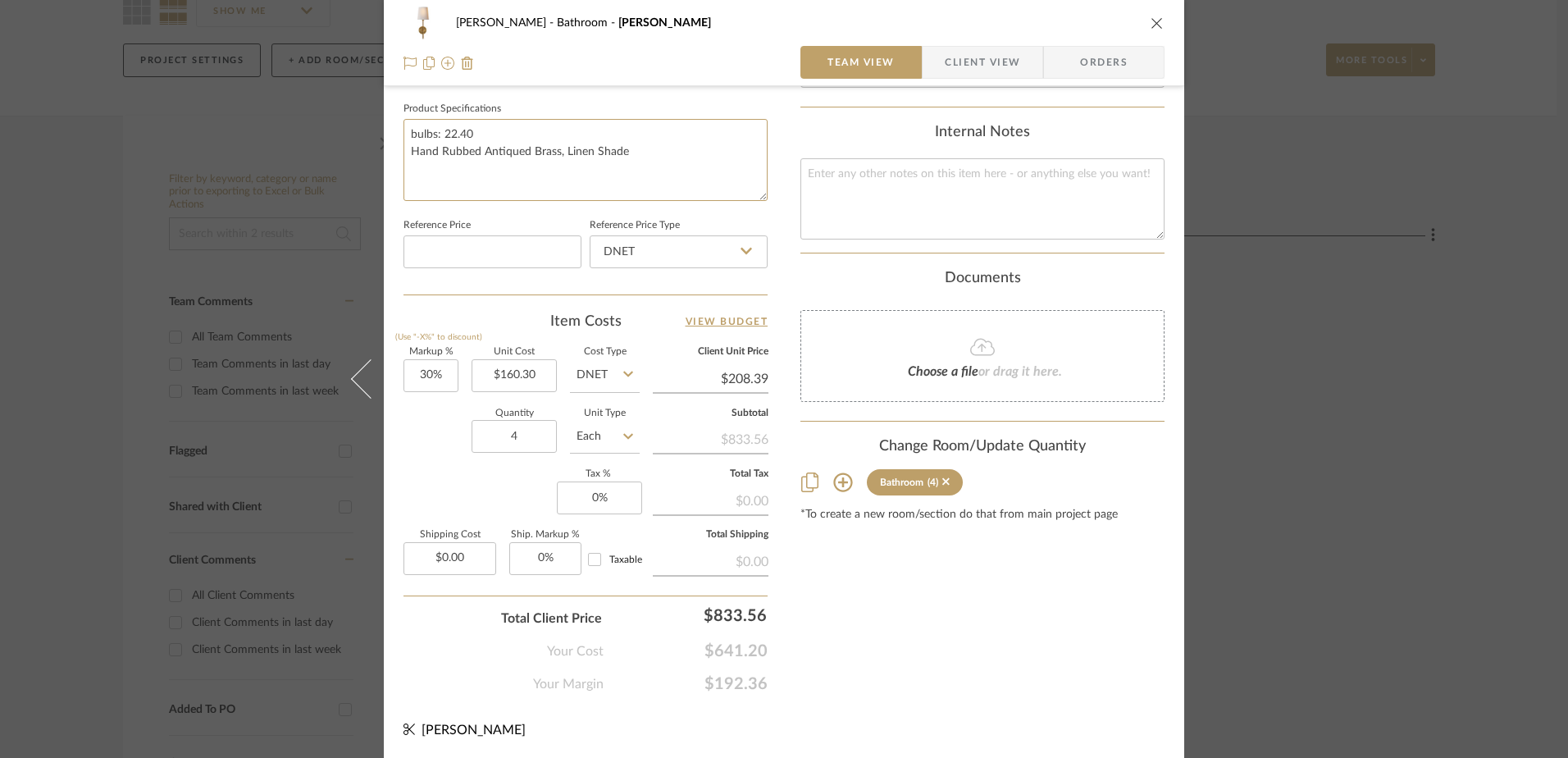
scroll to position [769, 0]
type textarea "bulbs: 22.40 Hand Rubbed Antiqued Brass, Linen Shade"
click at [511, 375] on input "160.30" at bounding box center [514, 374] width 85 height 33
type input "$223.20"
type input "$290.16"
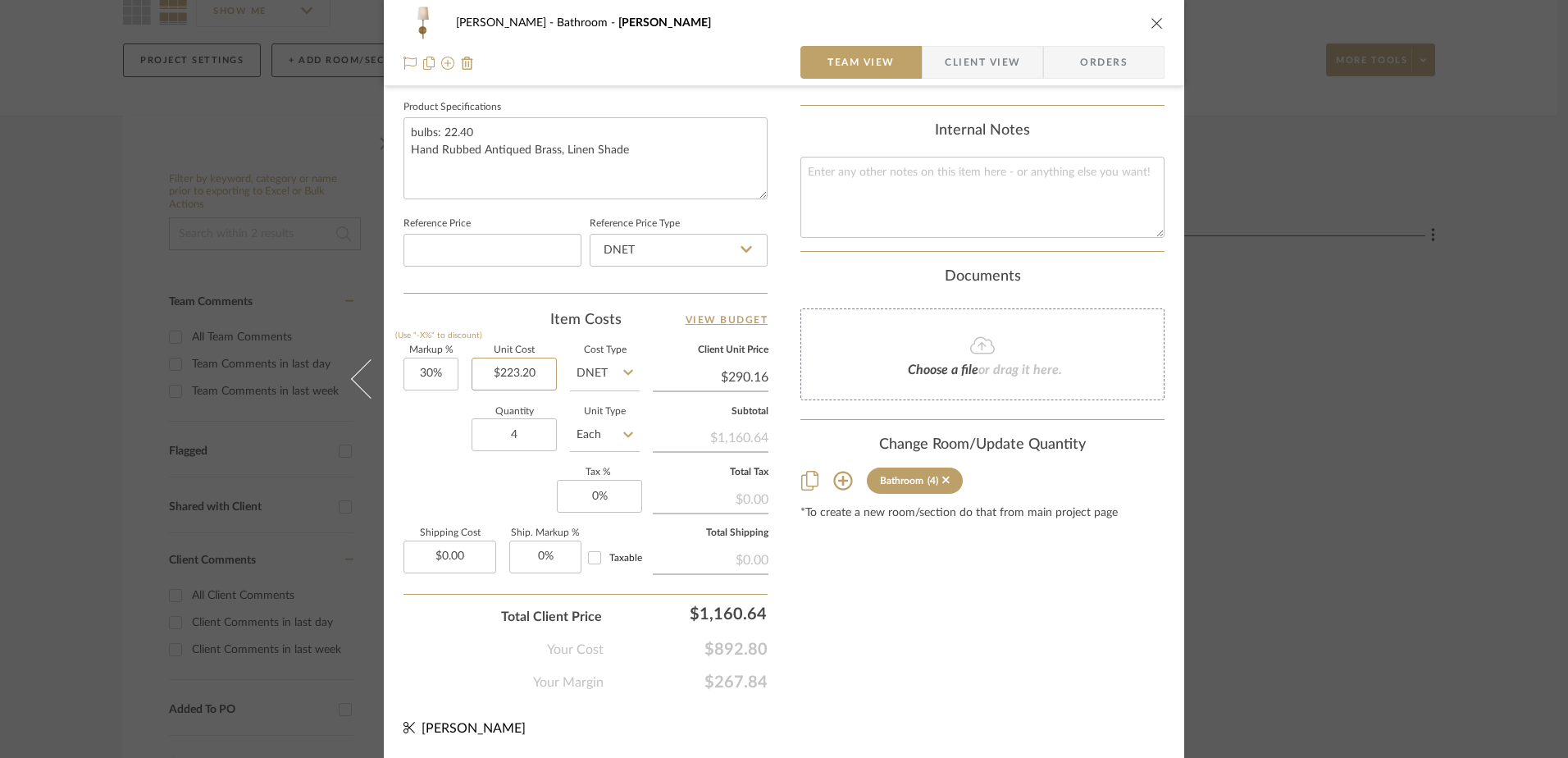
type input "223.20"
type input "30"
type input "$223.20"
click at [426, 369] on input "30" at bounding box center [431, 374] width 55 height 33
type input "25%"
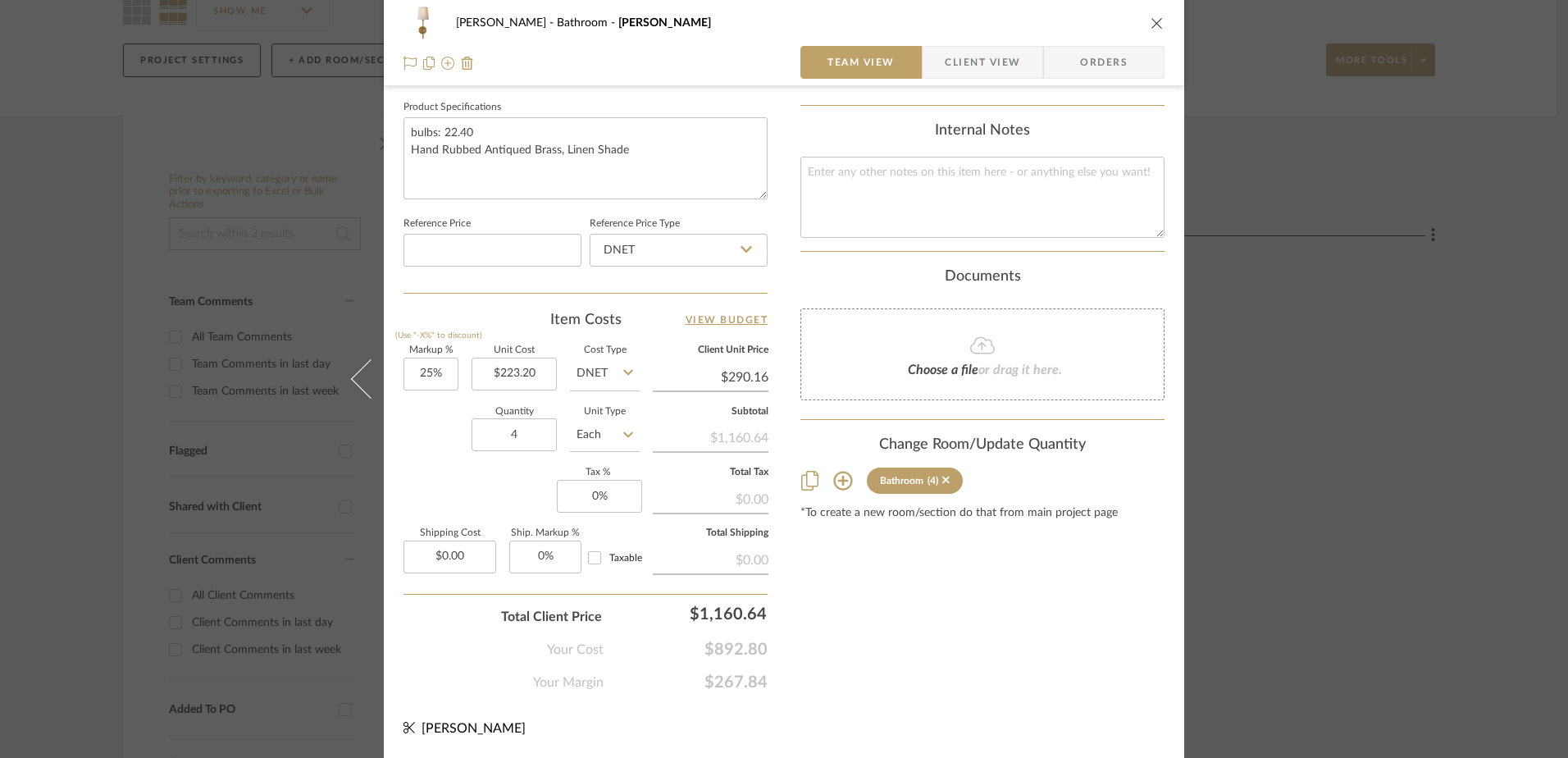
click at [427, 436] on div "Quantity 4 Unit Type Each" at bounding box center [522, 436] width 236 height 58
type input "$279.00"
click at [608, 497] on input "0" at bounding box center [599, 496] width 85 height 33
type input "7%"
click at [892, 634] on div "Content here copies to Client View - confirm visibility there. Show in Client D…" at bounding box center [982, 17] width 364 height 1350
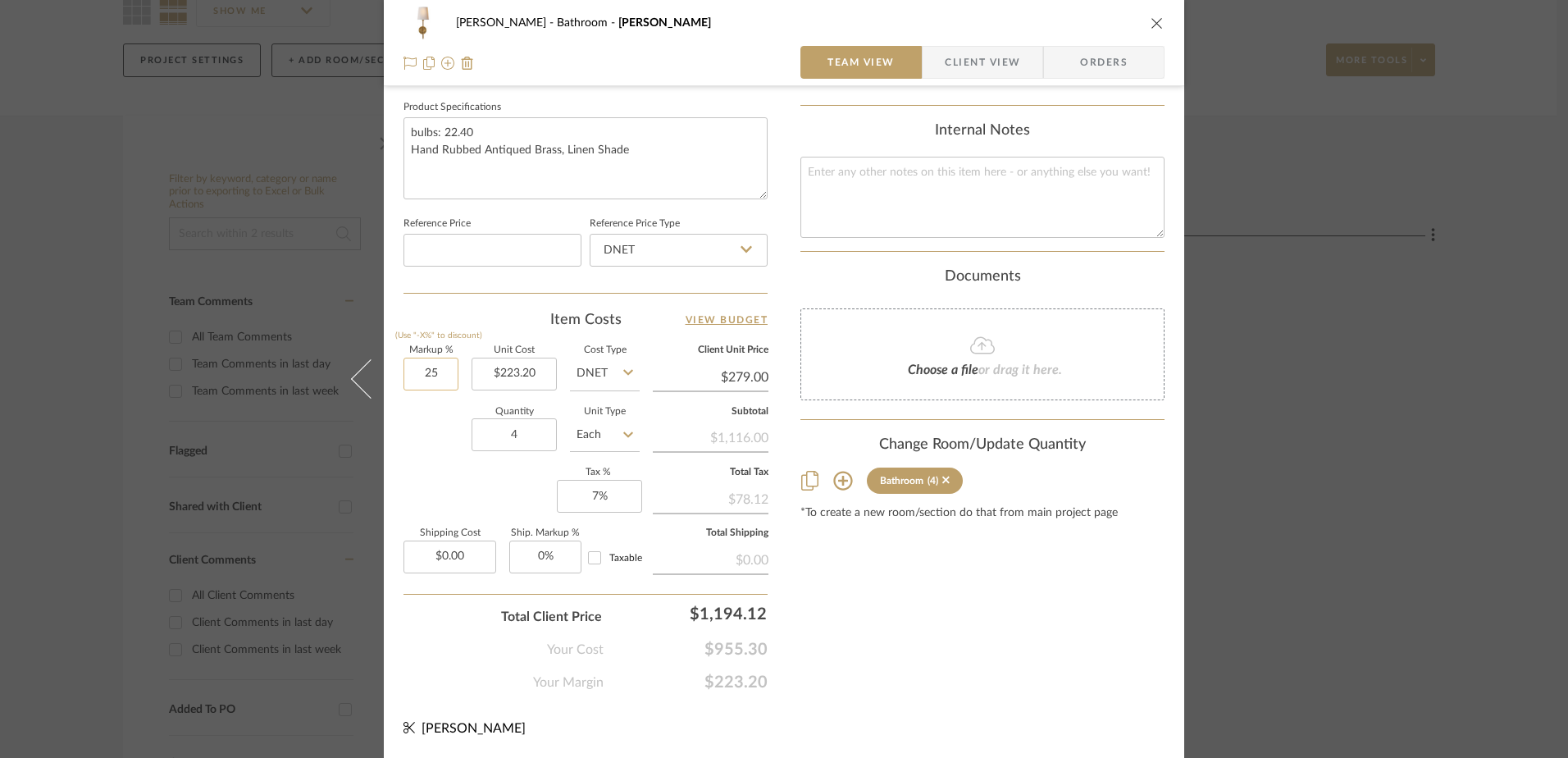
click at [421, 371] on input "25" at bounding box center [431, 374] width 55 height 33
type input "1"
type input "24%"
click at [421, 457] on div "Quantity 4 Unit Type Each" at bounding box center [522, 436] width 236 height 58
type input "$276.77"
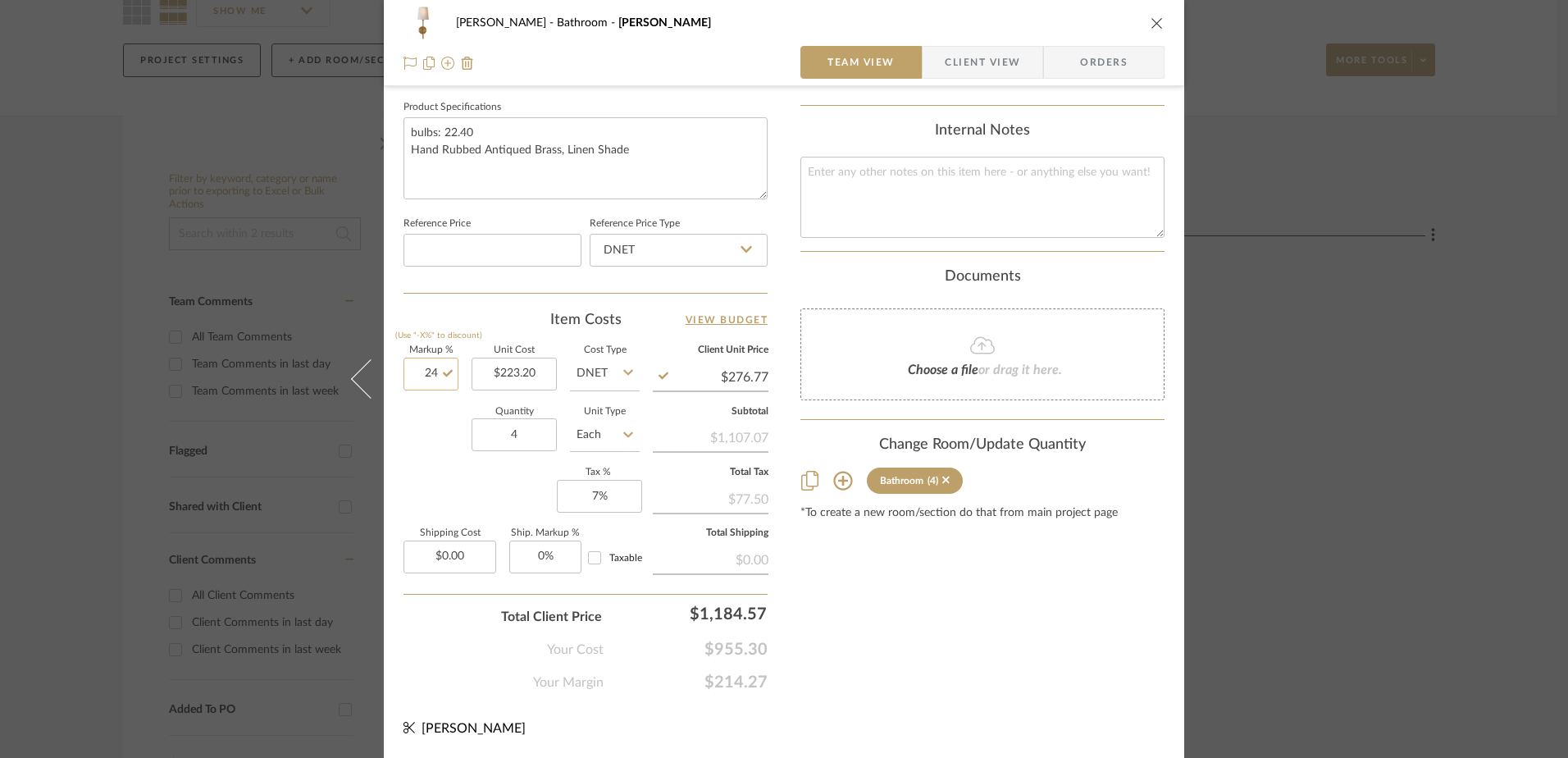
click at [424, 373] on input "24" at bounding box center [431, 374] width 55 height 33
click at [418, 475] on div "Markup % (Use "-X%" to discount) 24% Unit Cost $223.20 Cost Type DNET Client Un…" at bounding box center [586, 466] width 364 height 239
click at [414, 369] on input "24" at bounding box center [431, 374] width 55 height 33
type input "20%"
click at [419, 421] on div "Quantity 4 Unit Type Each" at bounding box center [522, 436] width 236 height 58
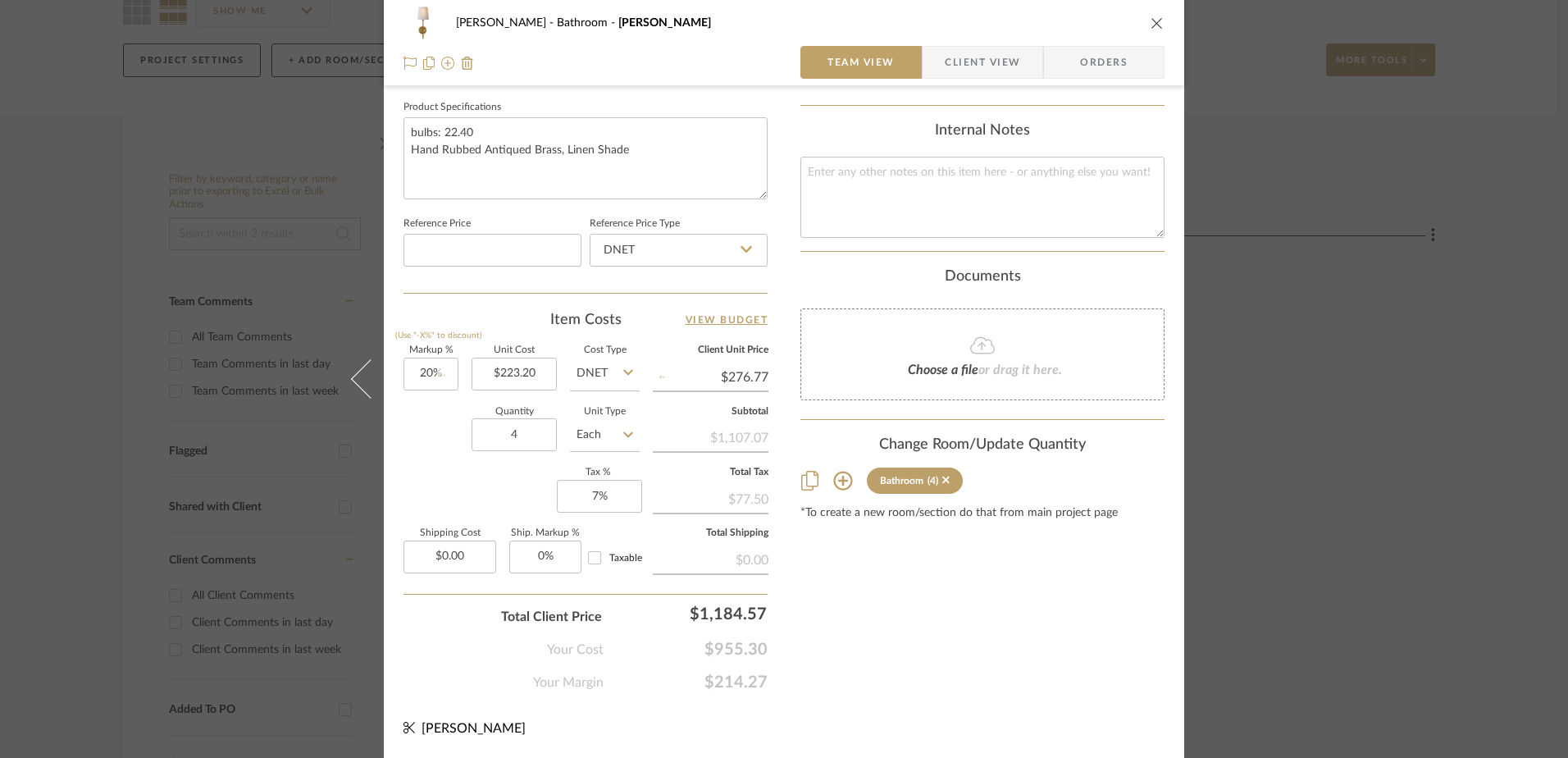
type input "$267.84"
click at [422, 369] on input "20" at bounding box center [431, 374] width 55 height 33
type input "22%"
click at [431, 474] on div "Markup % (Use "-X%" to discount) 22% Unit Cost $223.20 Cost Type DNET Client Un…" at bounding box center [586, 466] width 364 height 239
type input "$272.30"
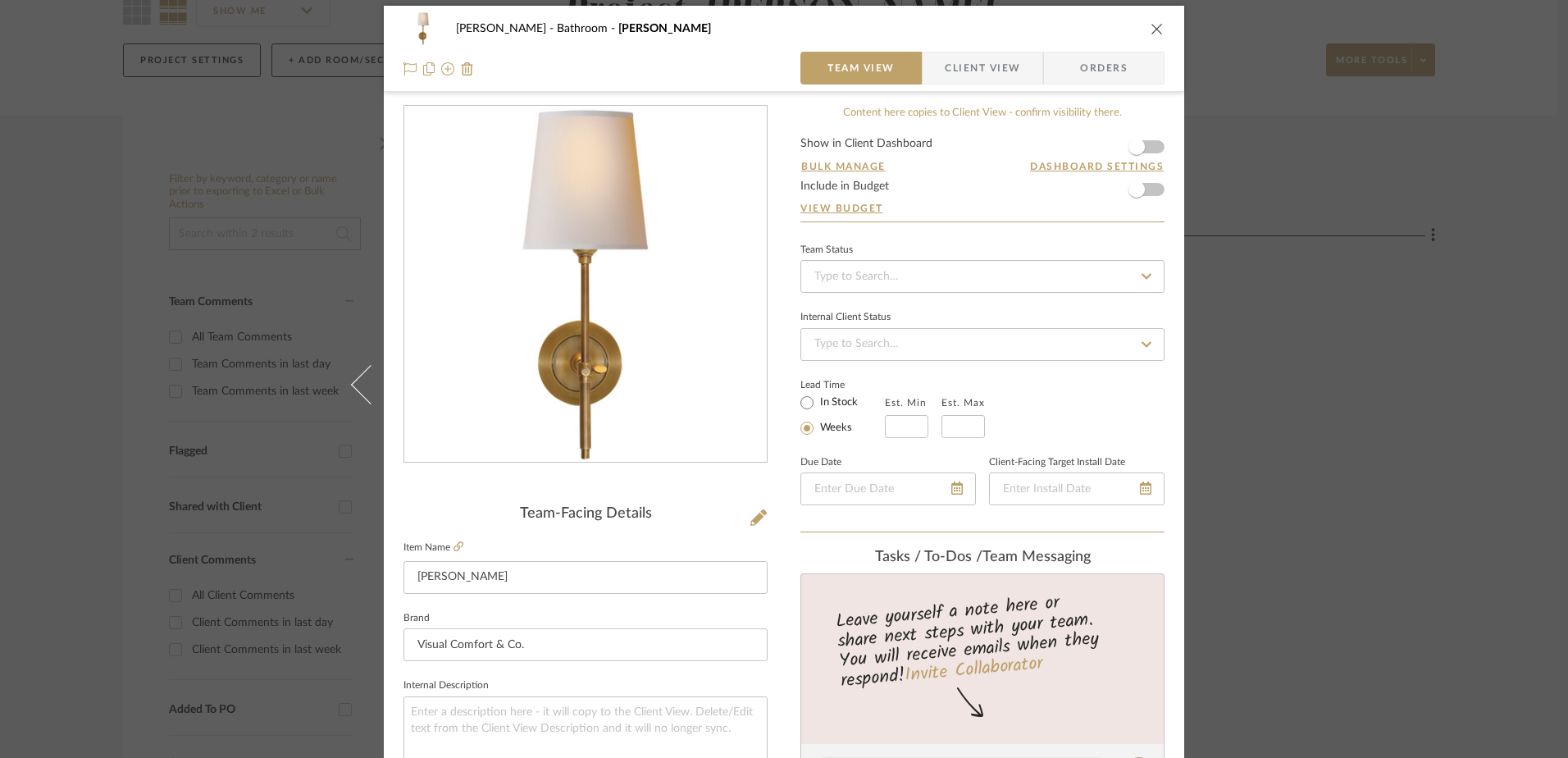
scroll to position [0, 0]
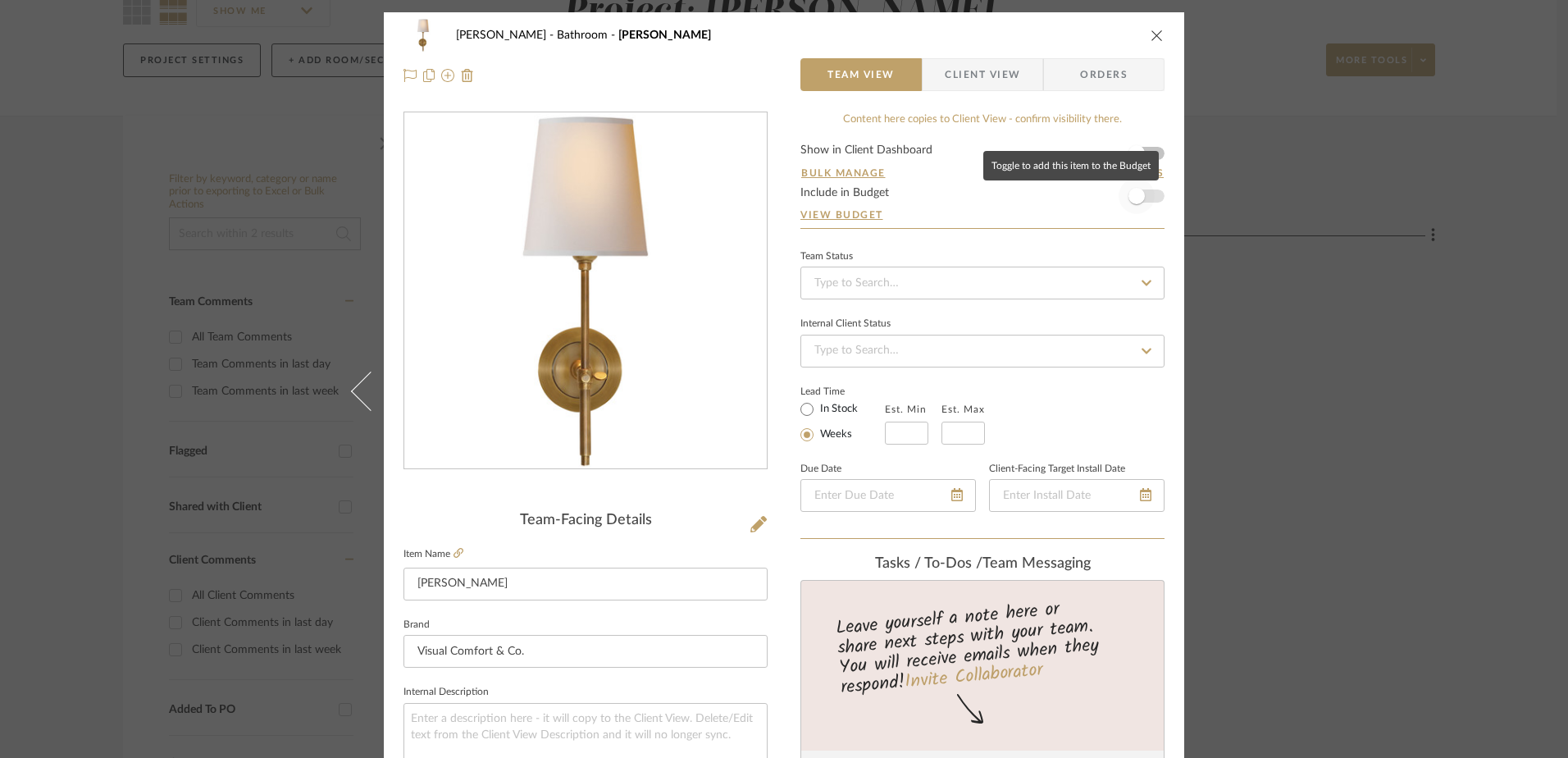
click at [1142, 198] on span "button" at bounding box center [1137, 196] width 36 height 36
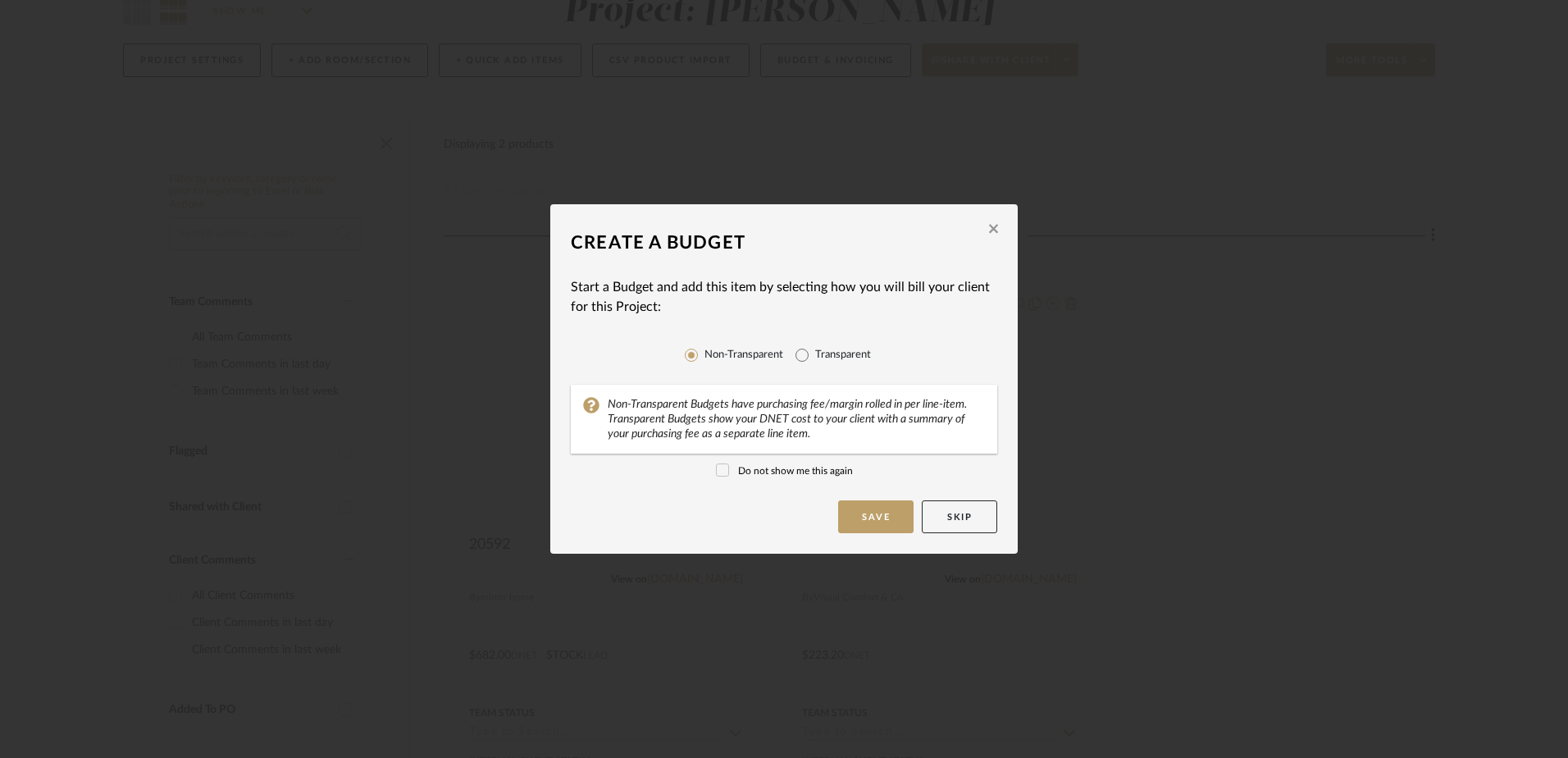
click at [717, 466] on icon at bounding box center [723, 470] width 11 height 11
click at [876, 521] on button "Save" at bounding box center [876, 517] width 76 height 33
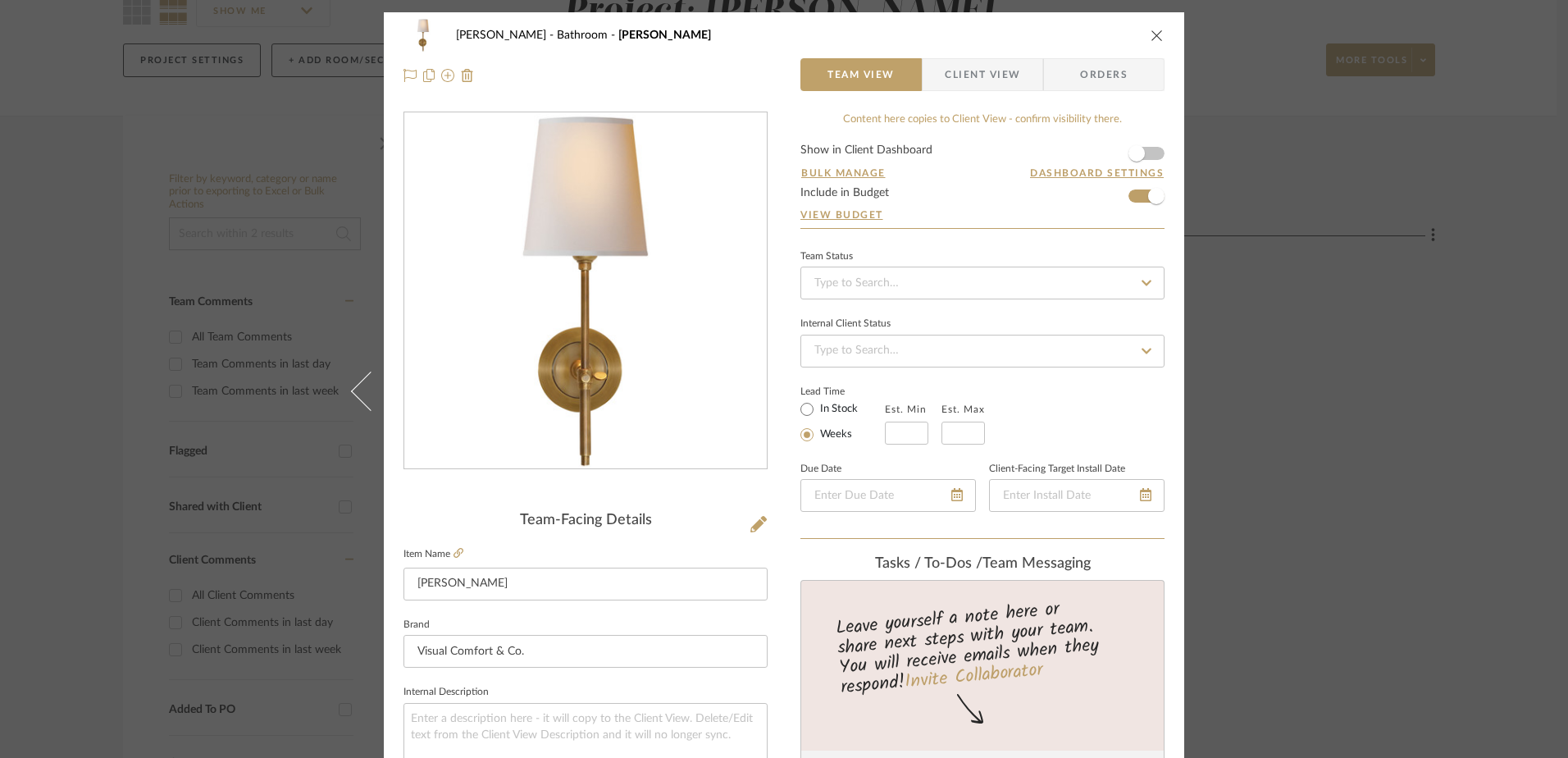
click at [1157, 40] on icon "close" at bounding box center [1157, 35] width 13 height 13
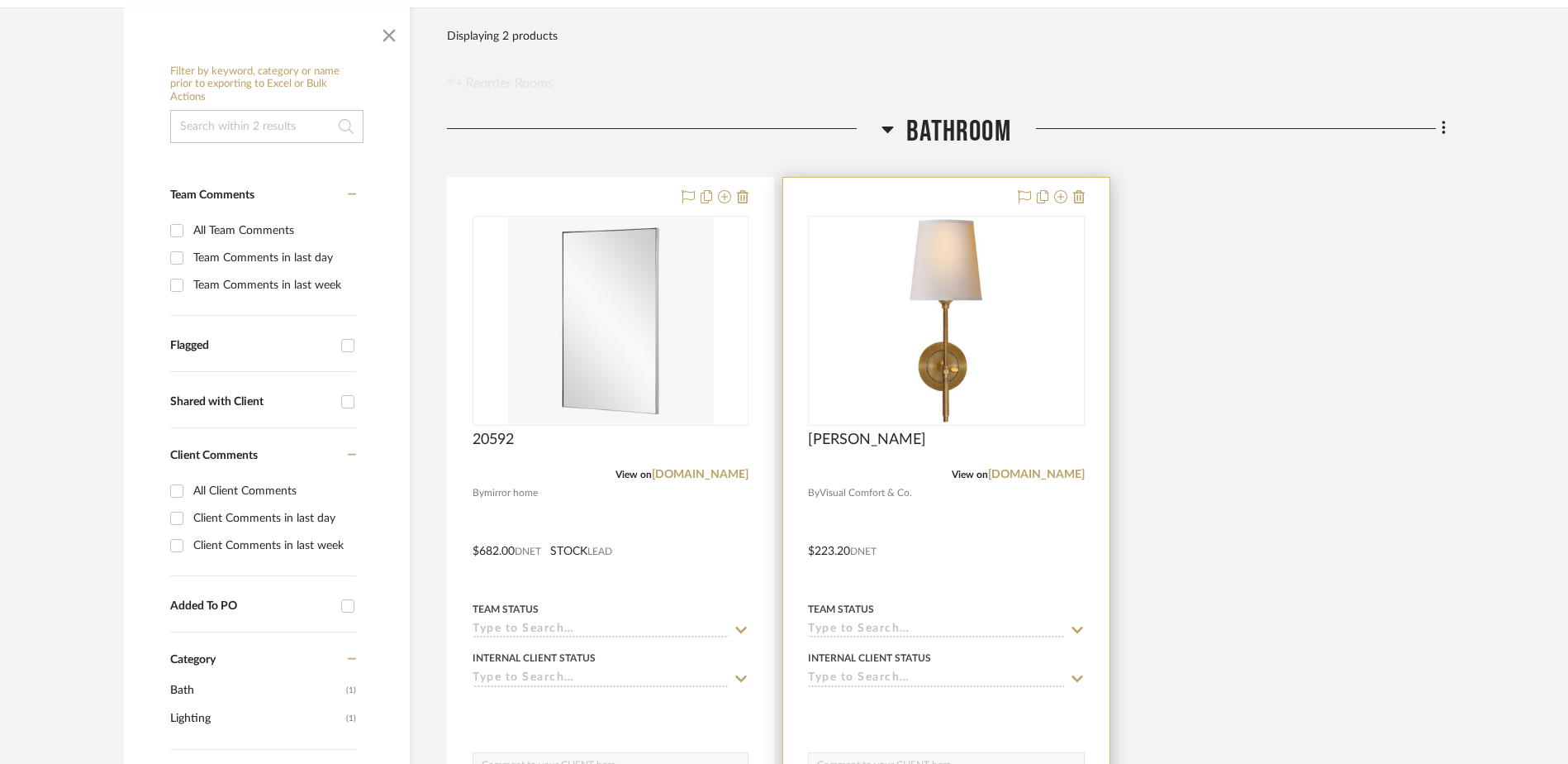
scroll to position [413, 0]
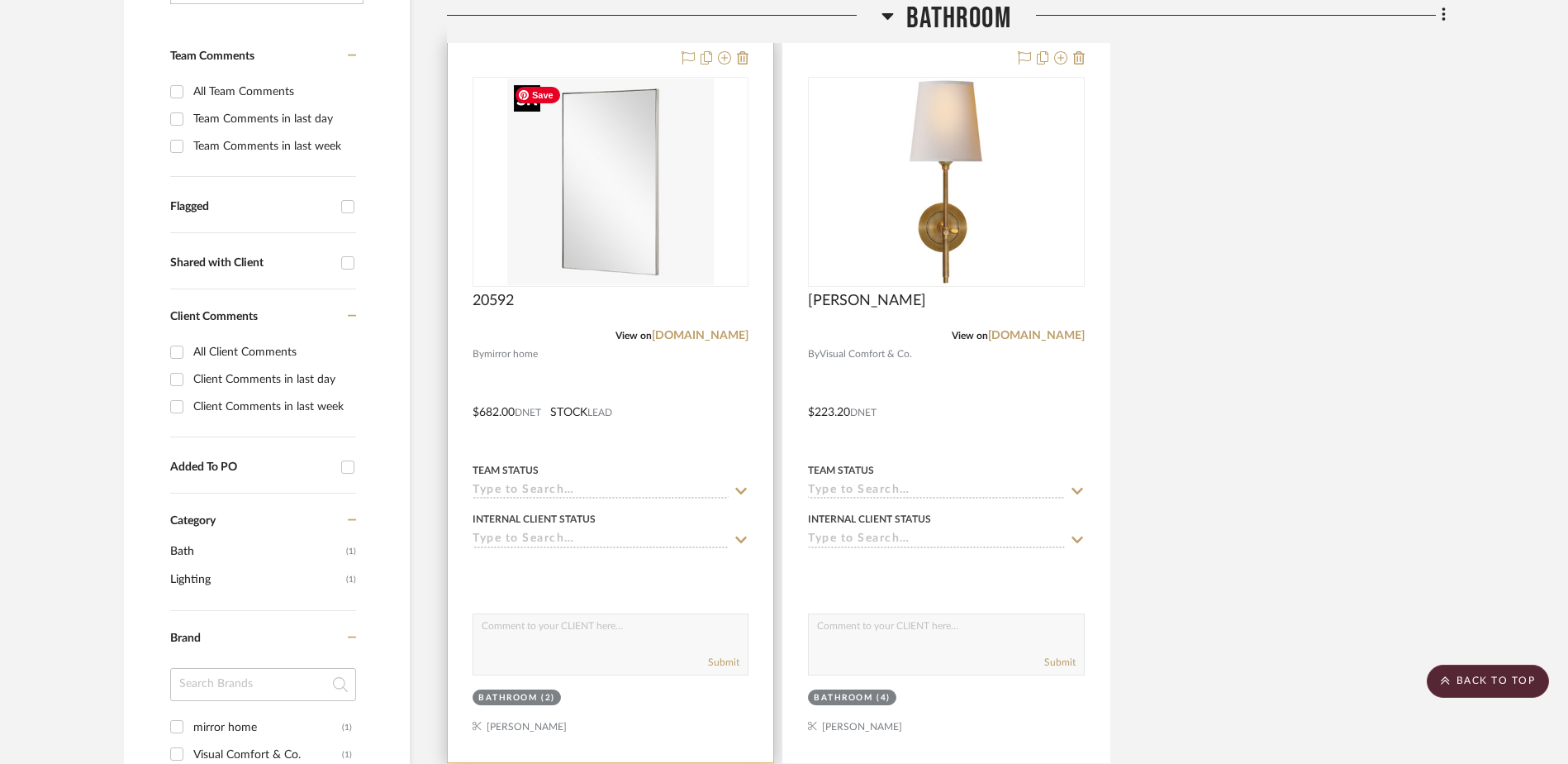
click at [0, 0] on img at bounding box center [0, 0] width 0 height 0
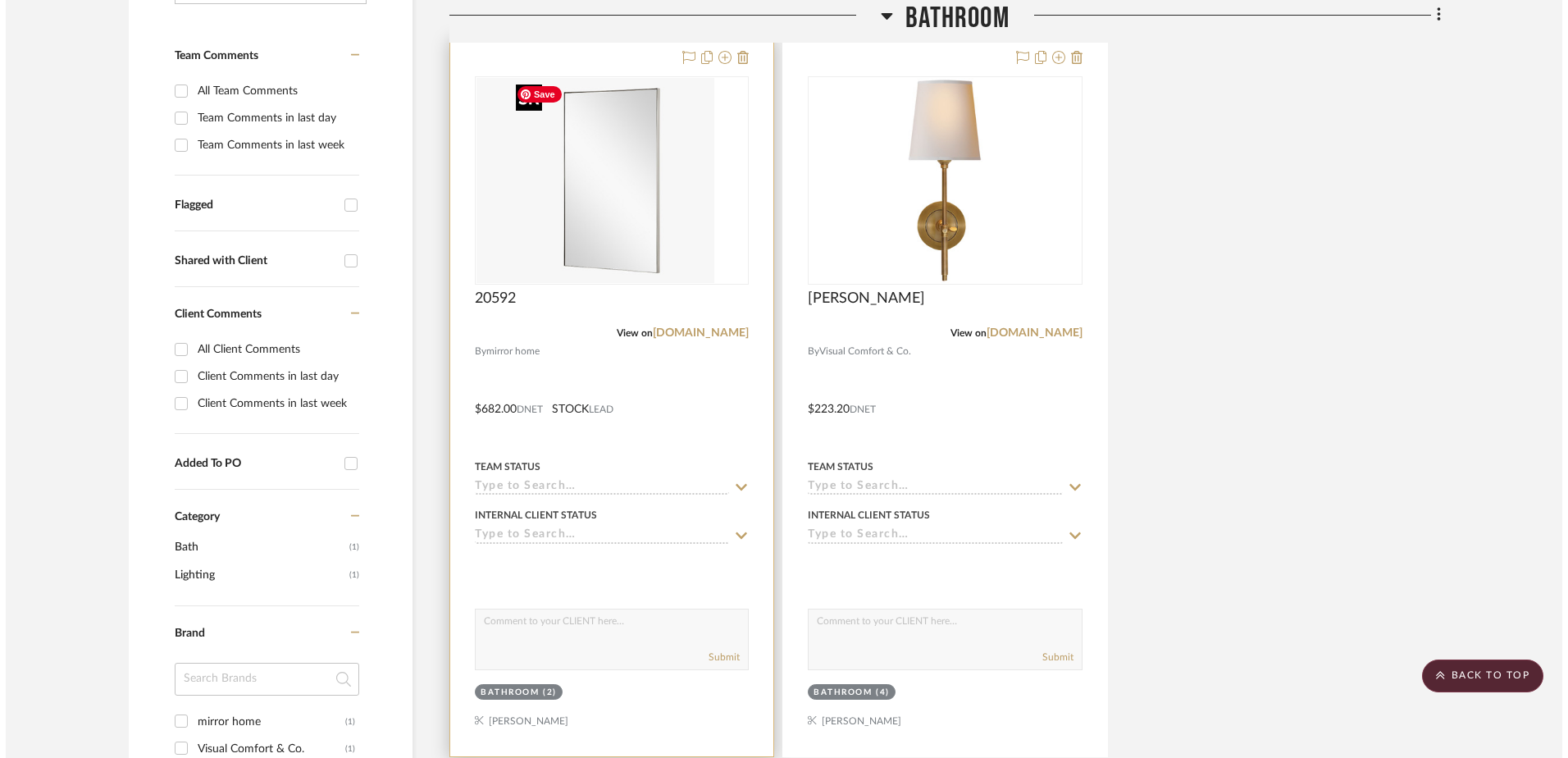
scroll to position [0, 0]
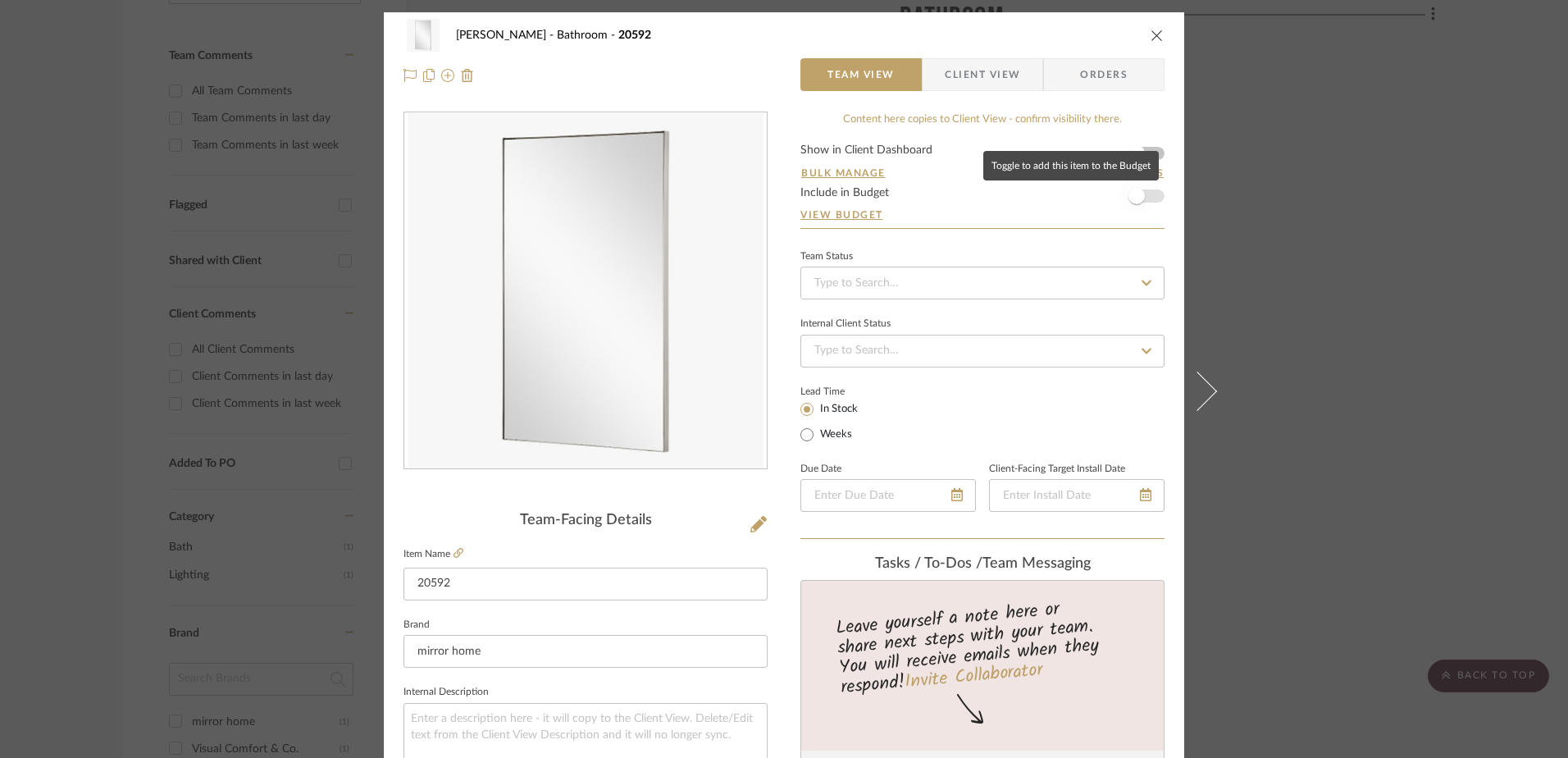
click at [1143, 195] on span "button" at bounding box center [1137, 196] width 36 height 36
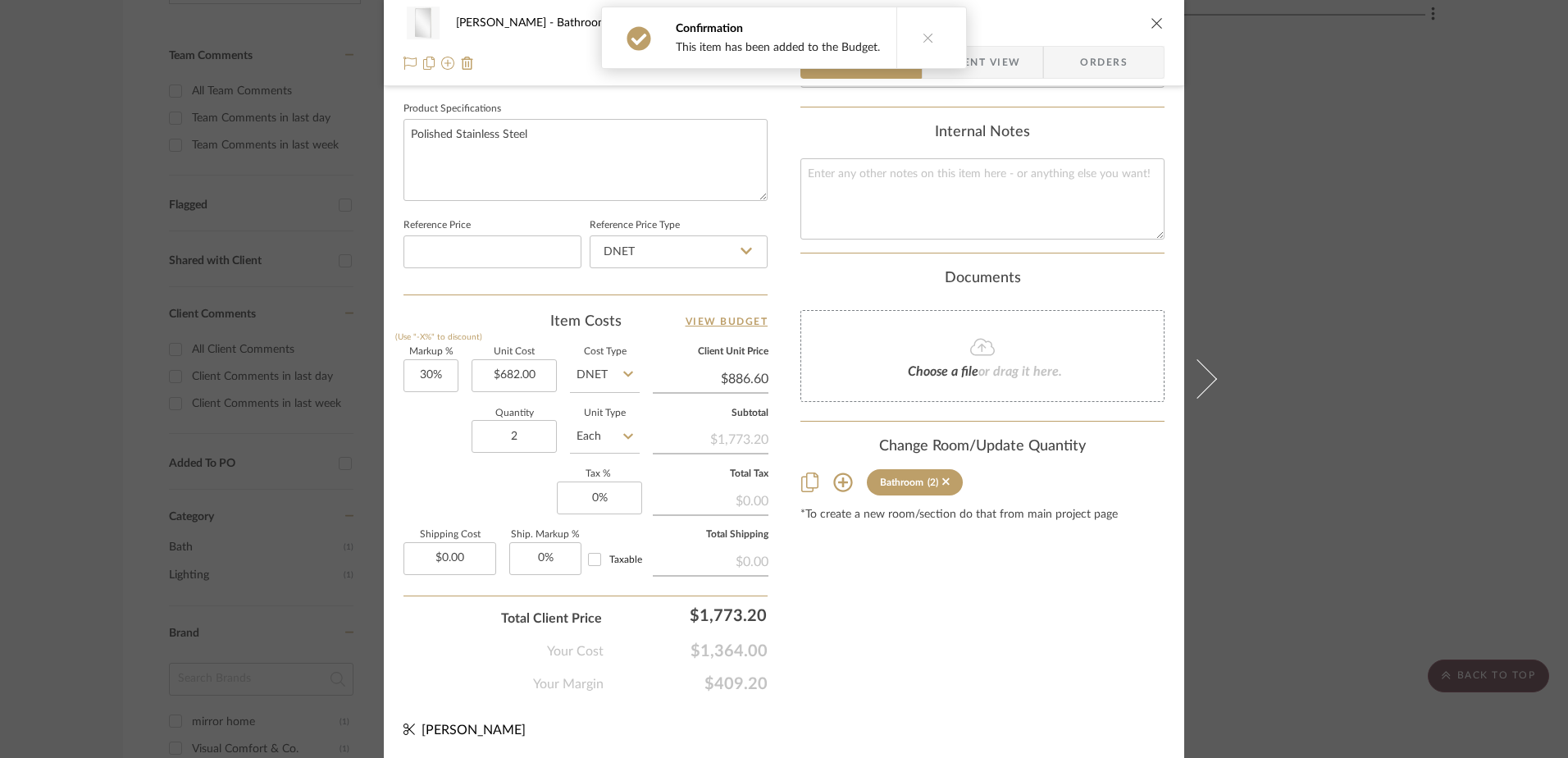
scroll to position [769, 0]
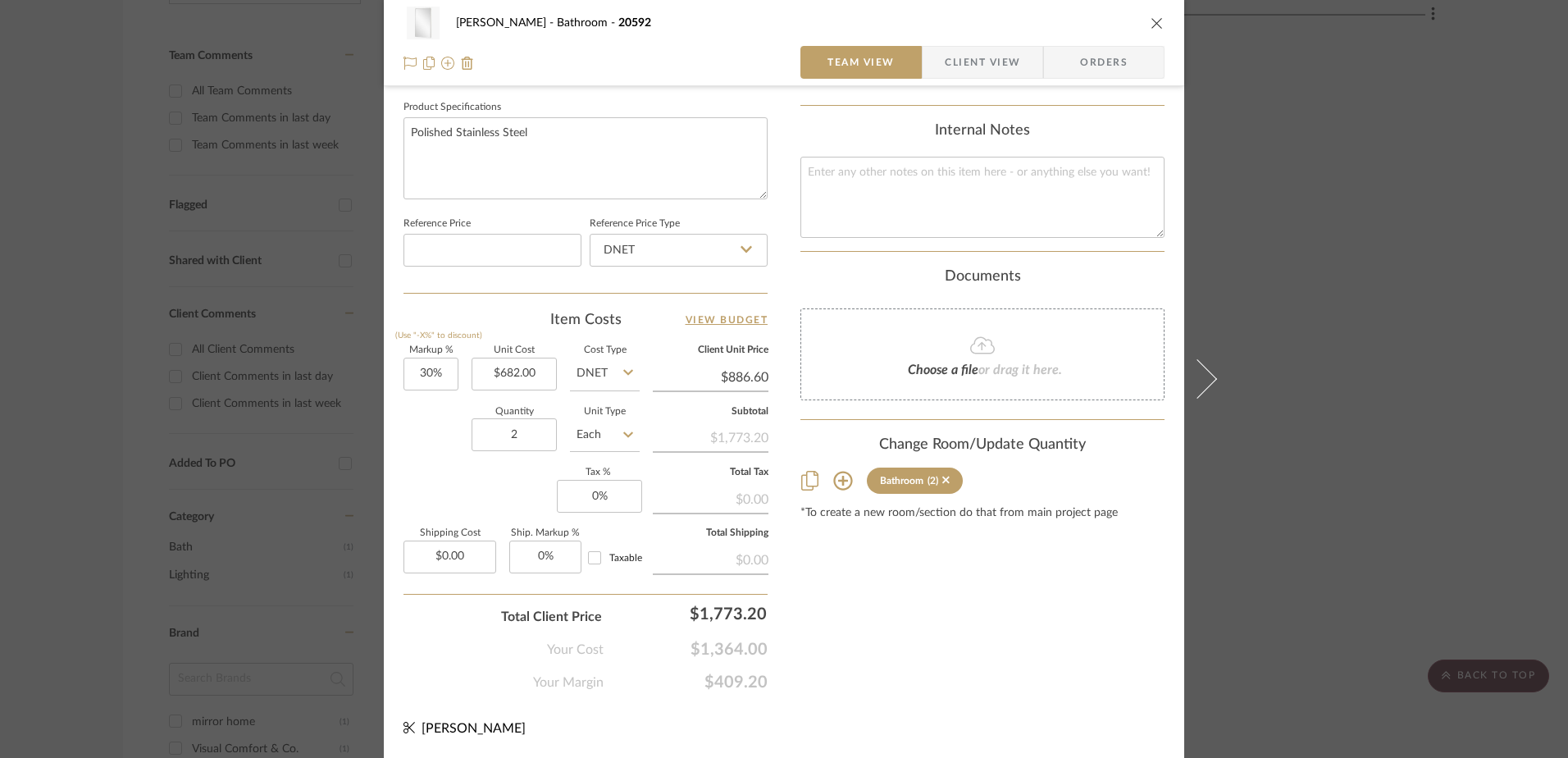
click at [892, 622] on div "Content here copies to Client View - confirm visibility there. Show in Client D…" at bounding box center [982, 17] width 364 height 1350
click at [427, 375] on input "30" at bounding box center [431, 374] width 55 height 33
type input "32%"
click at [428, 443] on div "Quantity 2 Unit Type Each" at bounding box center [522, 436] width 236 height 58
type input "$900.24"
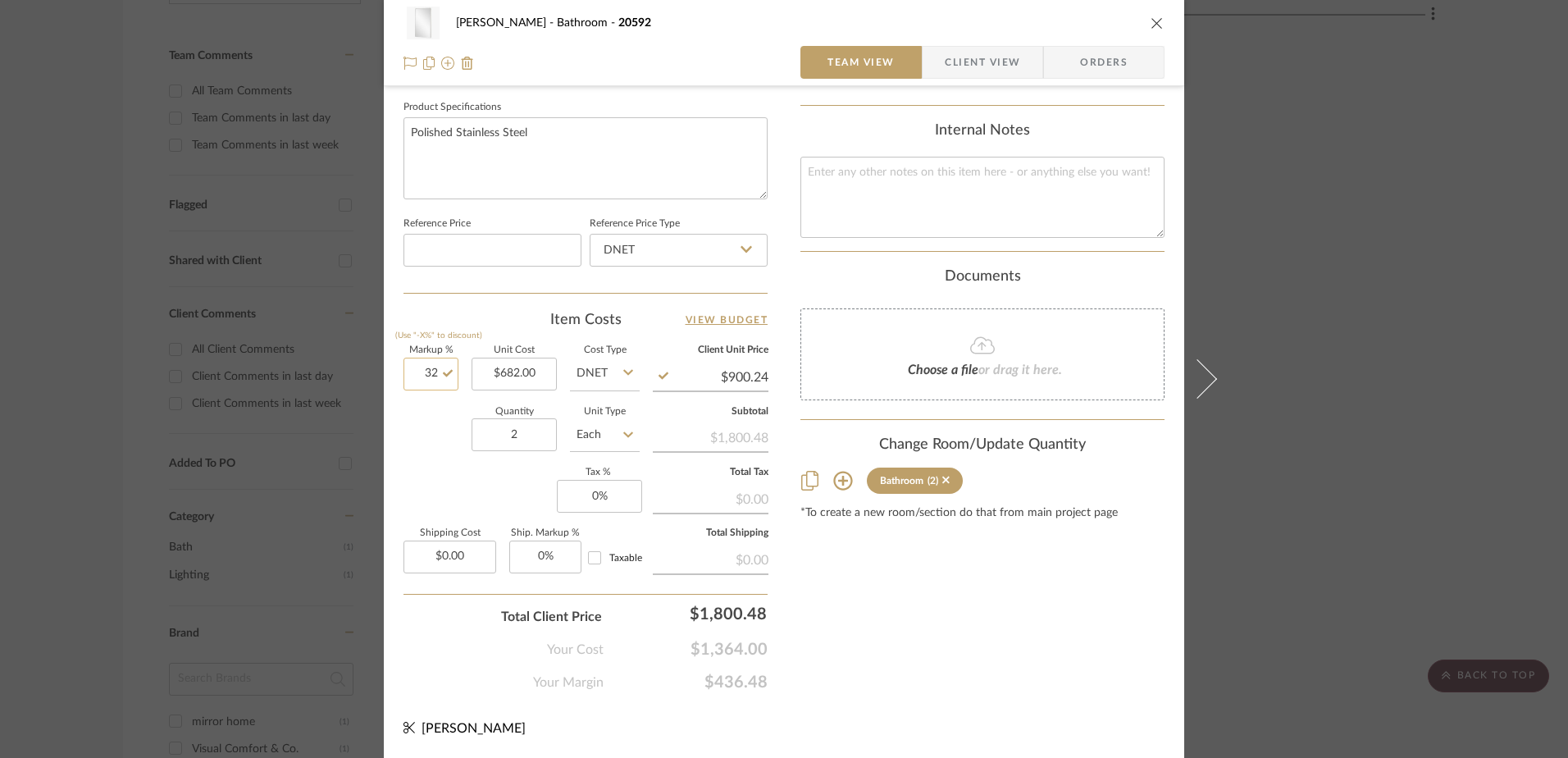
click at [428, 373] on input "32" at bounding box center [431, 374] width 55 height 33
type input "30%"
click at [446, 424] on div "Quantity 2 Unit Type Each" at bounding box center [522, 436] width 236 height 58
type input "$886.60"
click at [886, 618] on div "Content here copies to Client View - confirm visibility there. Show in Client D…" at bounding box center [982, 17] width 364 height 1350
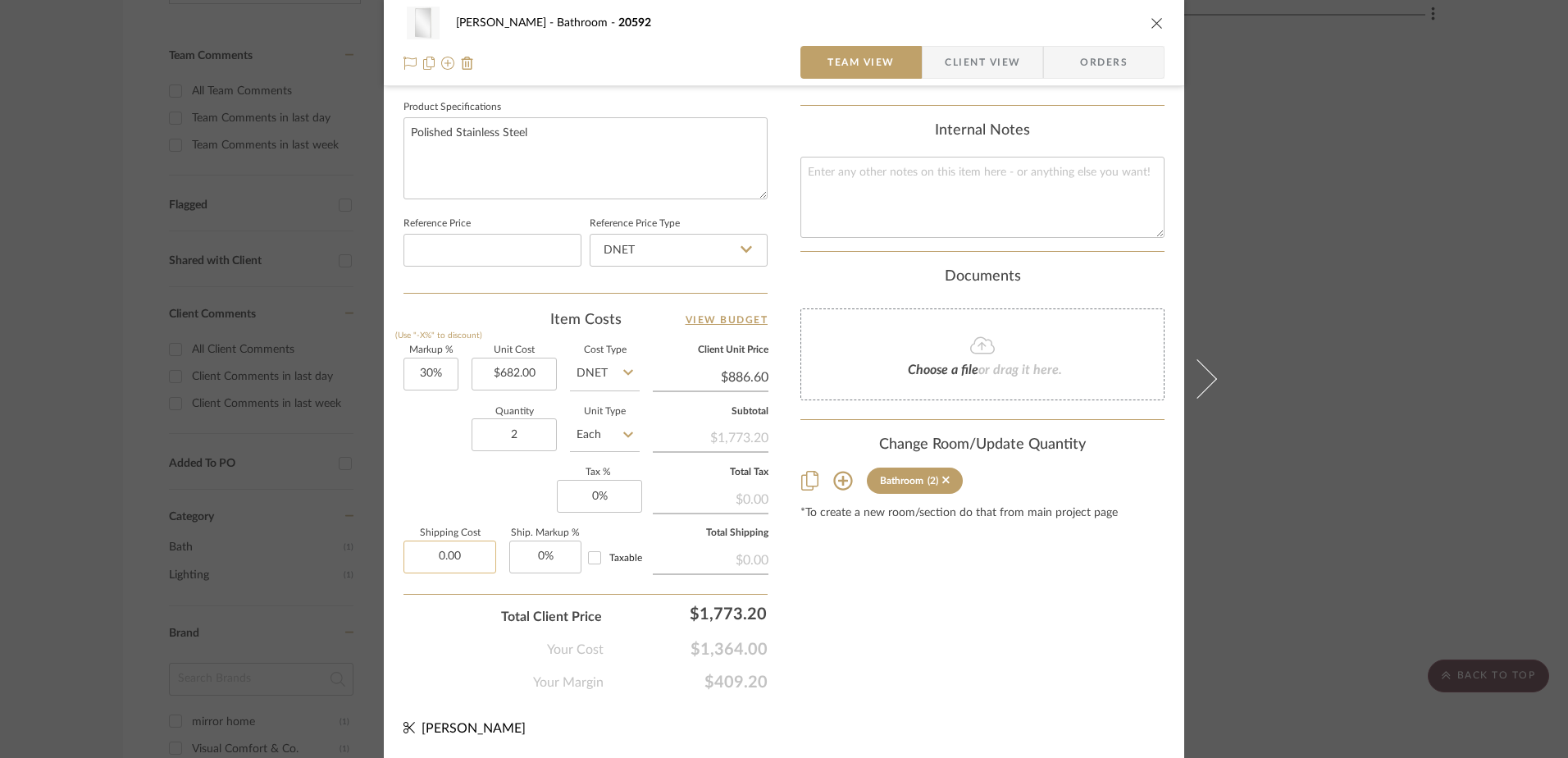
click at [459, 558] on input "0.00" at bounding box center [450, 557] width 93 height 33
type input "$350.00"
click at [922, 618] on div "Content here copies to Client View - confirm visibility there. Show in Client D…" at bounding box center [982, 17] width 364 height 1350
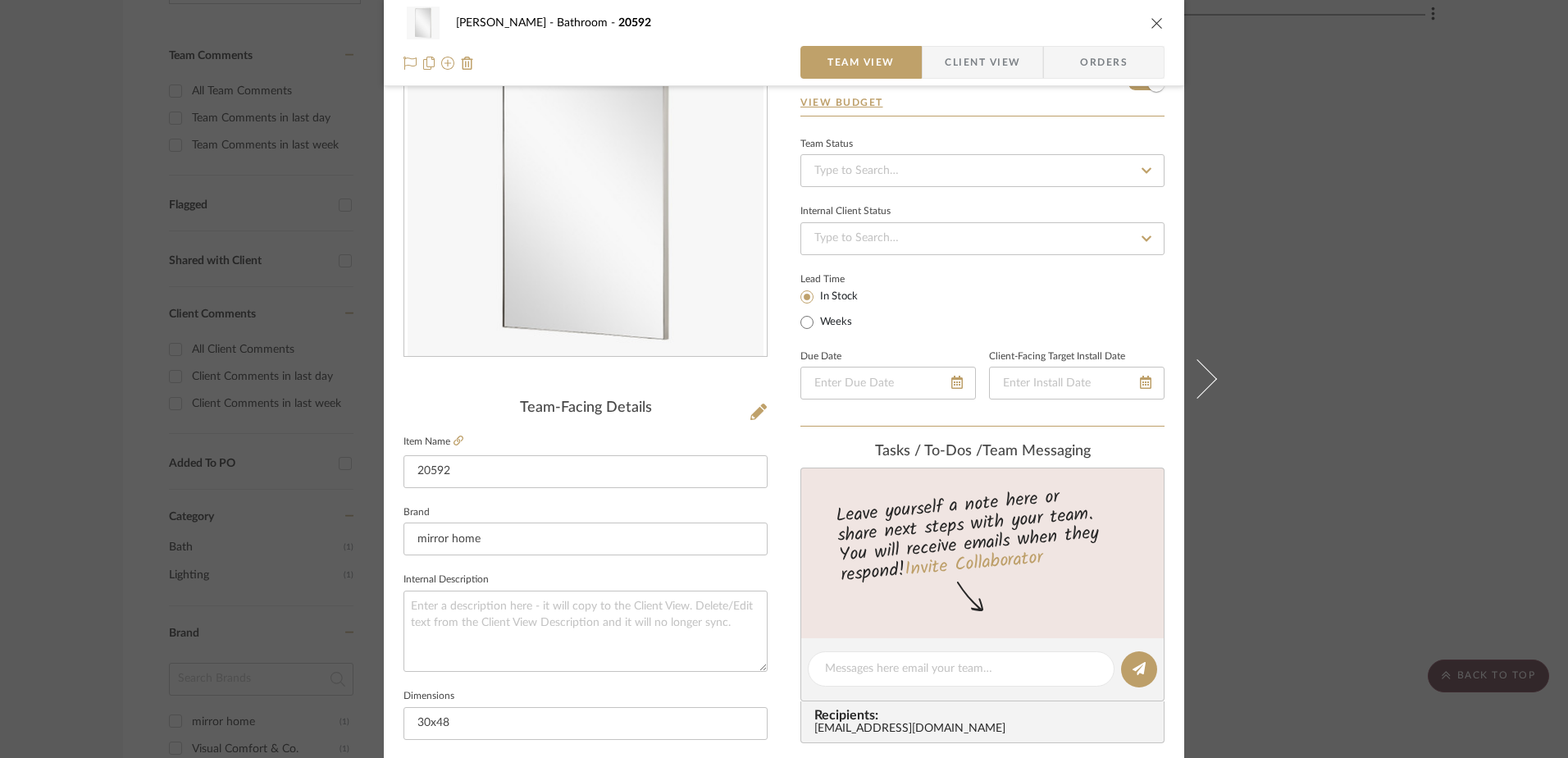
scroll to position [0, 0]
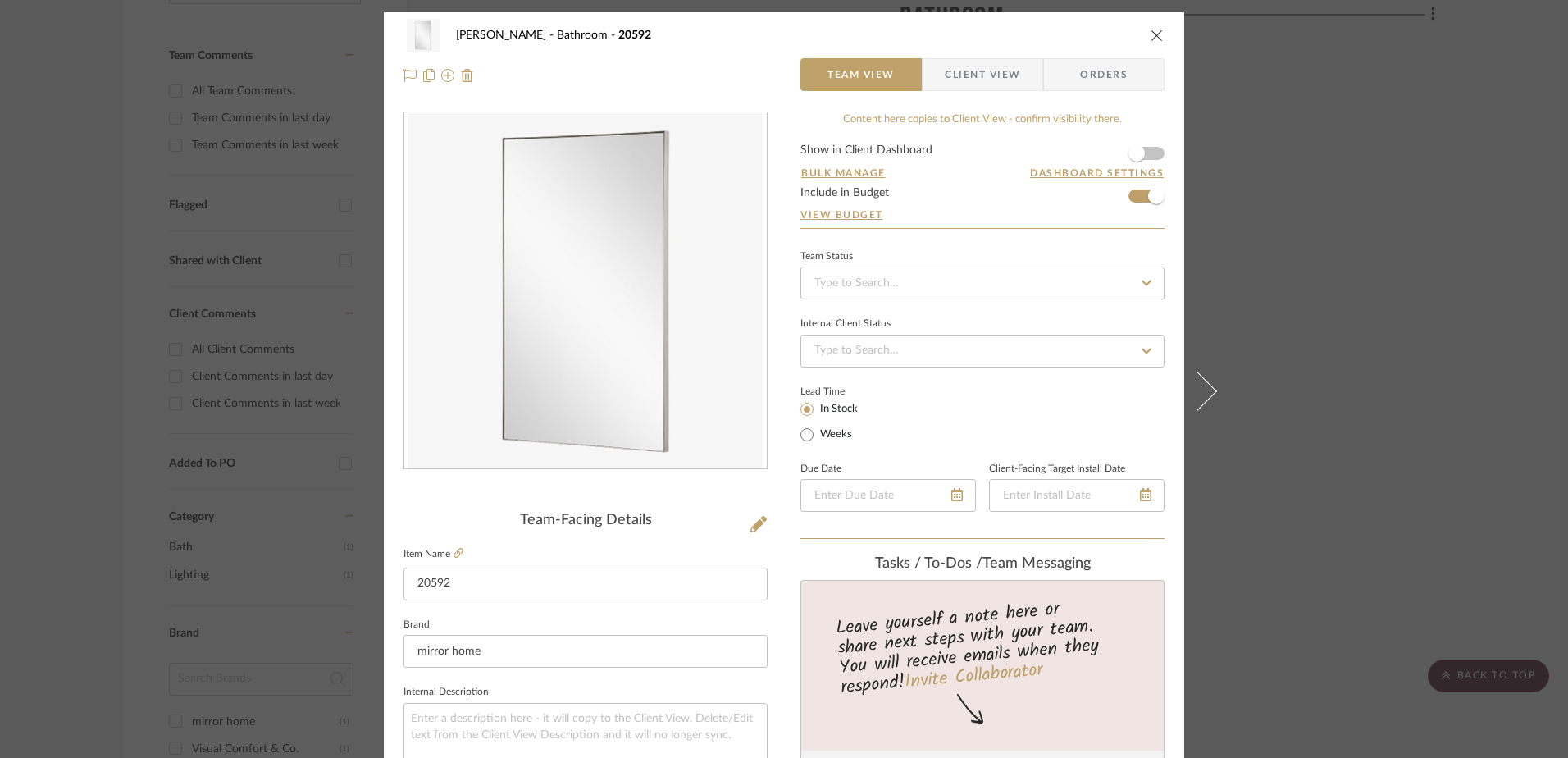
click at [1154, 35] on icon "close" at bounding box center [1157, 35] width 13 height 13
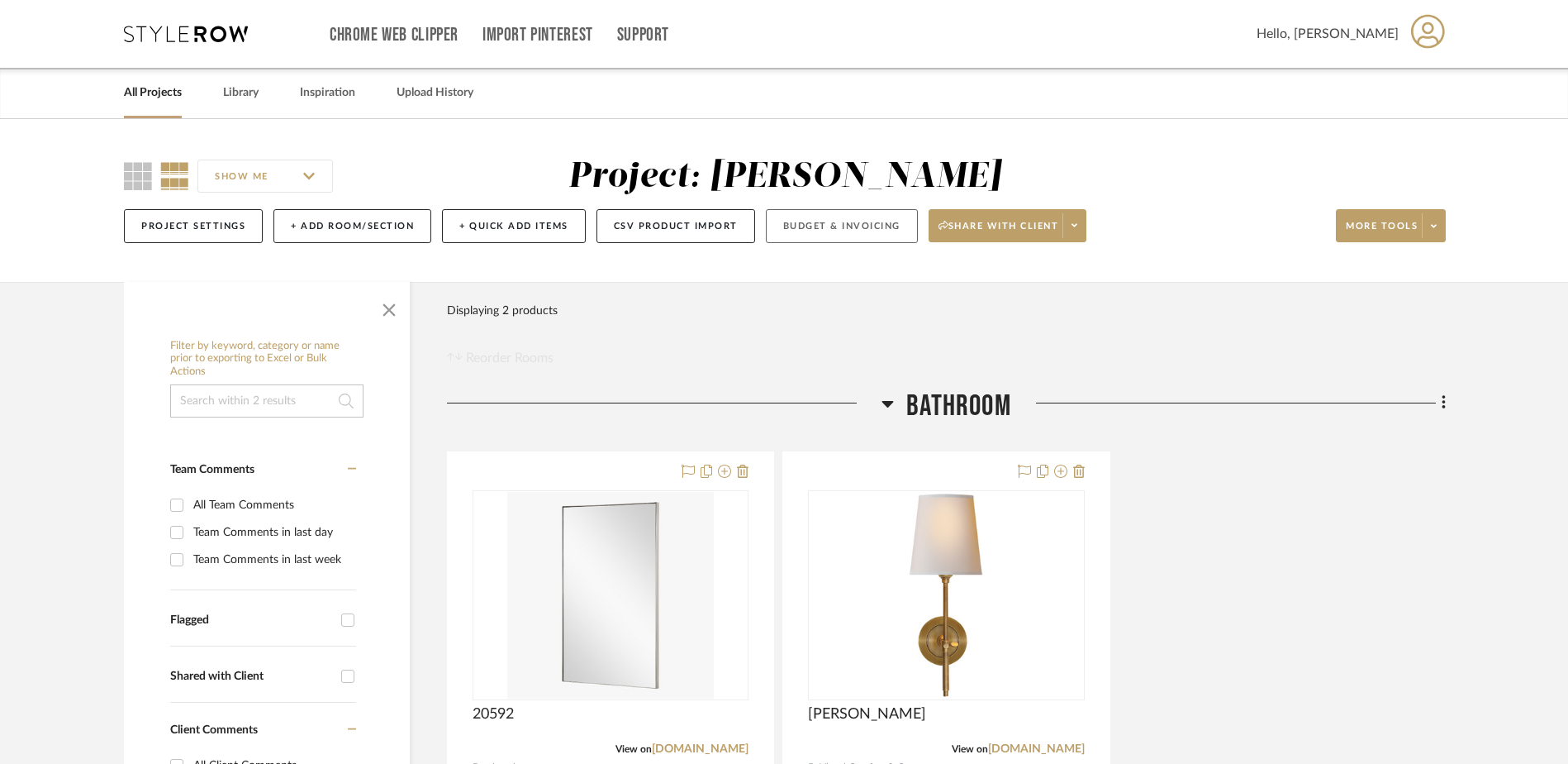
click at [839, 231] on button "Budget & Invoicing" at bounding box center [842, 226] width 152 height 34
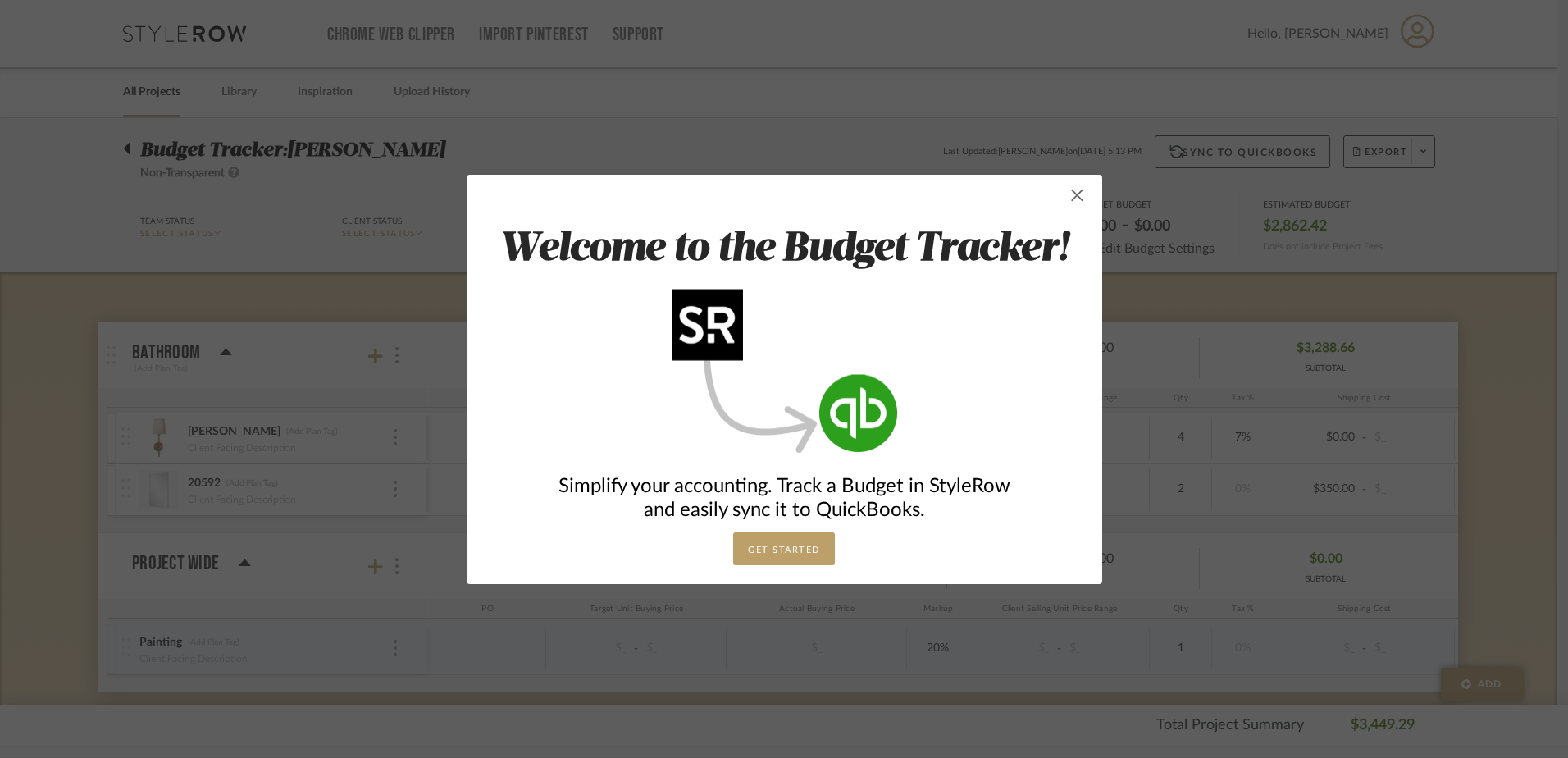
click at [1069, 195] on span "button" at bounding box center [1078, 195] width 33 height 33
